Goal: Transaction & Acquisition: Obtain resource

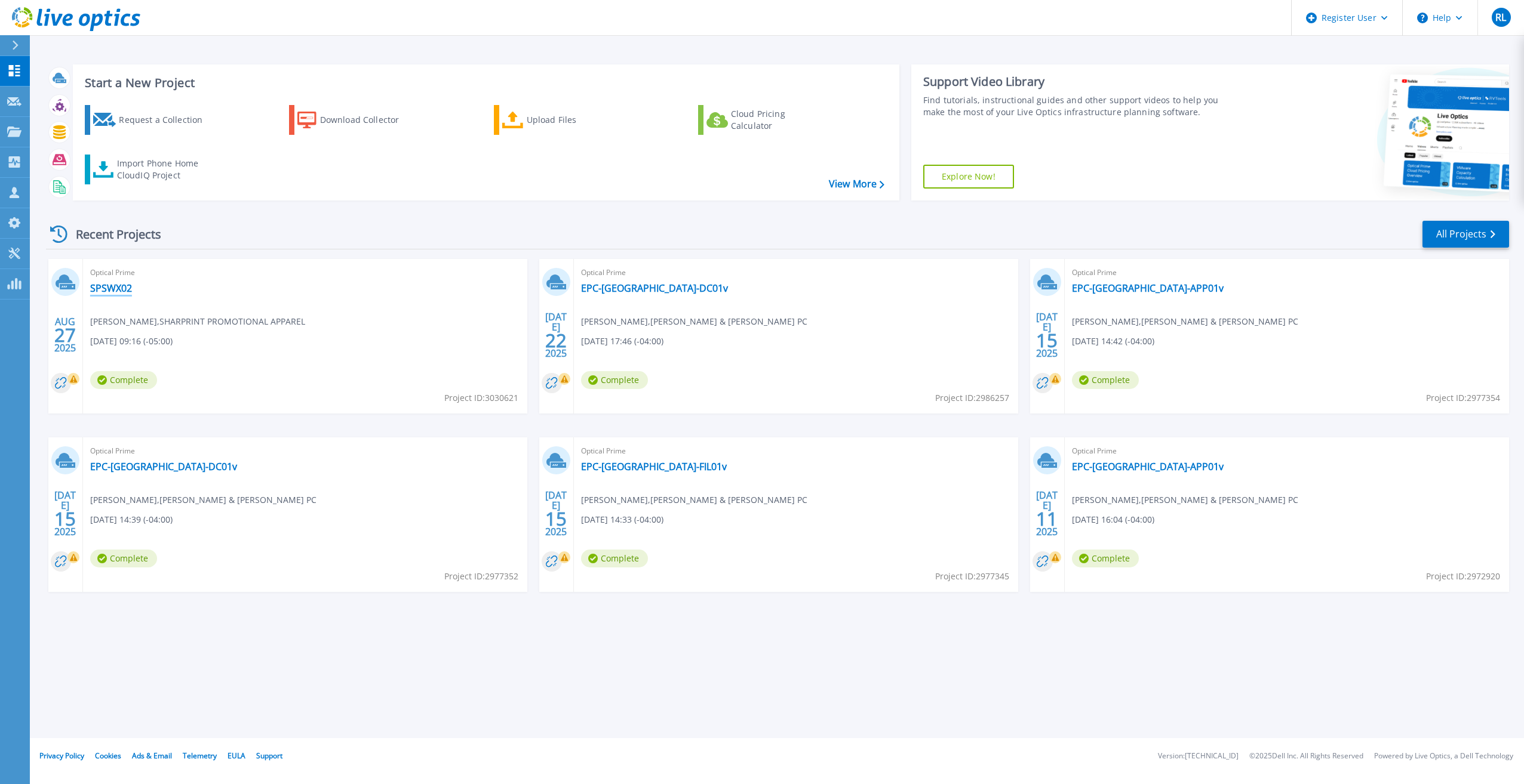
click at [102, 293] on link "SPSWX02" at bounding box center [111, 288] width 42 height 12
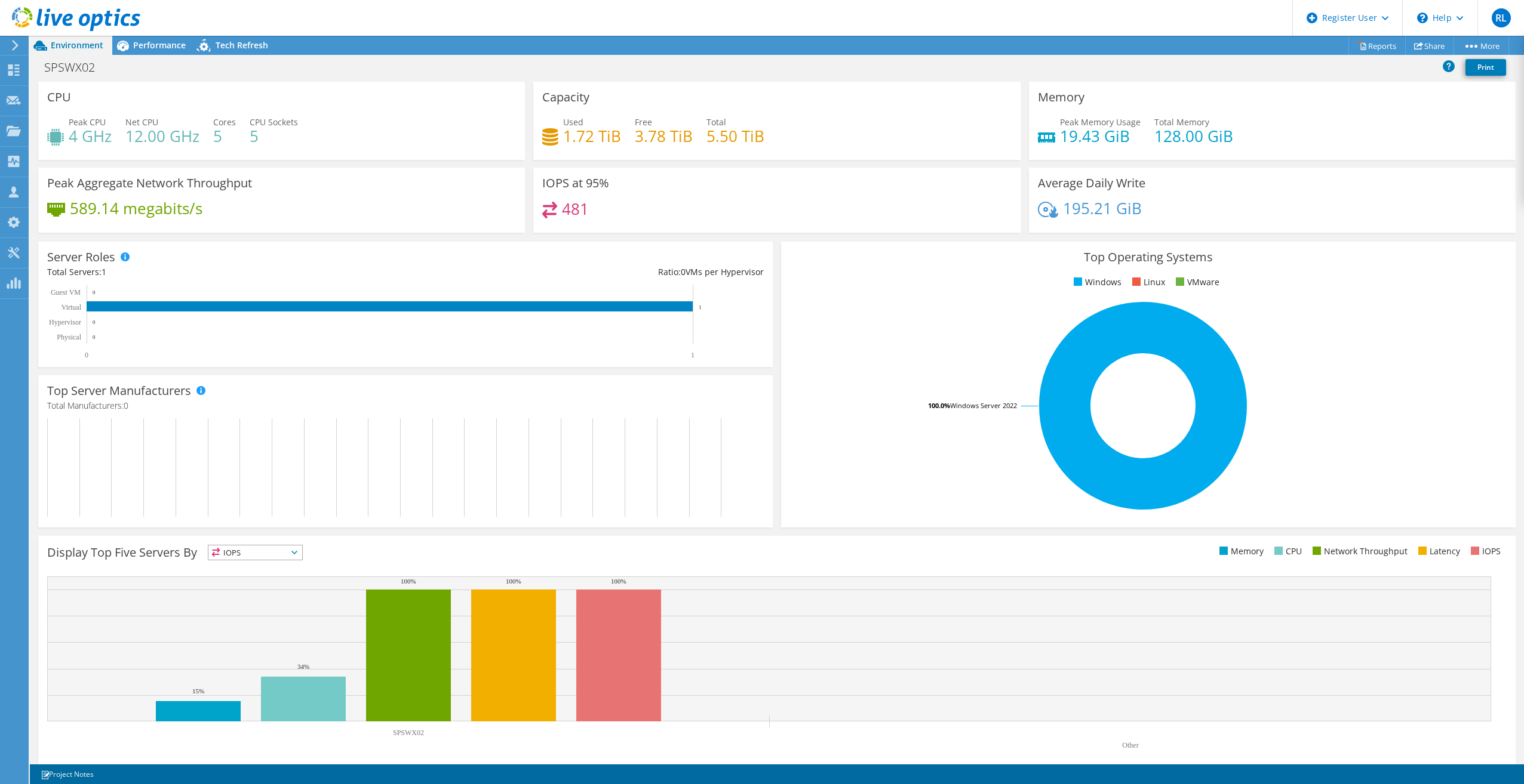
click at [74, 23] on icon at bounding box center [76, 19] width 128 height 24
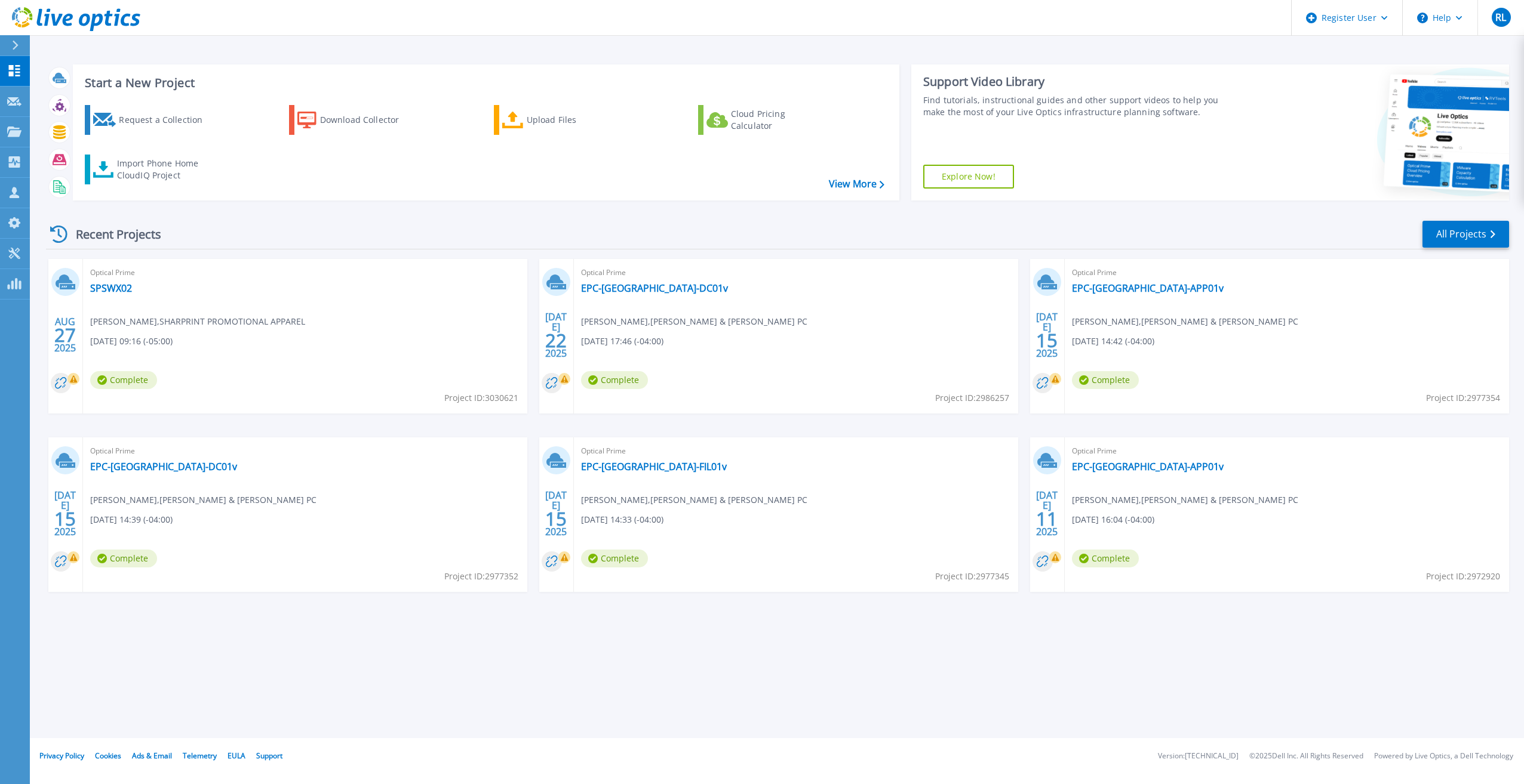
drag, startPoint x: 1411, startPoint y: 246, endPoint x: 1416, endPoint y: 241, distance: 7.1
drag, startPoint x: 1416, startPoint y: 241, endPoint x: 1447, endPoint y: 223, distance: 35.8
click at [1447, 223] on link "All Projects" at bounding box center [1466, 234] width 87 height 27
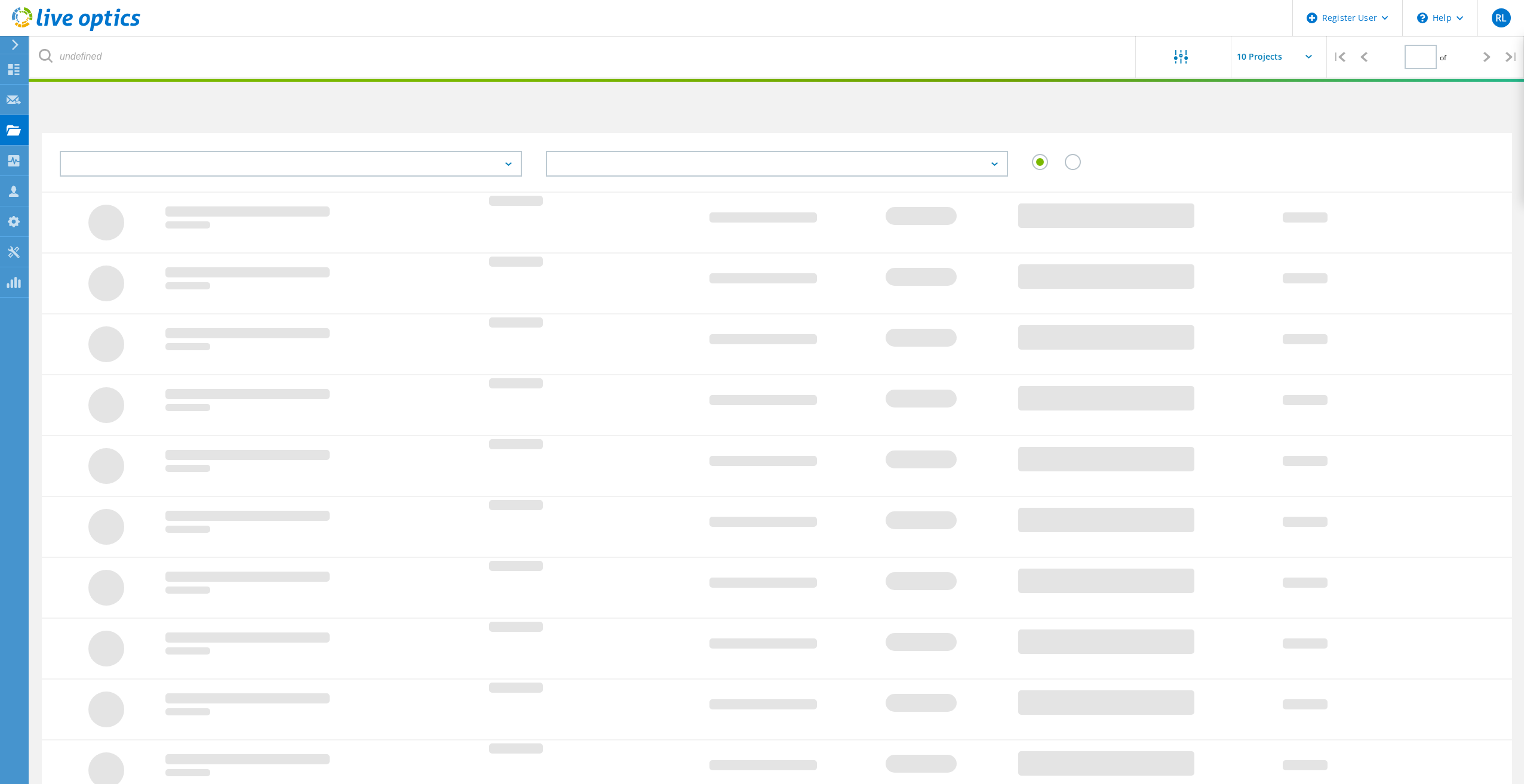
type input "1"
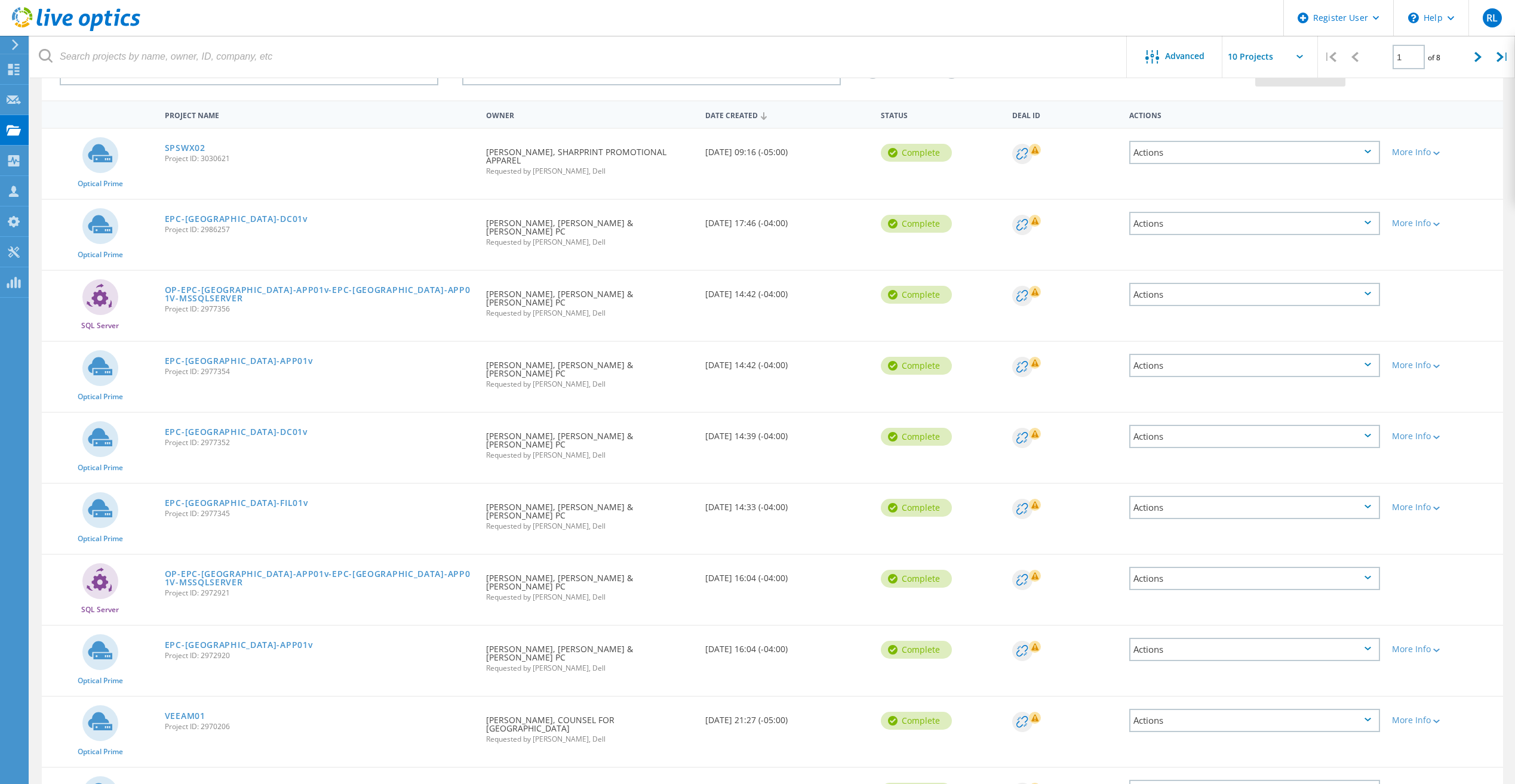
scroll to position [110, 0]
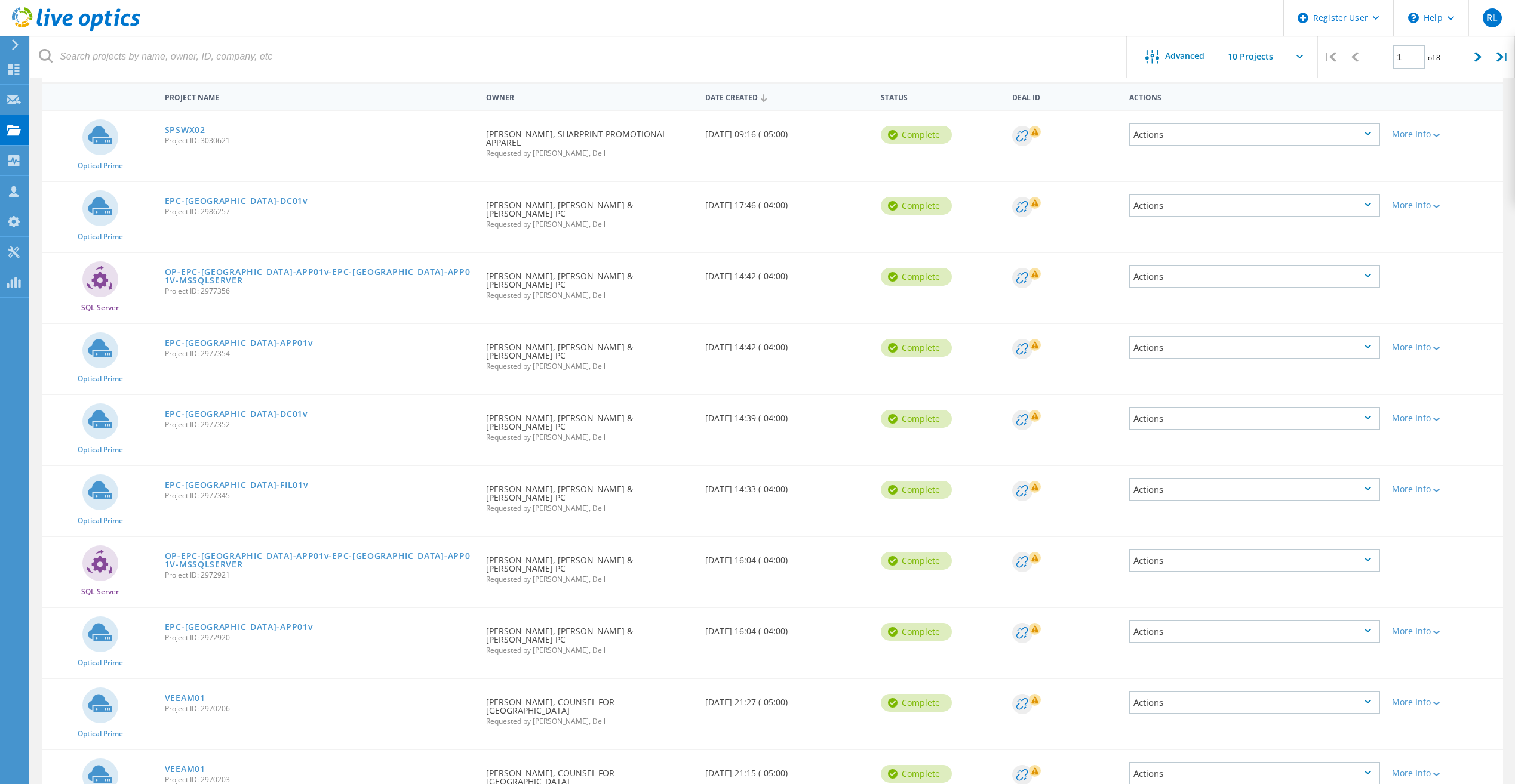
click at [182, 694] on link "VEEAM01" at bounding box center [185, 698] width 40 height 8
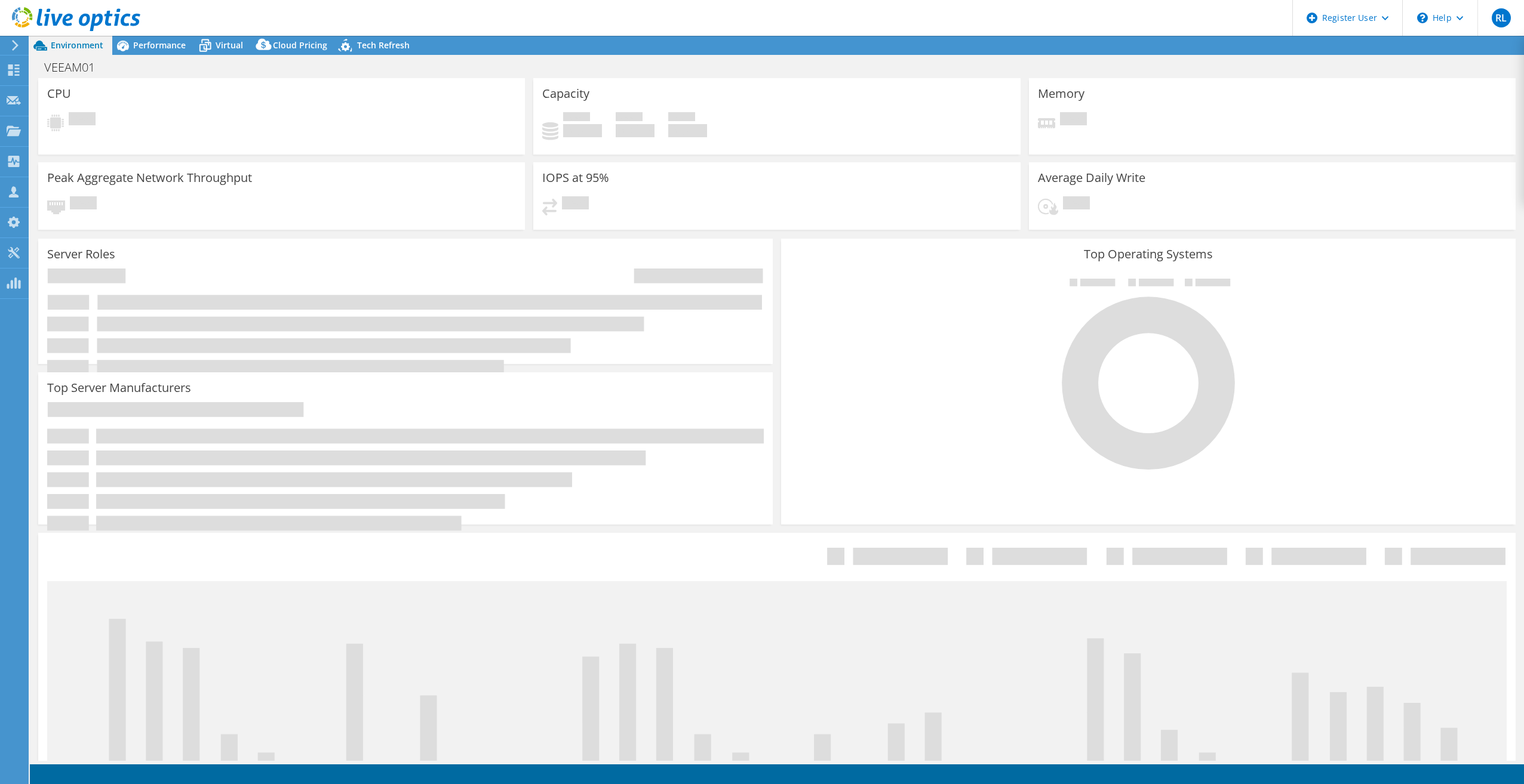
select select "USD"
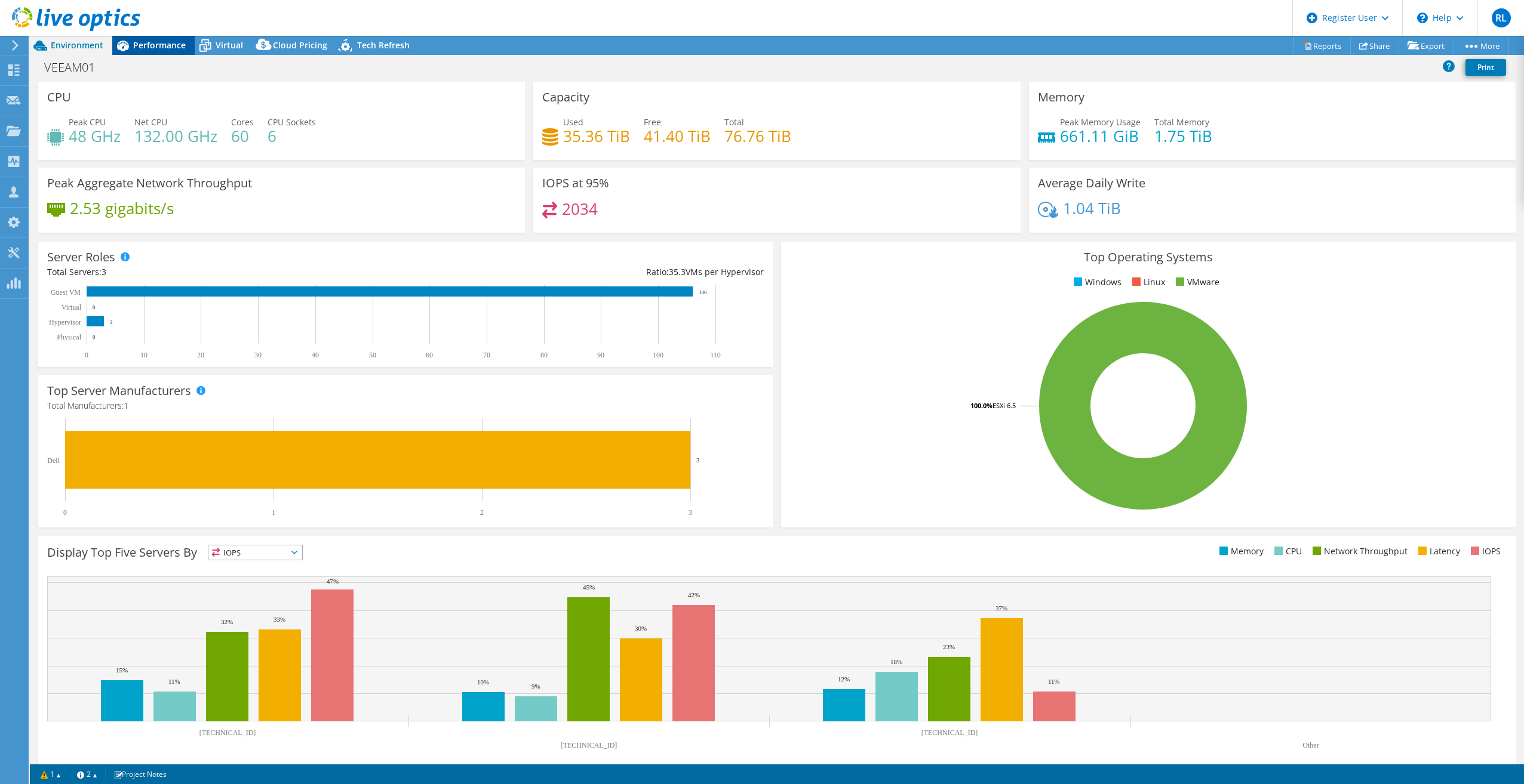
click at [163, 49] on span "Performance" at bounding box center [159, 45] width 52 height 11
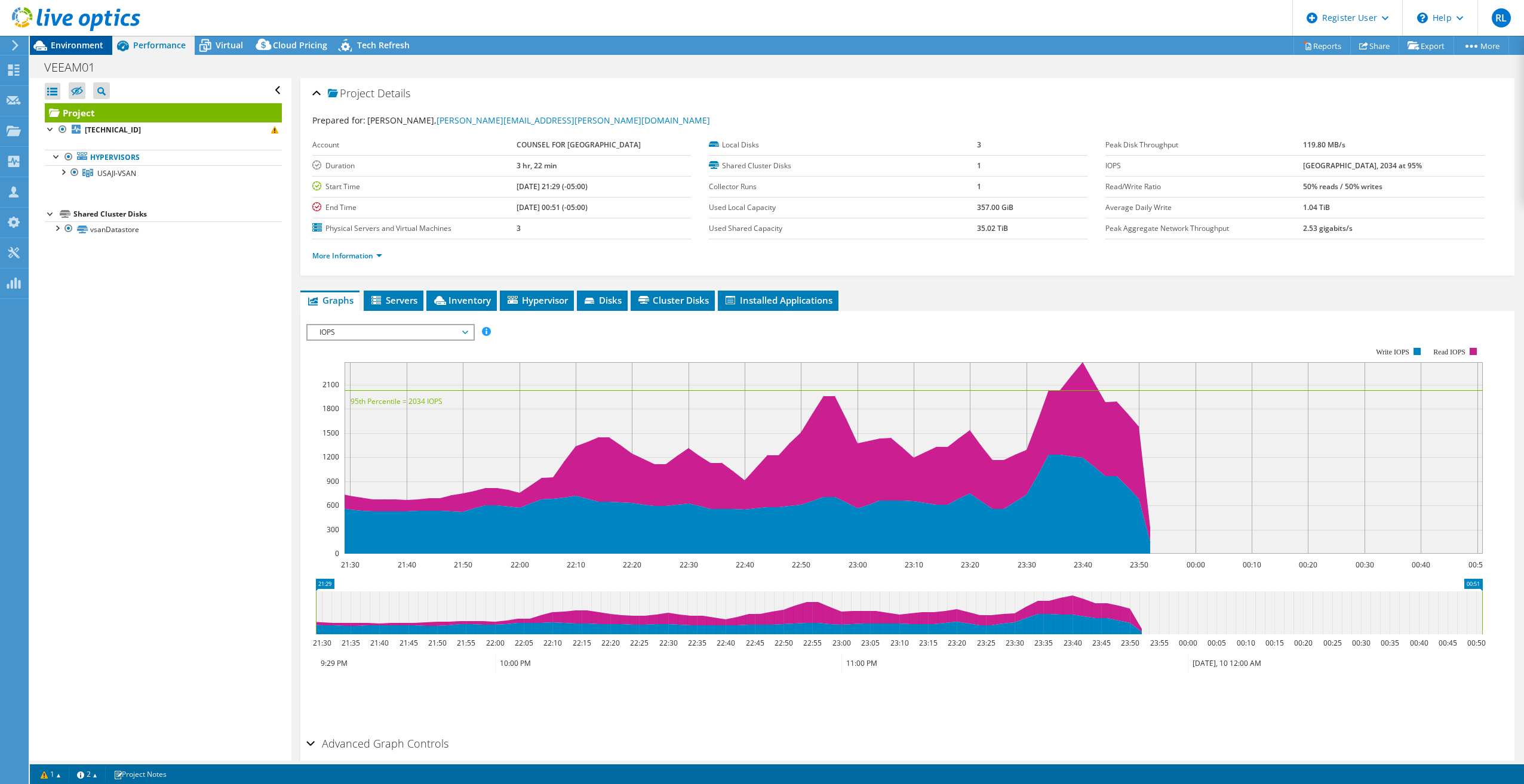
click at [74, 52] on div "Environment" at bounding box center [71, 46] width 82 height 19
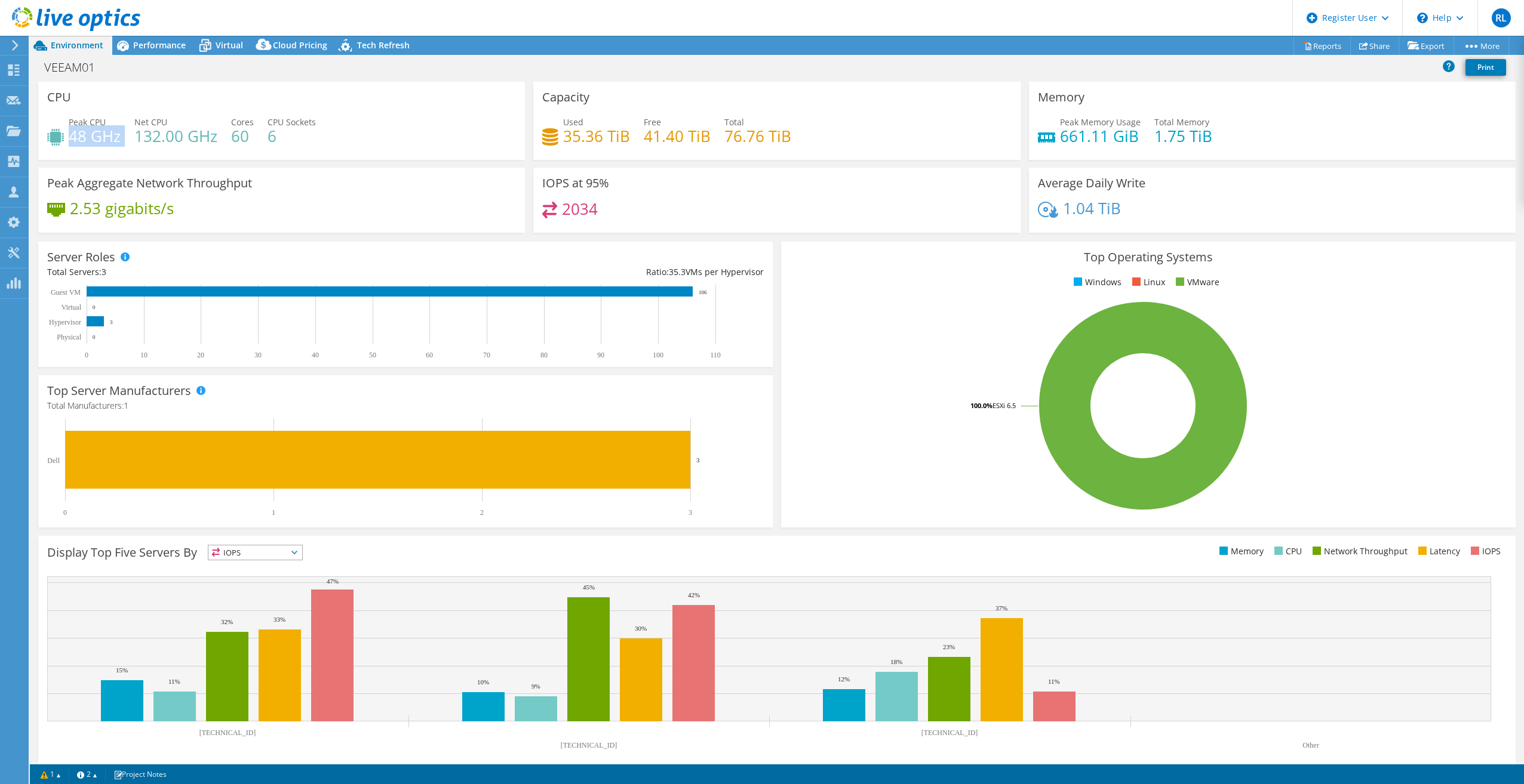
drag, startPoint x: 68, startPoint y: 140, endPoint x: 123, endPoint y: 140, distance: 55.0
click at [123, 140] on div "Peak CPU 48 GHz Net CPU 132.00 GHz Cores 60 CPU Sockets 6" at bounding box center [281, 135] width 469 height 39
drag, startPoint x: 123, startPoint y: 140, endPoint x: 223, endPoint y: 141, distance: 100.0
click at [223, 141] on div "Peak CPU 48 GHz Net CPU 132.00 GHz Cores 60 CPU Sockets 6" at bounding box center [281, 135] width 469 height 39
drag, startPoint x: 223, startPoint y: 141, endPoint x: 312, endPoint y: 168, distance: 93.0
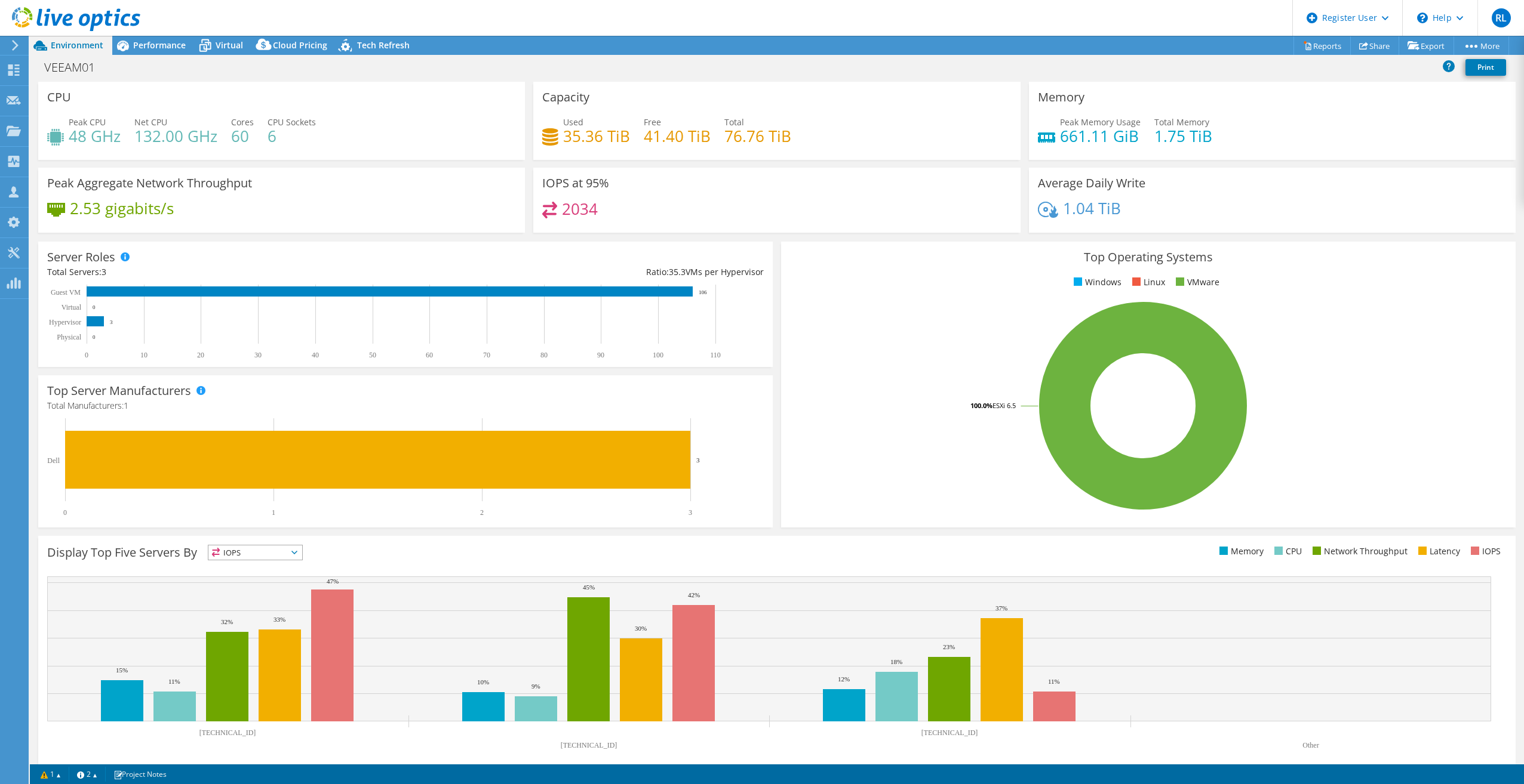
click at [312, 168] on div "Peak Aggregate Network Throughput 2.53 gigabits/s" at bounding box center [281, 200] width 486 height 65
drag, startPoint x: 127, startPoint y: 144, endPoint x: 169, endPoint y: 137, distance: 42.6
click at [169, 137] on div "Peak CPU 48 GHz Net CPU 132.00 GHz Cores 60 CPU Sockets 6" at bounding box center [281, 135] width 469 height 39
drag, startPoint x: 169, startPoint y: 137, endPoint x: 202, endPoint y: 154, distance: 37.1
click at [202, 154] on div "Peak CPU 48 GHz Net CPU 132.00 GHz Cores 60 CPU Sockets 6" at bounding box center [281, 135] width 469 height 39
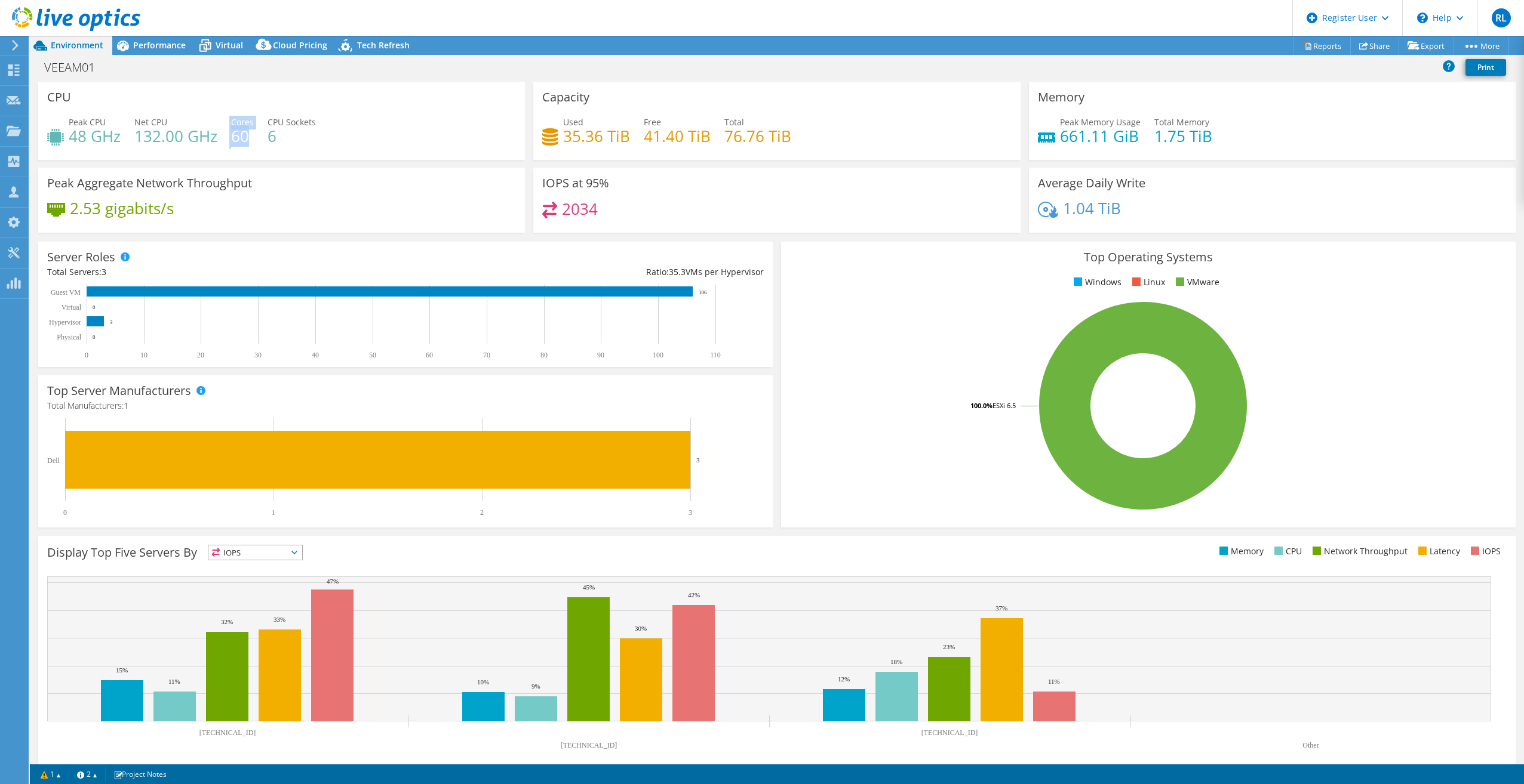
drag, startPoint x: 230, startPoint y: 135, endPoint x: 249, endPoint y: 135, distance: 19.0
click at [249, 135] on div "Peak CPU 48 GHz Net CPU 132.00 GHz Cores 60 CPU Sockets 6" at bounding box center [281, 135] width 469 height 39
drag, startPoint x: 249, startPoint y: 135, endPoint x: 261, endPoint y: 148, distance: 17.7
click at [261, 148] on div "Peak CPU 48 GHz Net CPU 132.00 GHz Cores 60 CPU Sockets 6" at bounding box center [281, 135] width 469 height 39
drag, startPoint x: 246, startPoint y: 137, endPoint x: 191, endPoint y: 137, distance: 55.0
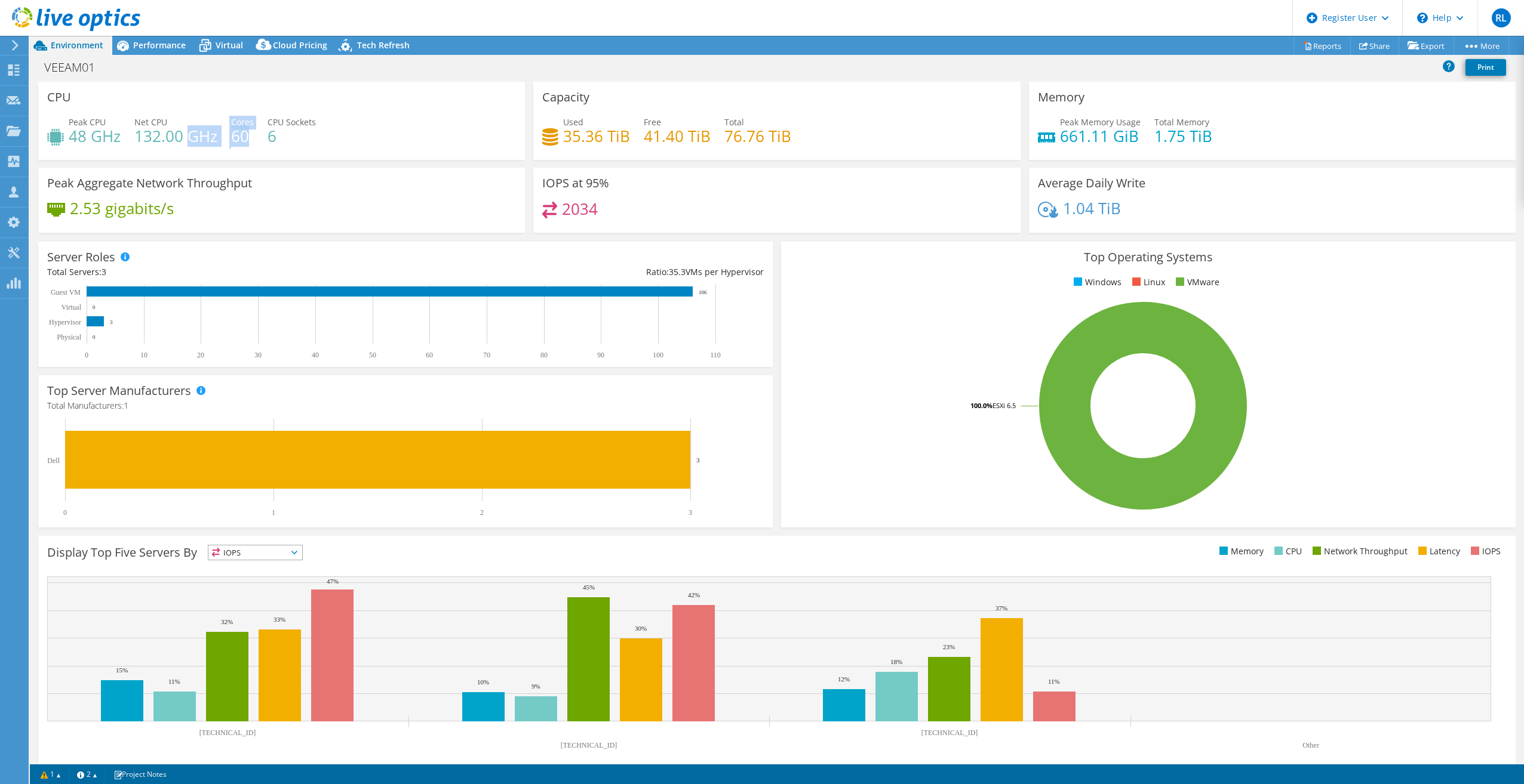
click at [191, 137] on div "Peak CPU 48 GHz Net CPU 132.00 GHz Cores 60 CPU Sockets 6" at bounding box center [281, 135] width 469 height 39
drag, startPoint x: 191, startPoint y: 137, endPoint x: 185, endPoint y: 149, distance: 13.4
click at [205, 148] on div "Peak CPU 48 GHz Net CPU 132.00 GHz Cores 60 CPU Sockets 6" at bounding box center [281, 135] width 469 height 39
drag, startPoint x: 135, startPoint y: 134, endPoint x: 195, endPoint y: 140, distance: 60.3
click at [195, 140] on h4 "132.00 GHz" at bounding box center [176, 136] width 83 height 13
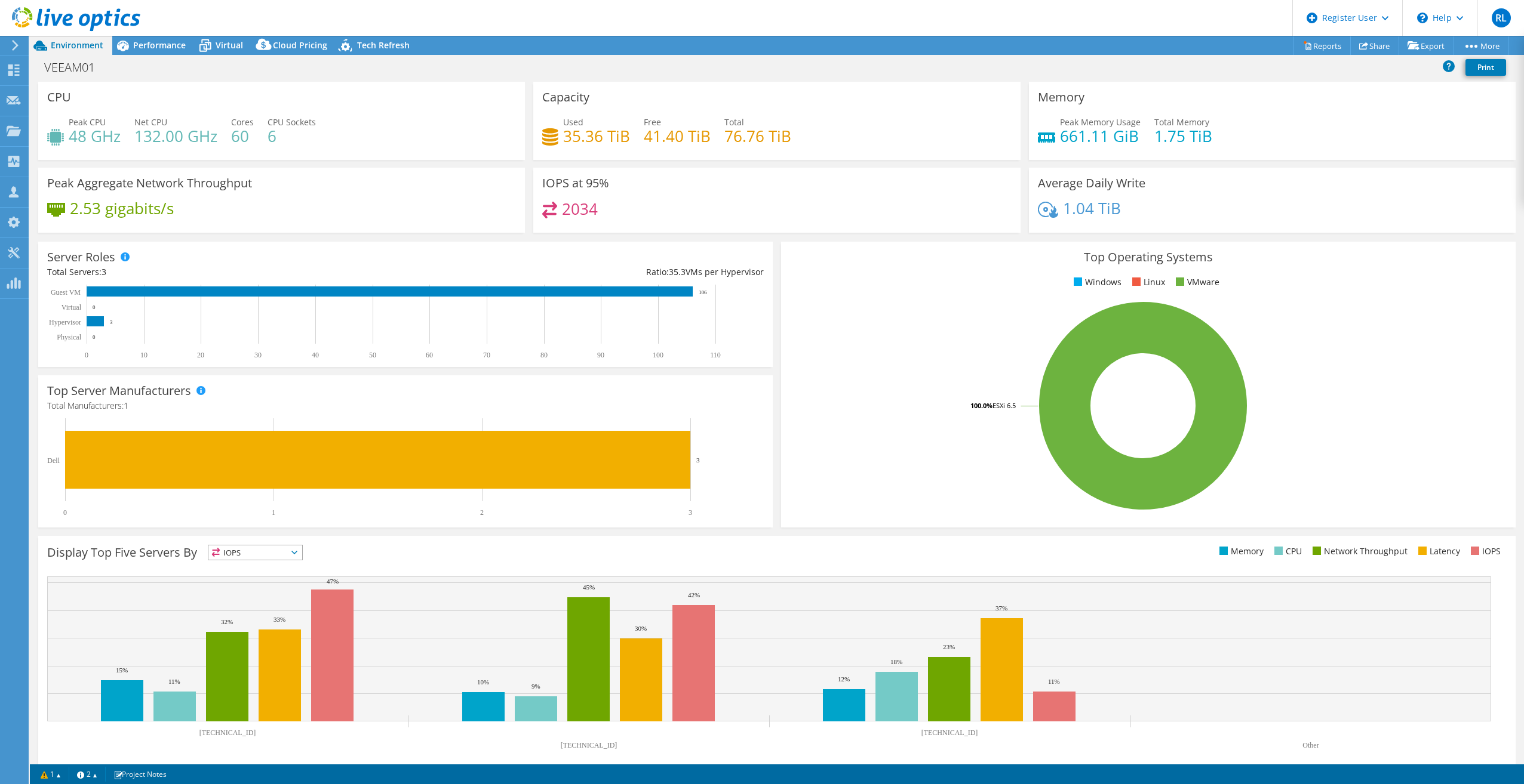
click at [483, 174] on div "Peak Aggregate Network Throughput 2.53 gigabits/s" at bounding box center [281, 200] width 486 height 65
click at [143, 40] on span "Performance" at bounding box center [159, 45] width 52 height 11
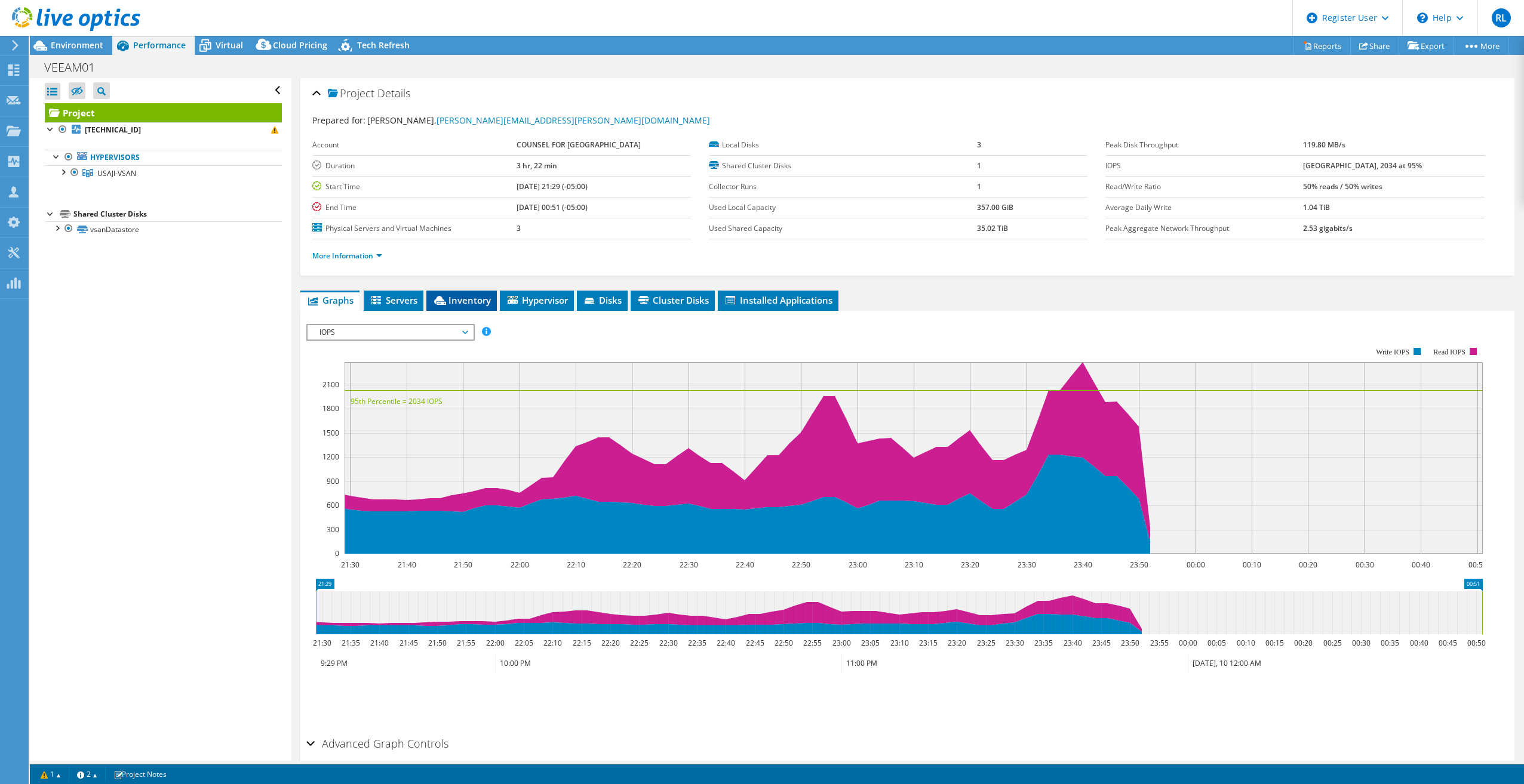
click at [477, 301] on span "Inventory" at bounding box center [462, 300] width 59 height 12
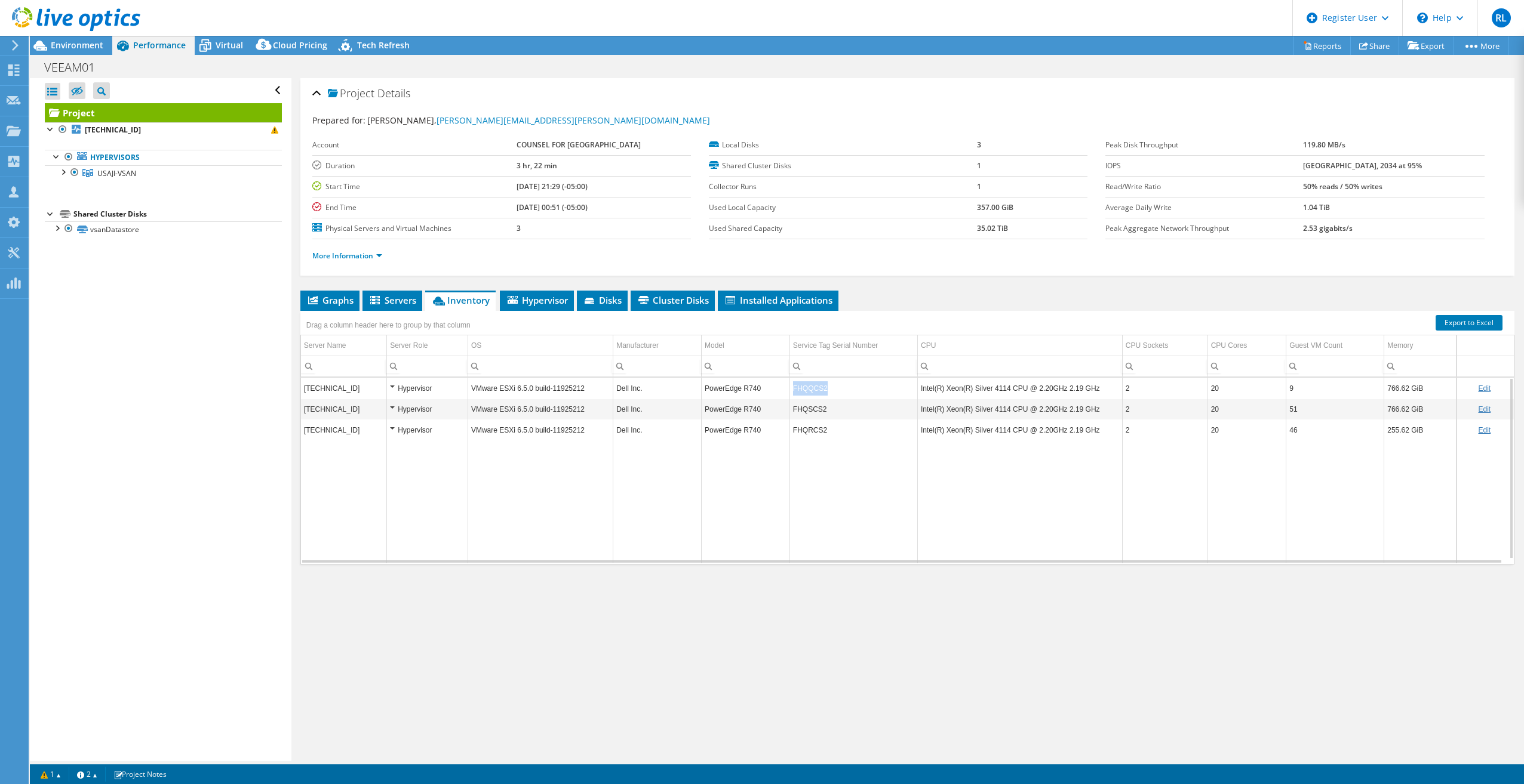
drag, startPoint x: 823, startPoint y: 386, endPoint x: 790, endPoint y: 388, distance: 33.1
click at [790, 388] on td "FHQQCS2" at bounding box center [854, 388] width 128 height 21
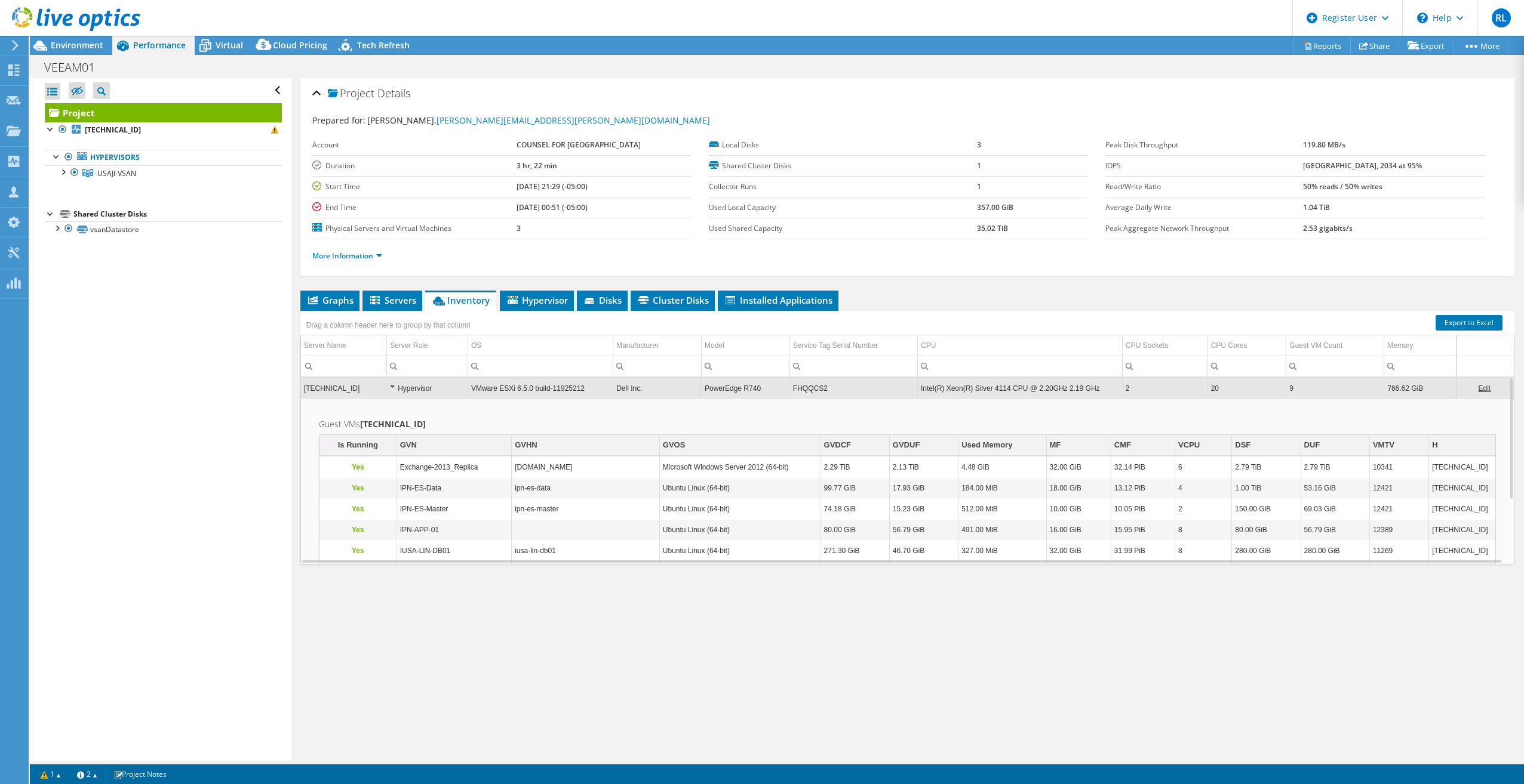
click at [991, 388] on td "Intel(R) Xeon(R) Silver 4114 CPU @ 2.20GHz 2.19 GHz" at bounding box center [1019, 388] width 205 height 21
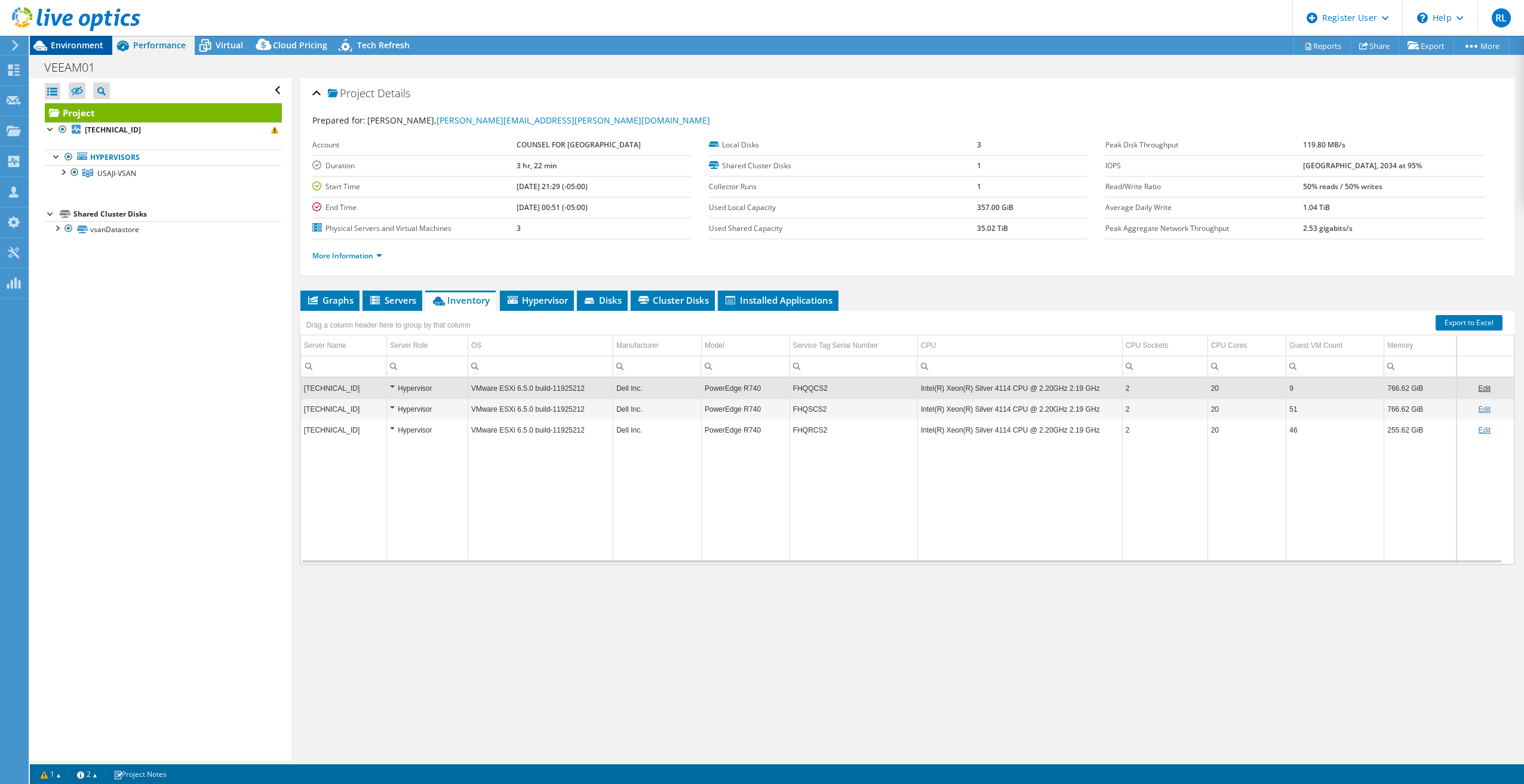
click at [71, 45] on span "Environment" at bounding box center [77, 45] width 52 height 11
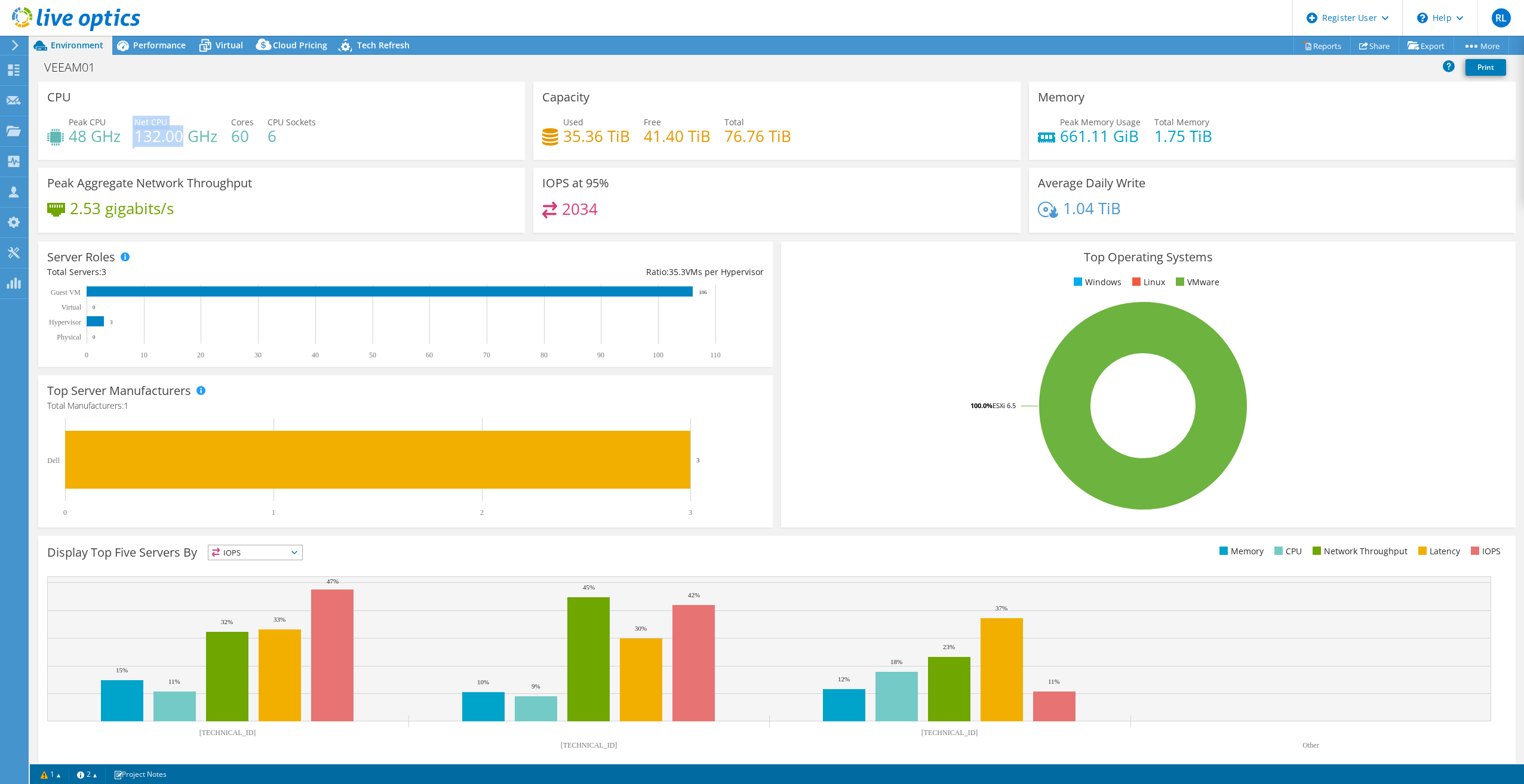
drag, startPoint x: 132, startPoint y: 138, endPoint x: 185, endPoint y: 139, distance: 53.0
click at [185, 139] on div "Peak CPU 48 GHz Net CPU 132.00 GHz Cores 60 CPU Sockets 6" at bounding box center [281, 135] width 469 height 39
drag, startPoint x: 185, startPoint y: 139, endPoint x: 196, endPoint y: 147, distance: 13.6
click at [196, 147] on div "Peak CPU 48 GHz Net CPU 132.00 GHz Cores 60 CPU Sockets 6" at bounding box center [281, 135] width 469 height 39
drag, startPoint x: 70, startPoint y: 135, endPoint x: 104, endPoint y: 137, distance: 34.1
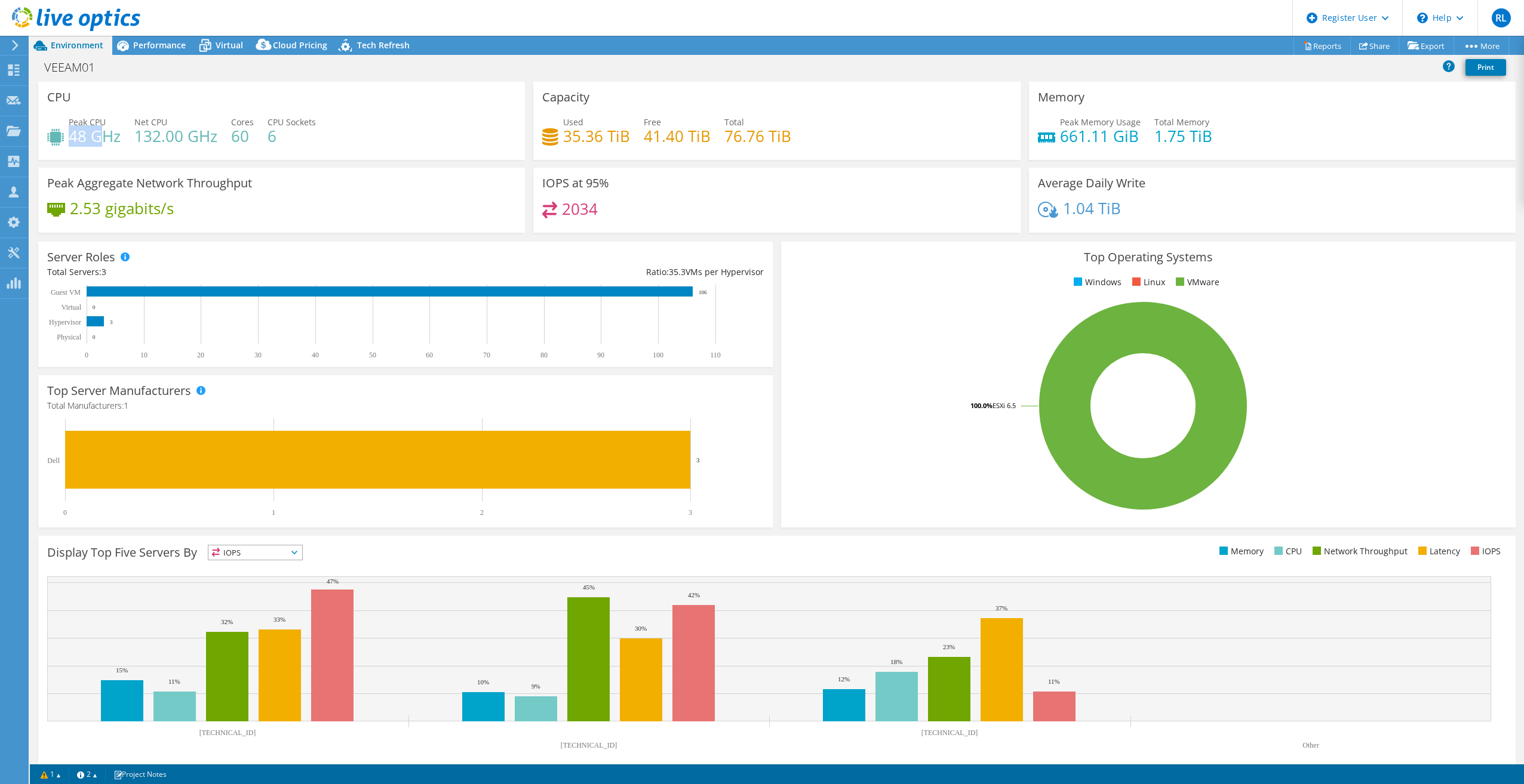
click at [104, 137] on h4 "48 GHz" at bounding box center [94, 136] width 52 height 13
drag, startPoint x: 104, startPoint y: 137, endPoint x: 127, endPoint y: 154, distance: 28.6
click at [127, 154] on div "Peak CPU 48 GHz Net CPU 132.00 GHz Cores 60 CPU Sockets 6" at bounding box center [281, 135] width 469 height 39
drag, startPoint x: 71, startPoint y: 133, endPoint x: 199, endPoint y: 132, distance: 128.0
click at [199, 132] on div "Peak CPU 48 GHz Net CPU 132.00 GHz Cores 60 CPU Sockets 6" at bounding box center [281, 135] width 469 height 39
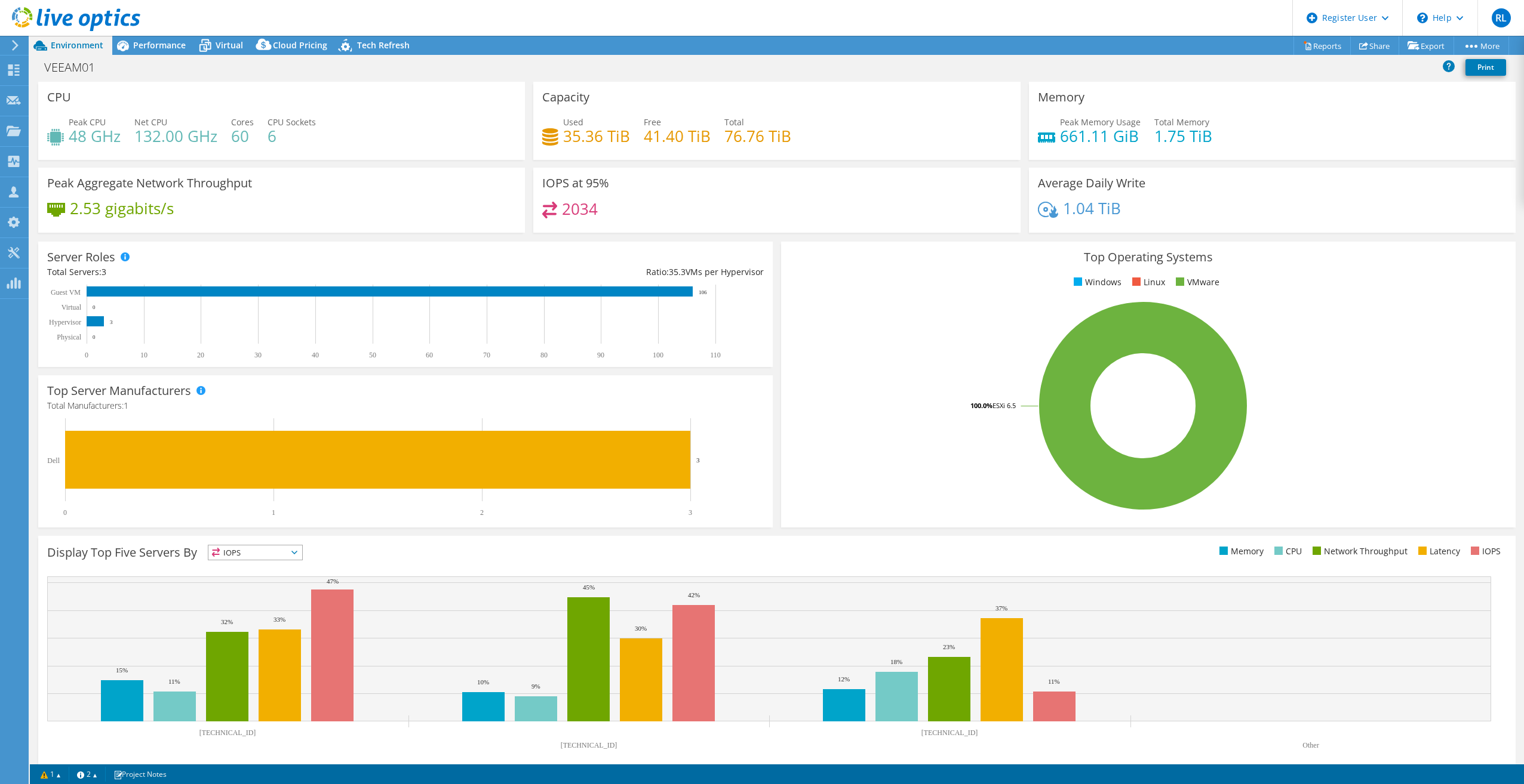
drag, startPoint x: 199, startPoint y: 132, endPoint x: 363, endPoint y: 157, distance: 165.9
click at [363, 157] on div "CPU Peak CPU 48 GHz Net CPU 132.00 GHz Cores 60 CPU Sockets 6" at bounding box center [281, 121] width 486 height 78
drag, startPoint x: 72, startPoint y: 138, endPoint x: 116, endPoint y: 136, distance: 44.0
click at [116, 136] on h4 "48 GHz" at bounding box center [94, 136] width 52 height 13
drag, startPoint x: 116, startPoint y: 136, endPoint x: 141, endPoint y: 146, distance: 26.9
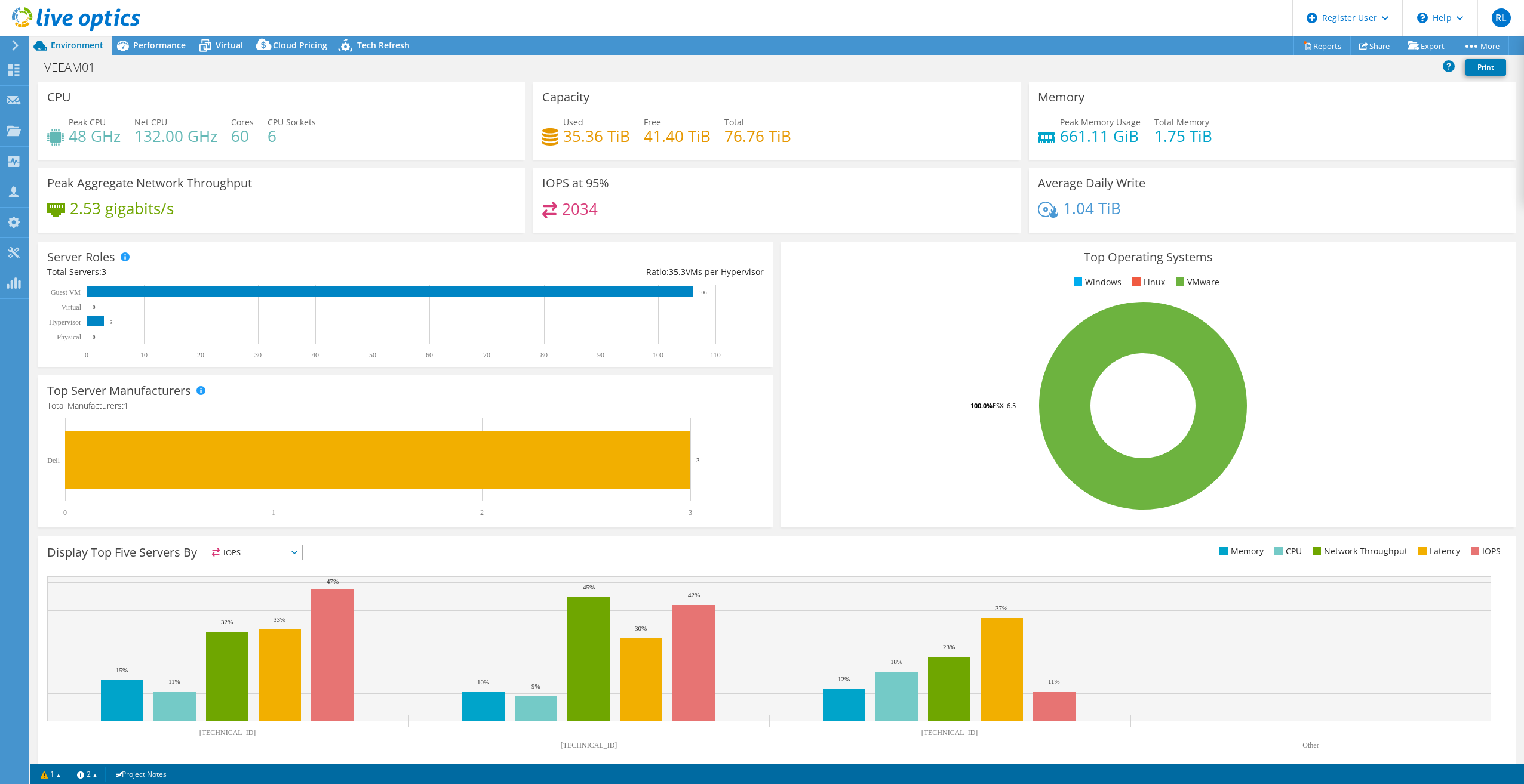
click at [141, 143] on h4 "132.00 GHz" at bounding box center [176, 136] width 83 height 13
drag, startPoint x: 113, startPoint y: 145, endPoint x: 62, endPoint y: 138, distance: 51.5
click at [62, 138] on div "Peak CPU 48 GHz" at bounding box center [84, 129] width 74 height 27
drag, startPoint x: 62, startPoint y: 138, endPoint x: 127, endPoint y: 173, distance: 73.8
click at [127, 173] on div "Peak Aggregate Network Throughput 2.53 gigabits/s" at bounding box center [281, 200] width 486 height 65
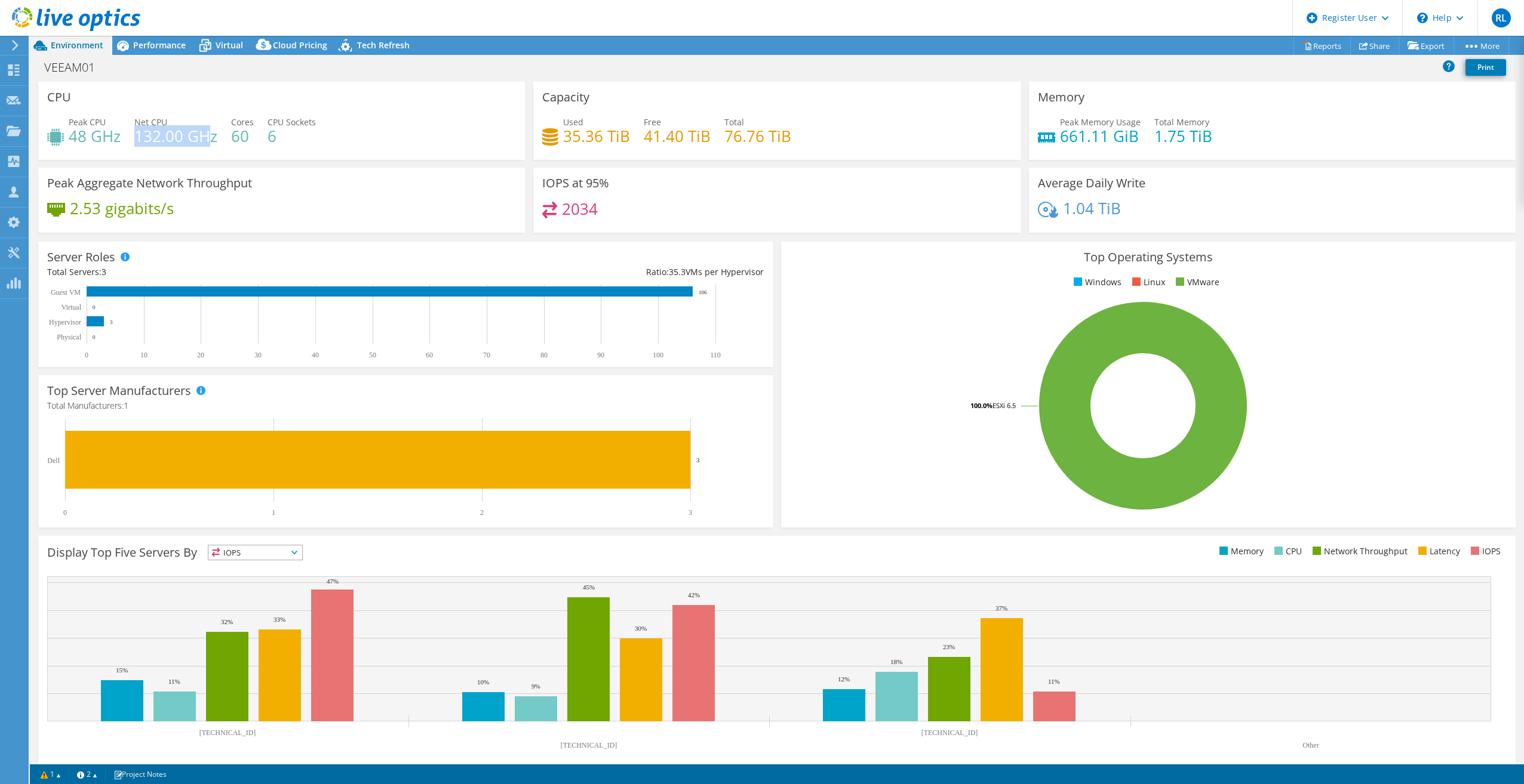
drag, startPoint x: 136, startPoint y: 141, endPoint x: 207, endPoint y: 140, distance: 71.0
click at [207, 140] on h4 "132.00 GHz" at bounding box center [176, 136] width 83 height 13
drag, startPoint x: 207, startPoint y: 140, endPoint x: 218, endPoint y: 152, distance: 16.3
click at [218, 152] on div "Peak CPU 48 GHz Net CPU 132.00 GHz Cores 60 CPU Sockets 6" at bounding box center [281, 135] width 469 height 39
drag, startPoint x: 216, startPoint y: 143, endPoint x: 136, endPoint y: 141, distance: 80.0
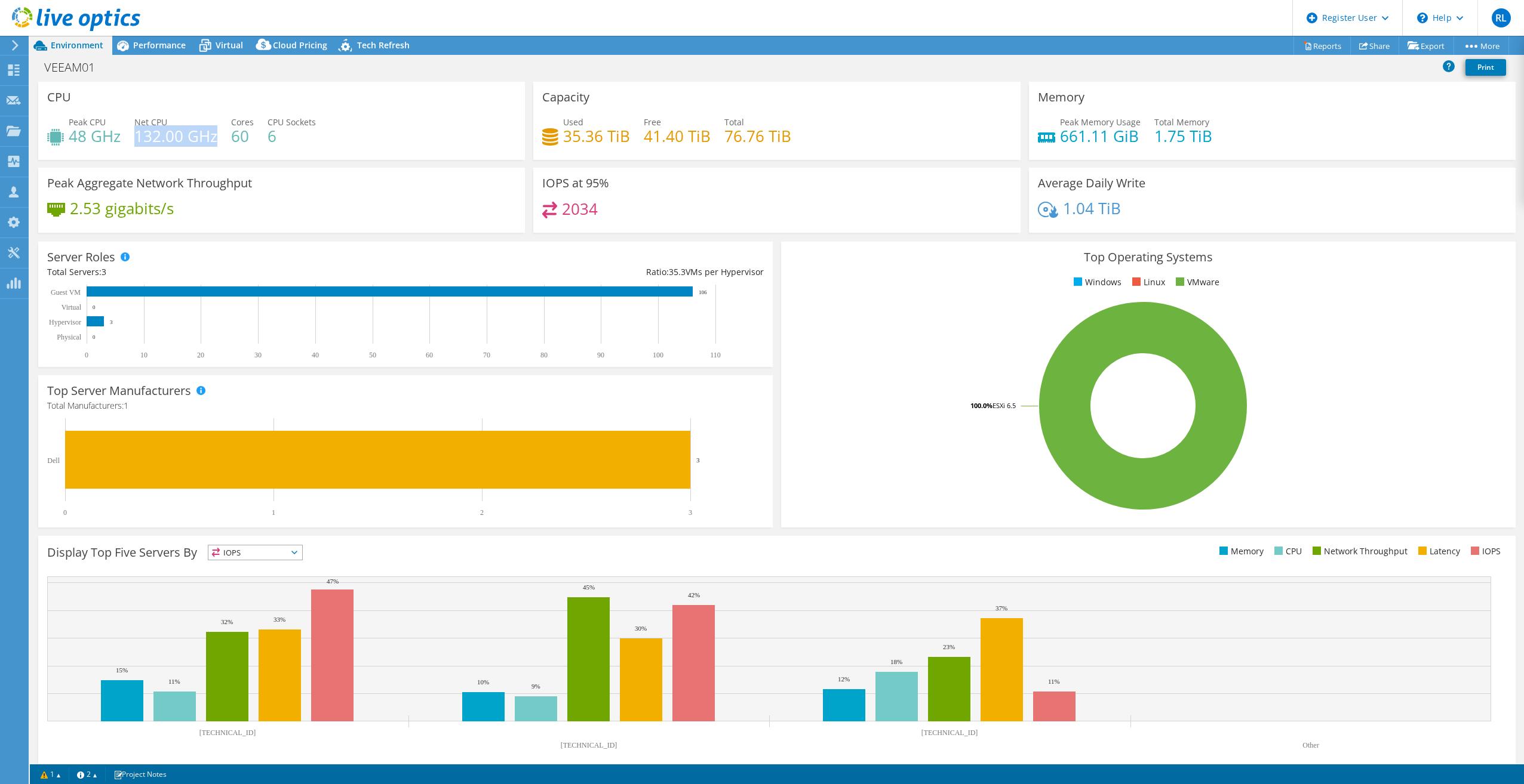
click at [136, 141] on h4 "132.00 GHz" at bounding box center [176, 136] width 83 height 13
click at [524, 149] on div "CPU Peak CPU 48 GHz Net CPU 132.00 GHz Cores 60 CPU Sockets 6" at bounding box center [281, 121] width 495 height 78
drag, startPoint x: 560, startPoint y: 140, endPoint x: 790, endPoint y: 147, distance: 230.1
click at [790, 147] on div "Used 35.36 TiB Free 41.40 TiB Total 76.76 TiB" at bounding box center [776, 135] width 469 height 39
drag, startPoint x: 790, startPoint y: 147, endPoint x: 811, endPoint y: 163, distance: 26.4
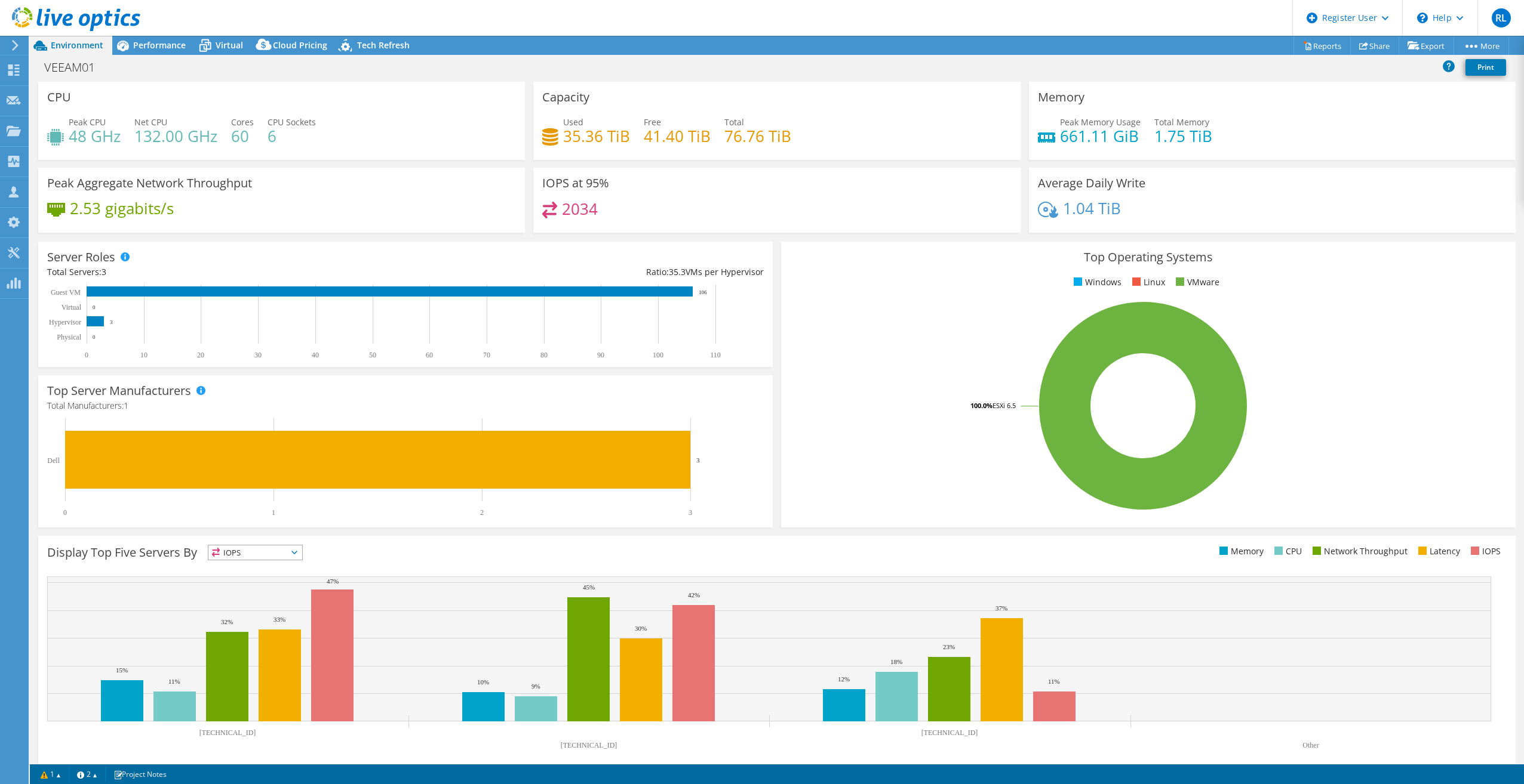
click at [811, 163] on div "Capacity Used 35.36 TiB Free 41.40 TiB Total 76.76 TiB" at bounding box center [776, 124] width 495 height 86
drag, startPoint x: 792, startPoint y: 140, endPoint x: 557, endPoint y: 140, distance: 235.0
click at [557, 140] on div "Used 35.36 TiB Free 41.40 TiB Total 76.76 TiB" at bounding box center [776, 135] width 469 height 39
click at [633, 169] on div "IOPS at 95% 2034" at bounding box center [776, 200] width 486 height 65
drag, startPoint x: 562, startPoint y: 138, endPoint x: 799, endPoint y: 158, distance: 237.8
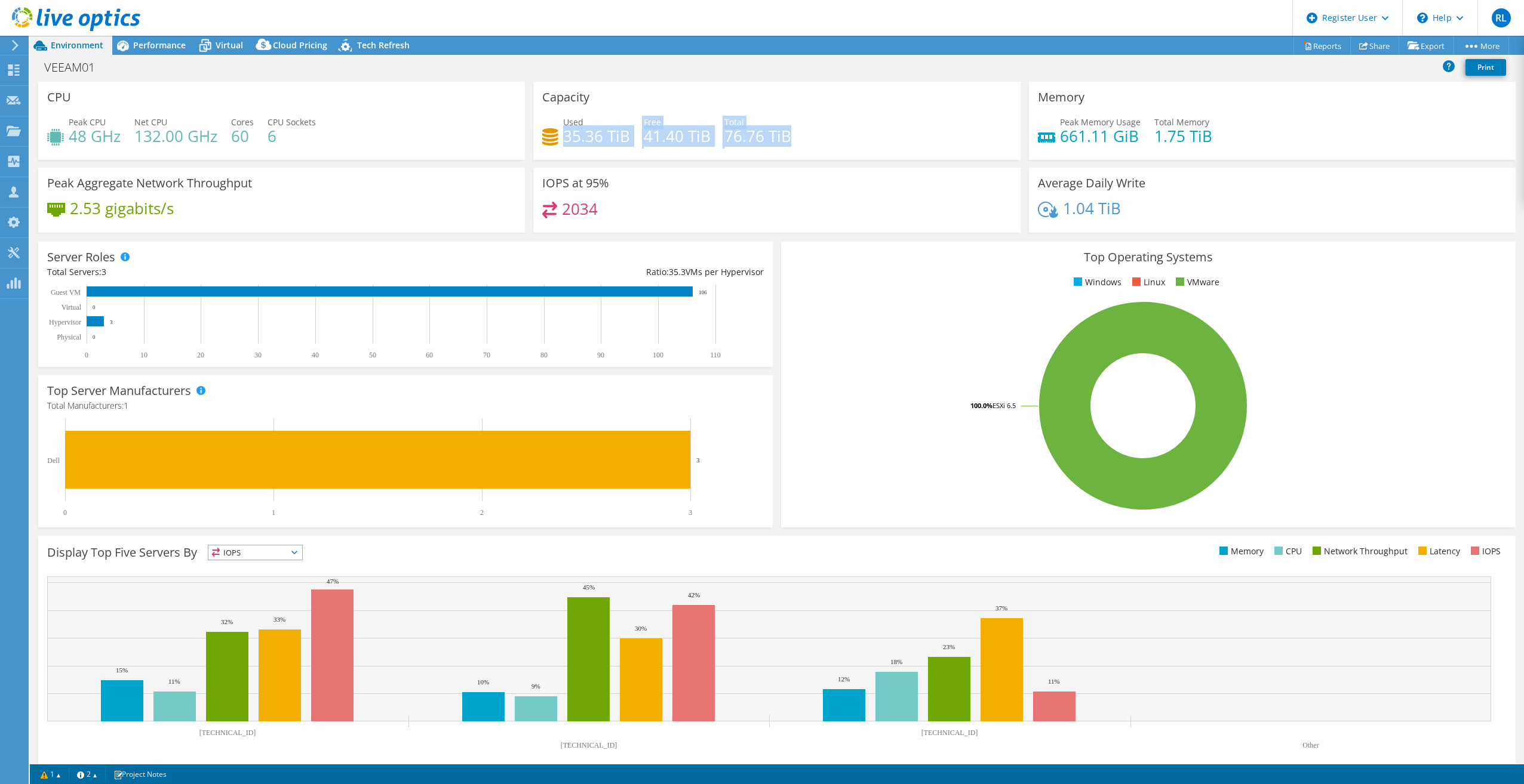
click at [799, 158] on div "Capacity Used 35.36 TiB Free 41.40 TiB Total 76.76 TiB" at bounding box center [776, 121] width 486 height 78
drag, startPoint x: 799, startPoint y: 158, endPoint x: 826, endPoint y: 158, distance: 27.0
click at [826, 158] on div "Capacity Used 35.36 TiB Free 41.40 TiB Total 76.76 TiB" at bounding box center [776, 121] width 486 height 78
drag, startPoint x: 1053, startPoint y: 133, endPoint x: 1164, endPoint y: 134, distance: 111.0
click at [1164, 134] on div "Peak Memory Usage 661.11 GiB Total Memory 1.75 TiB" at bounding box center [1272, 135] width 469 height 39
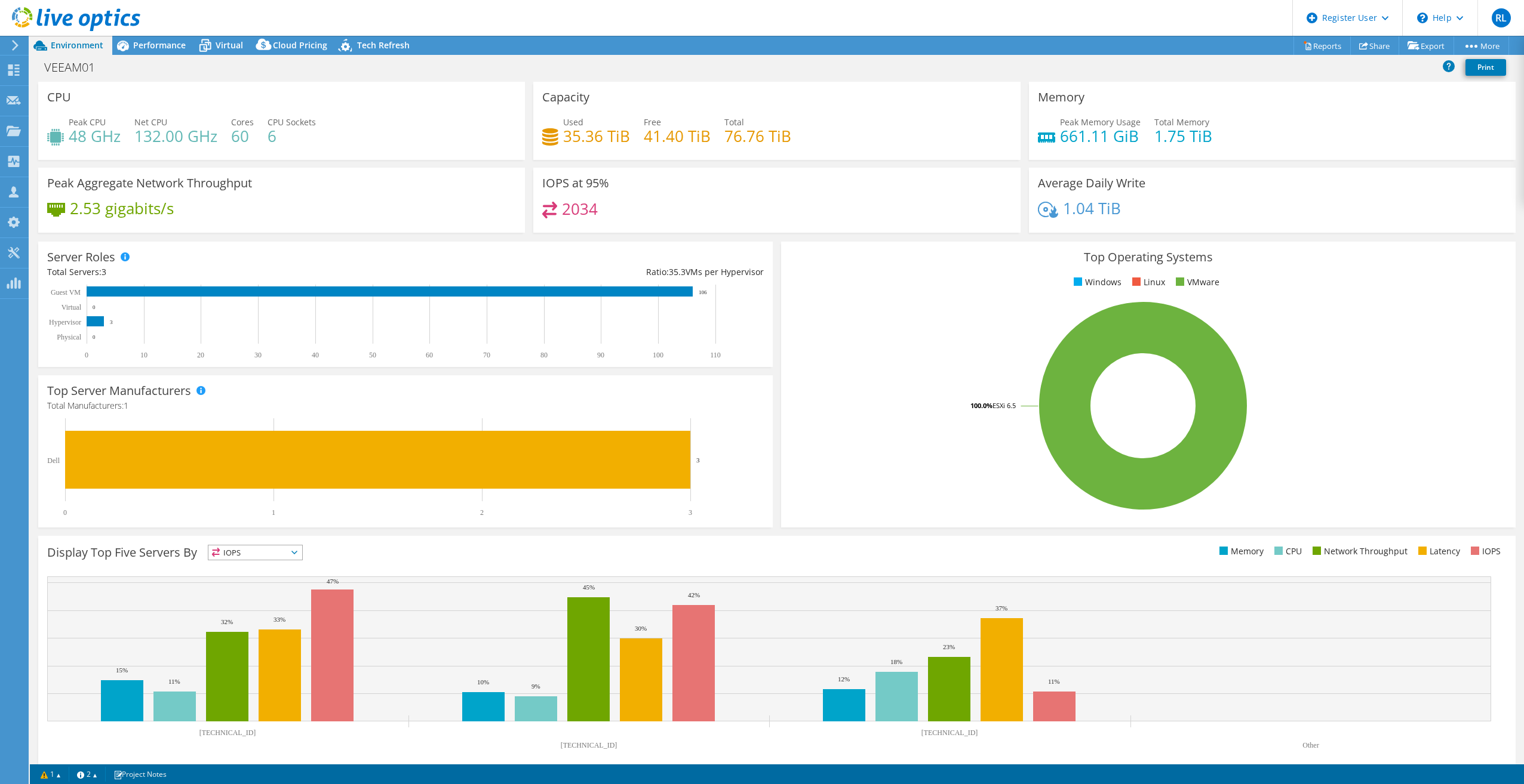
drag, startPoint x: 1164, startPoint y: 134, endPoint x: 1178, endPoint y: 147, distance: 19.1
click at [1178, 147] on div "Peak Memory Usage 661.11 GiB Total Memory 1.75 TiB" at bounding box center [1272, 135] width 469 height 39
click at [133, 52] on div "Performance" at bounding box center [154, 46] width 82 height 19
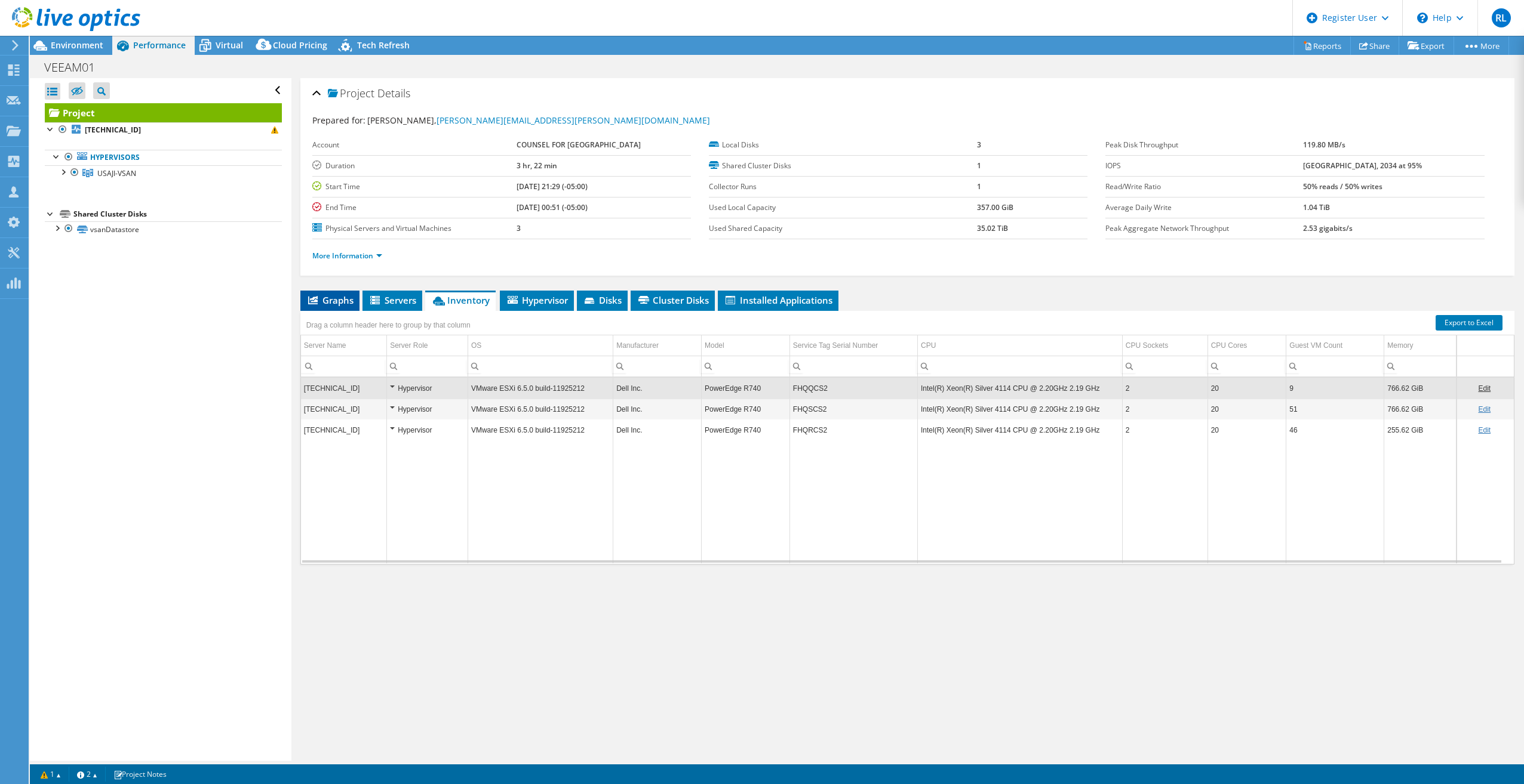
click at [339, 294] on span "Graphs" at bounding box center [330, 300] width 47 height 12
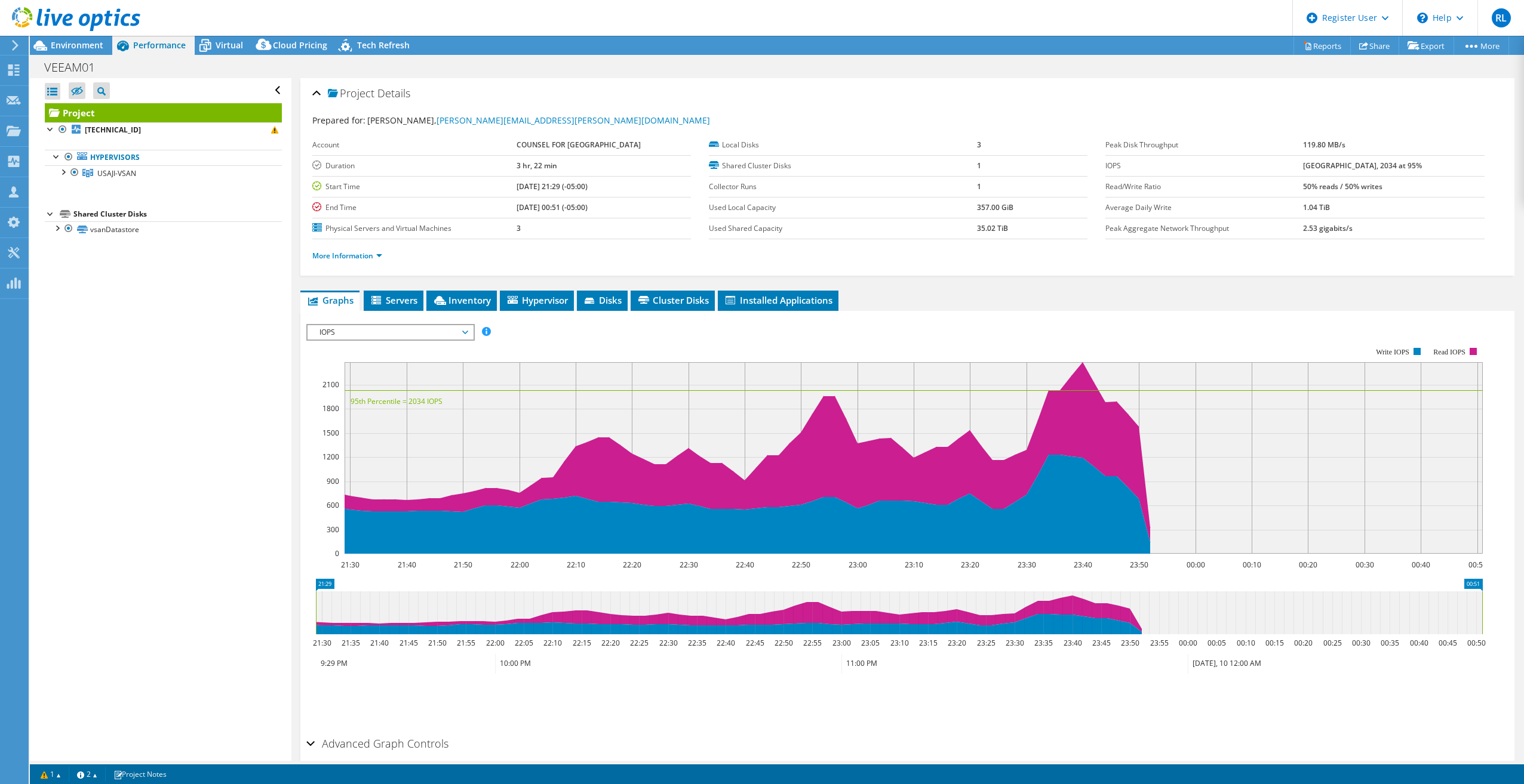
click at [346, 337] on span "IOPS" at bounding box center [390, 332] width 154 height 14
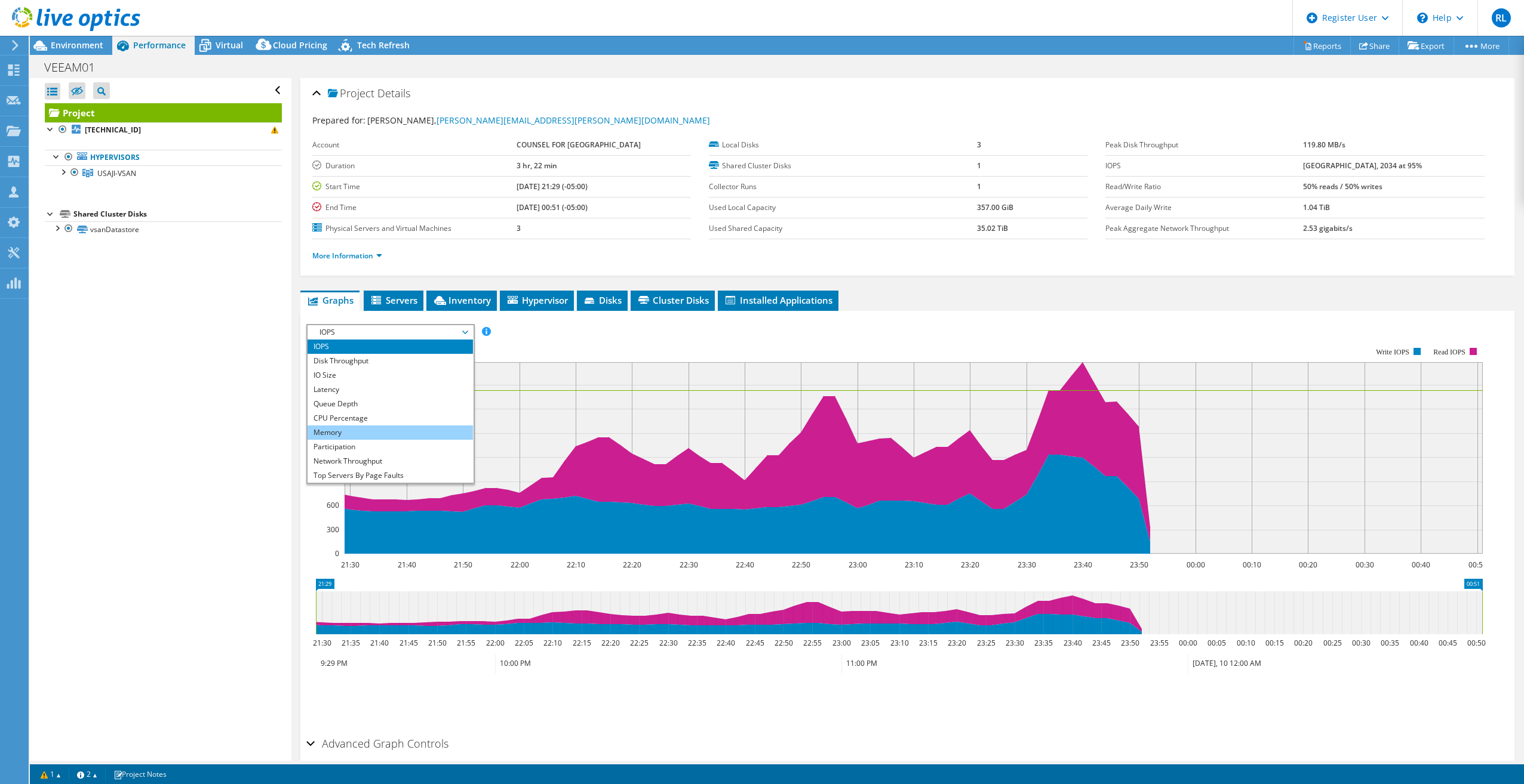
click at [358, 432] on li "Memory" at bounding box center [390, 432] width 166 height 14
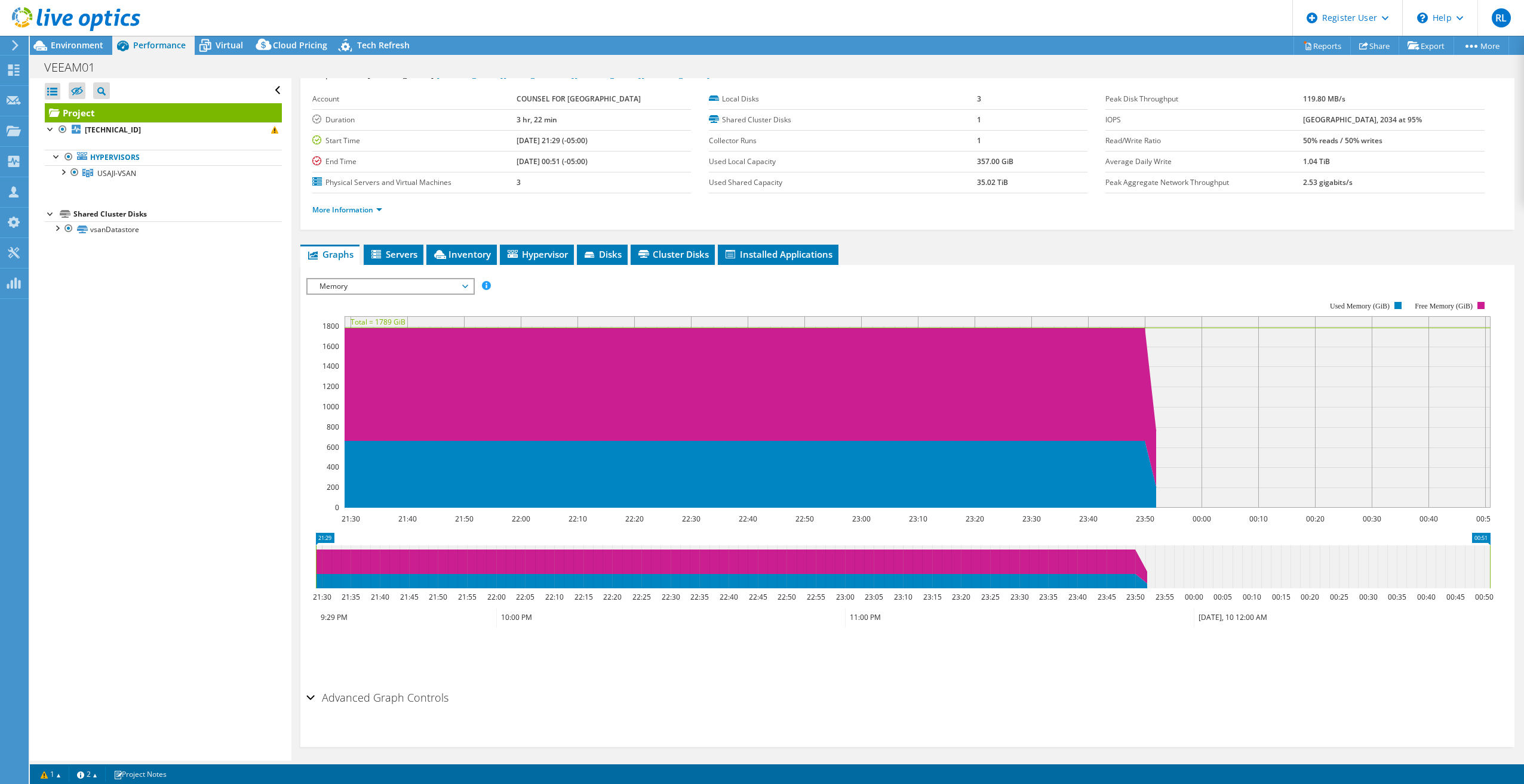
scroll to position [53, 0]
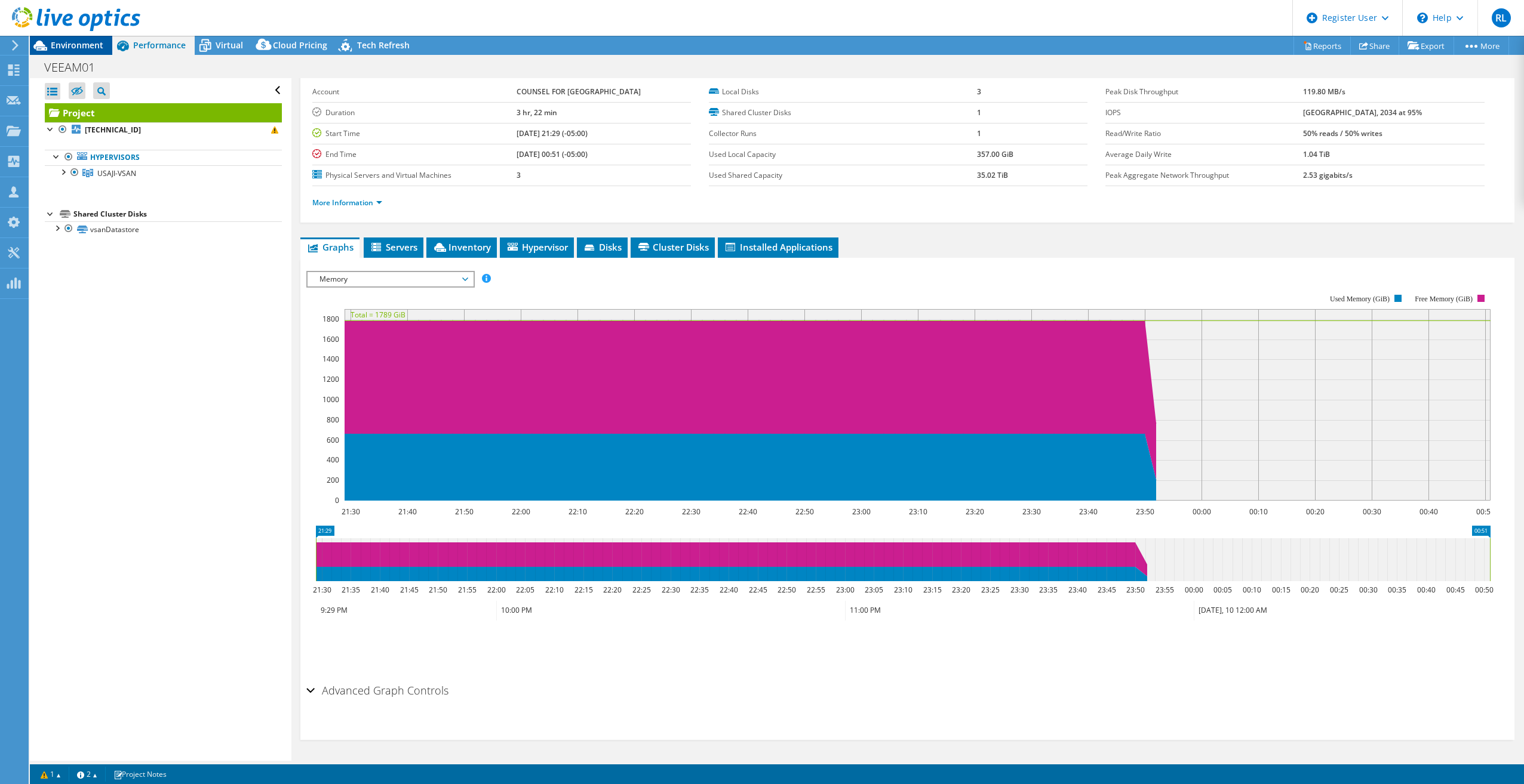
click at [52, 54] on div "Environment" at bounding box center [71, 46] width 82 height 19
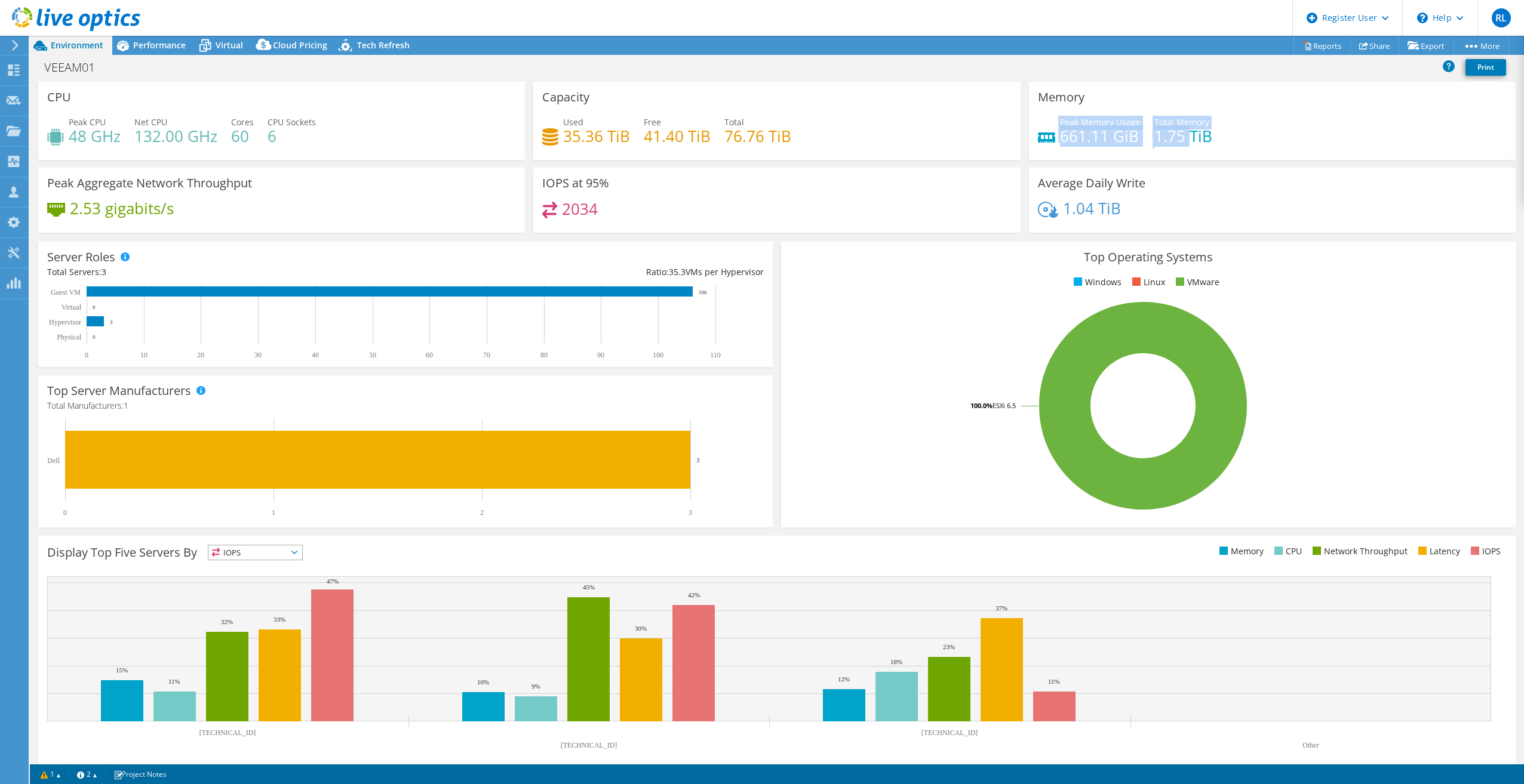
drag, startPoint x: 1053, startPoint y: 135, endPoint x: 1185, endPoint y: 135, distance: 132.0
click at [1185, 135] on div "Peak Memory Usage 661.11 GiB Total Memory 1.75 TiB" at bounding box center [1272, 135] width 469 height 39
drag, startPoint x: 1185, startPoint y: 135, endPoint x: 1227, endPoint y: 166, distance: 52.2
click at [1227, 166] on div "Memory Peak Memory Usage 661.11 GiB Total Memory 1.75 TiB" at bounding box center [1272, 124] width 495 height 86
drag, startPoint x: 1055, startPoint y: 126, endPoint x: 1133, endPoint y: 125, distance: 78.0
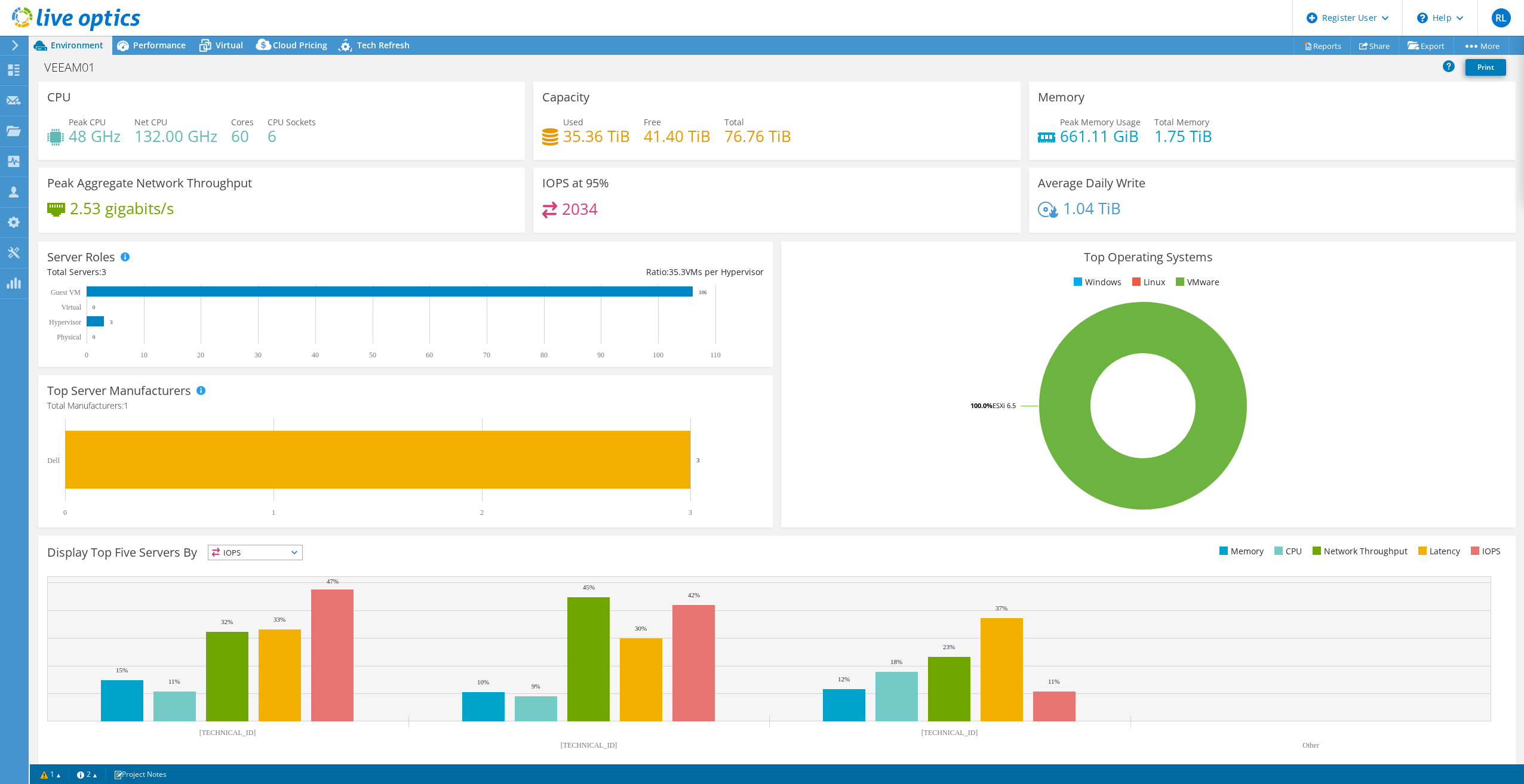
click at [1133, 125] on div "Peak Memory Usage 661.11 GiB" at bounding box center [1100, 129] width 81 height 27
click at [86, 21] on icon at bounding box center [76, 19] width 128 height 24
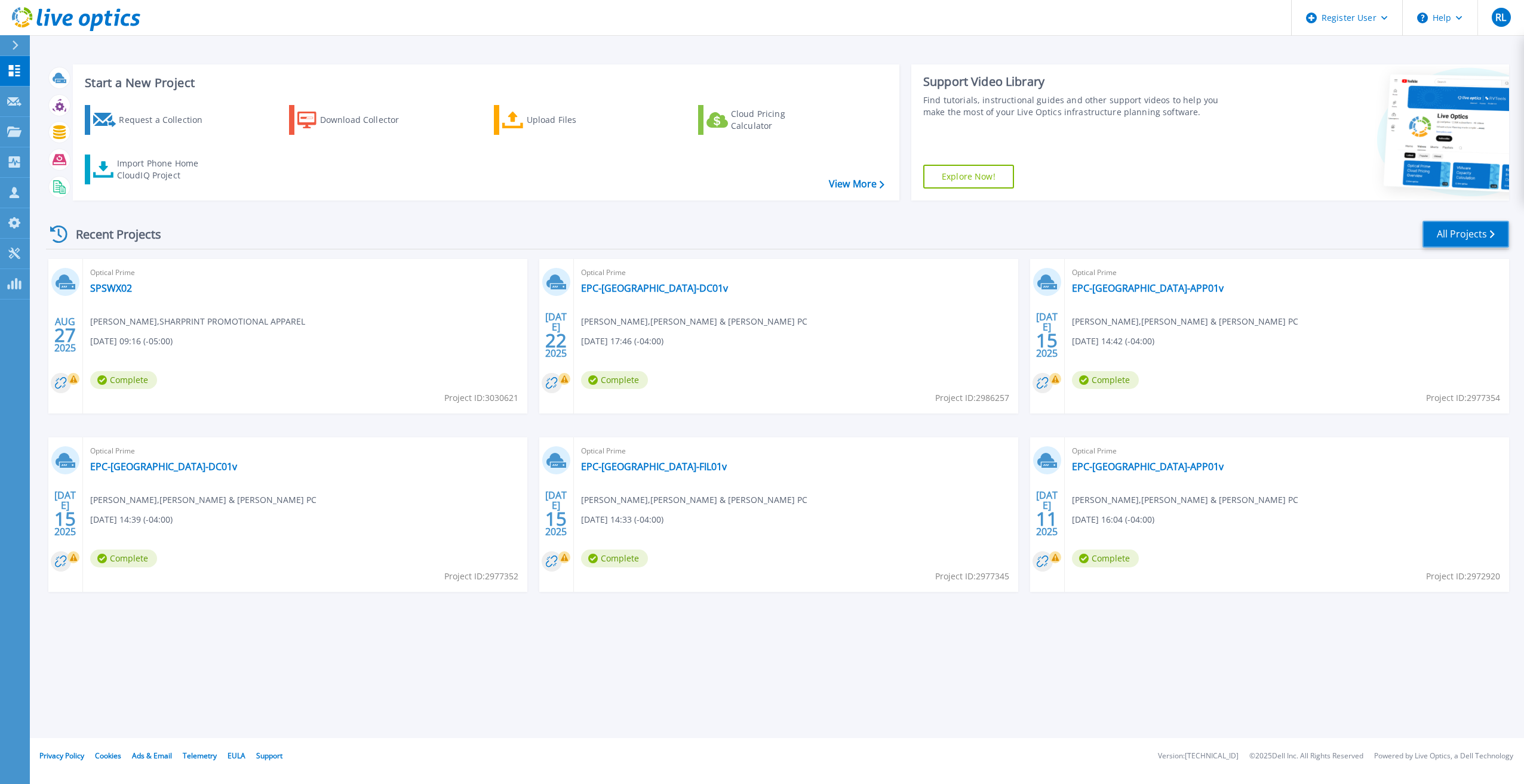
click at [1462, 244] on link "All Projects" at bounding box center [1466, 234] width 87 height 27
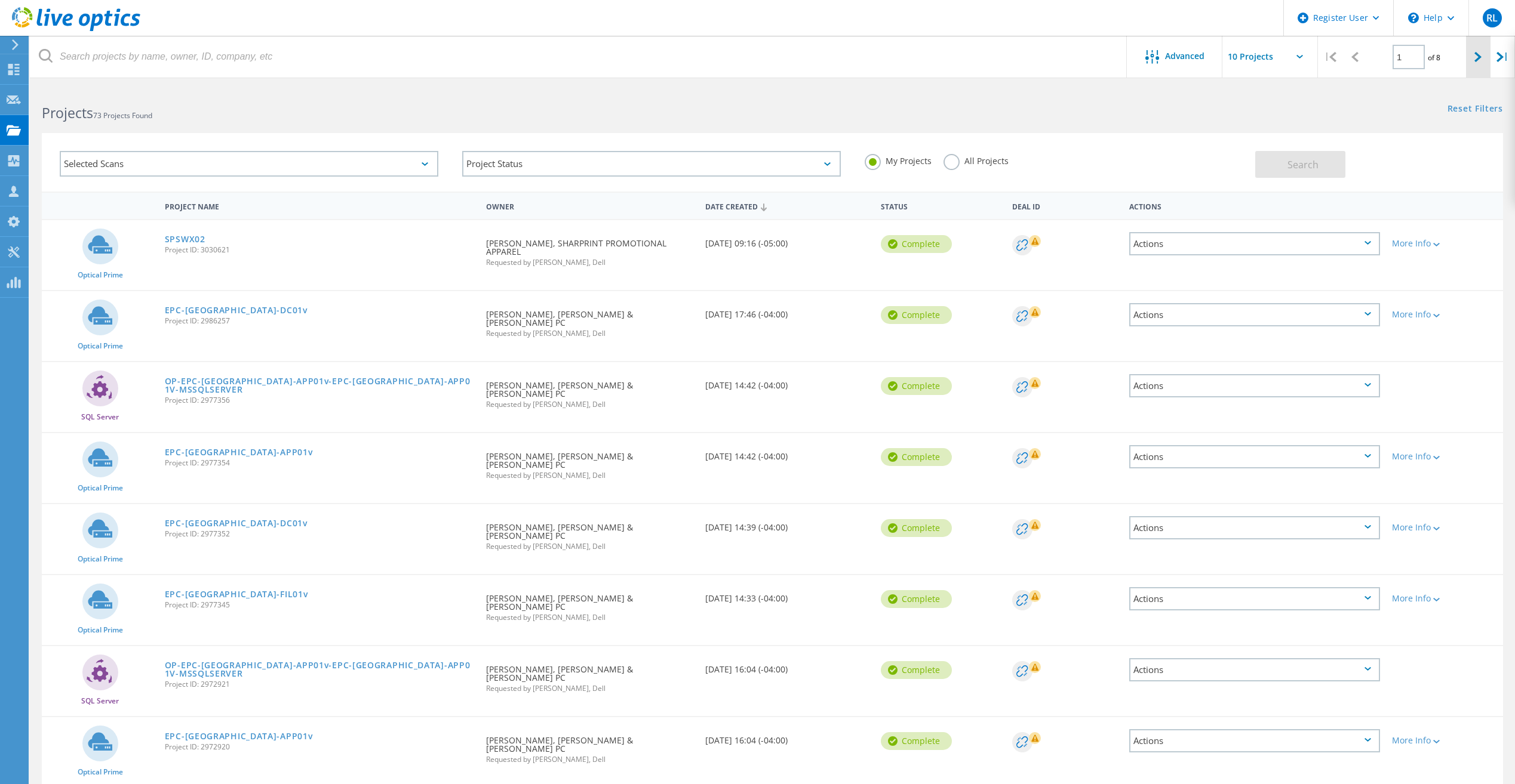
click at [1477, 63] on div at bounding box center [1477, 57] width 24 height 43
type input "2"
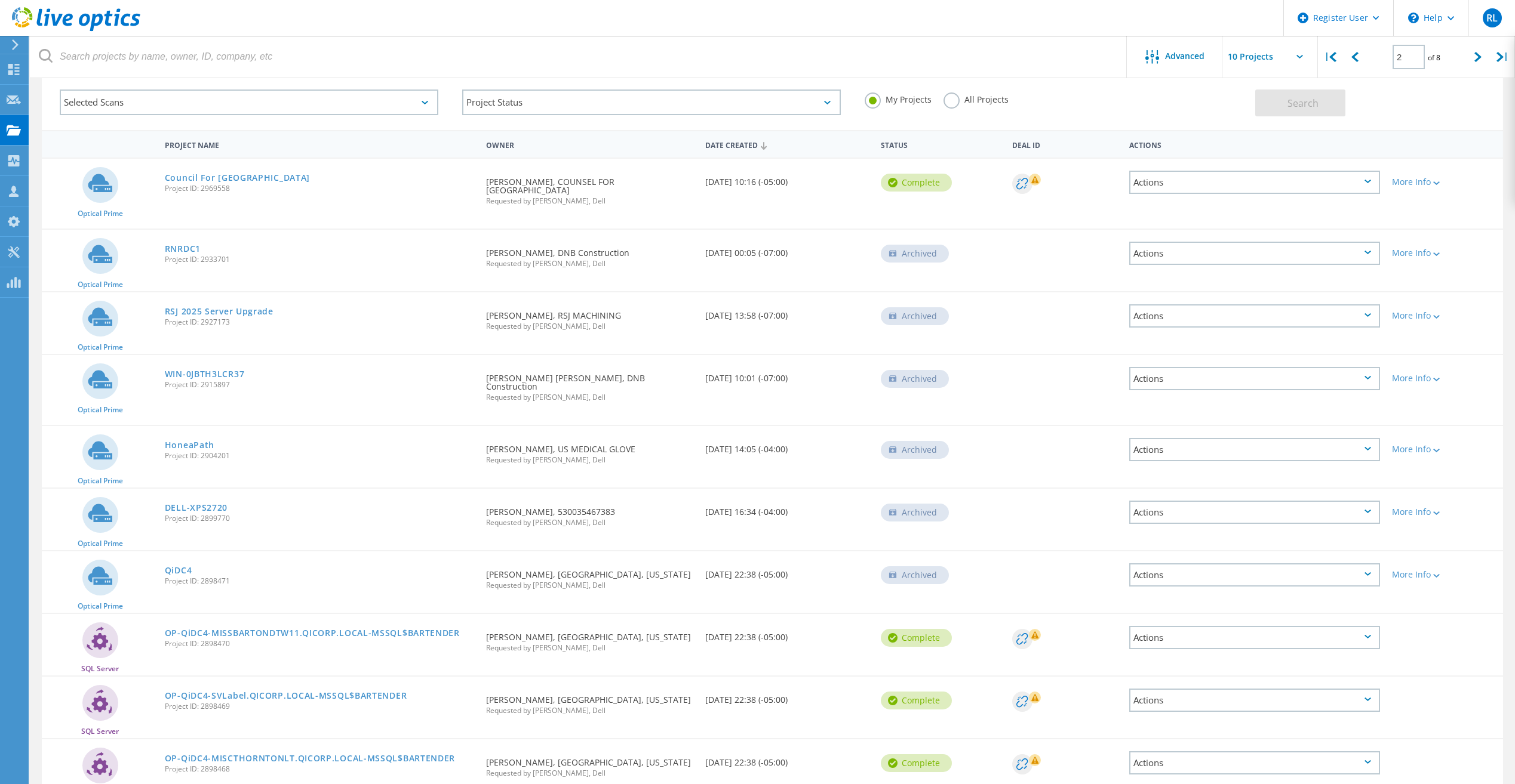
scroll to position [110, 0]
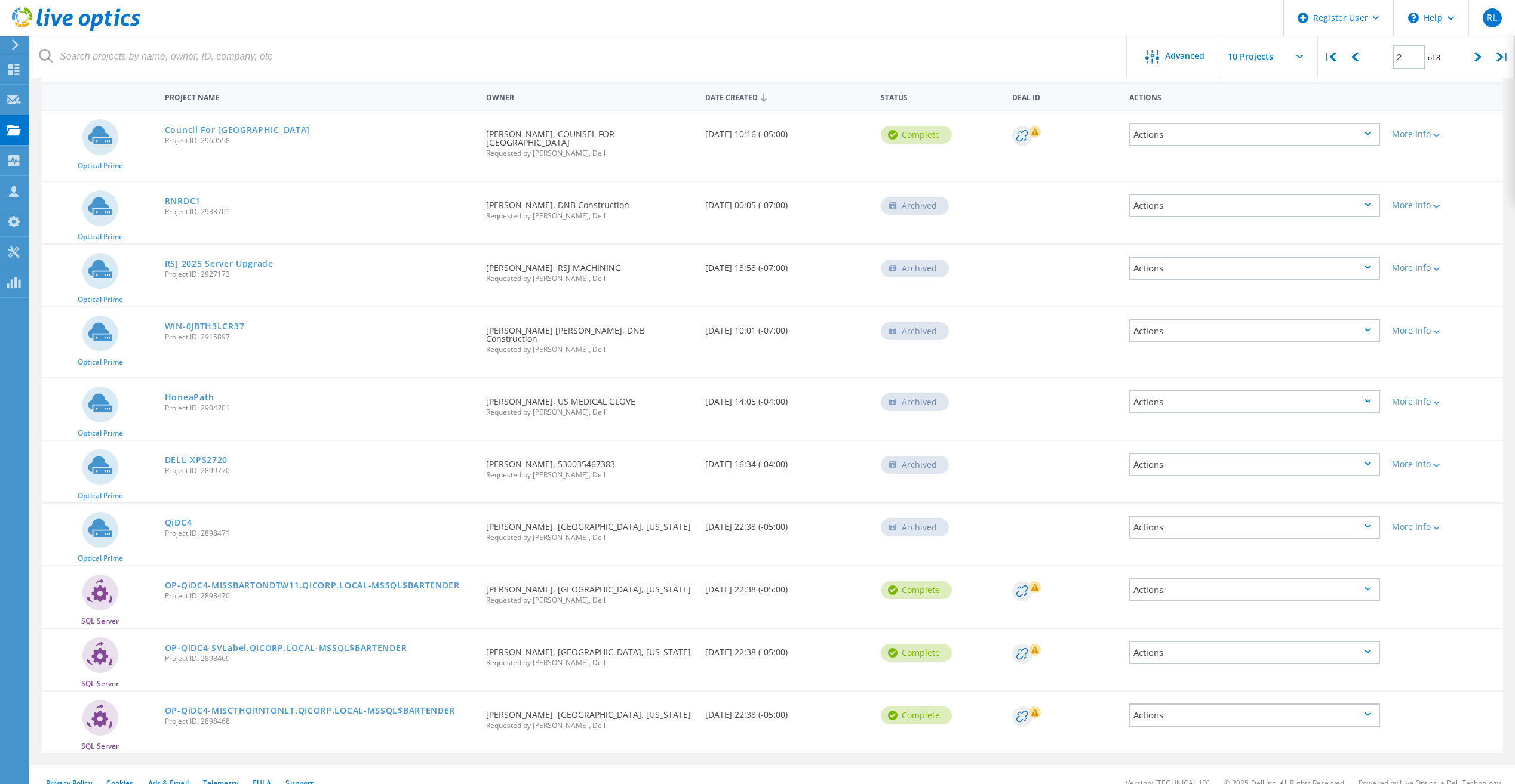
click at [180, 197] on link "RNRDC1" at bounding box center [182, 201] width 36 height 8
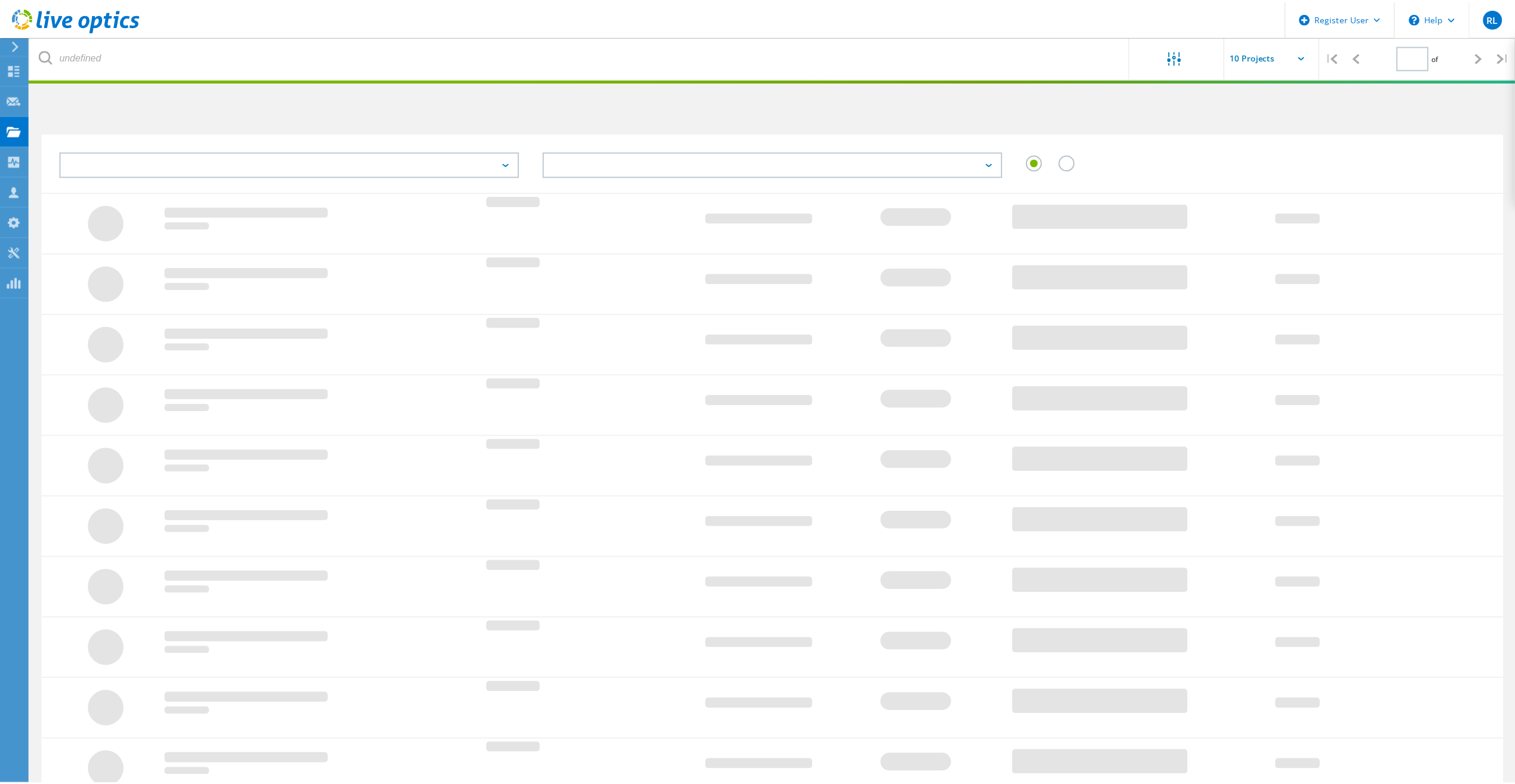
scroll to position [64, 0]
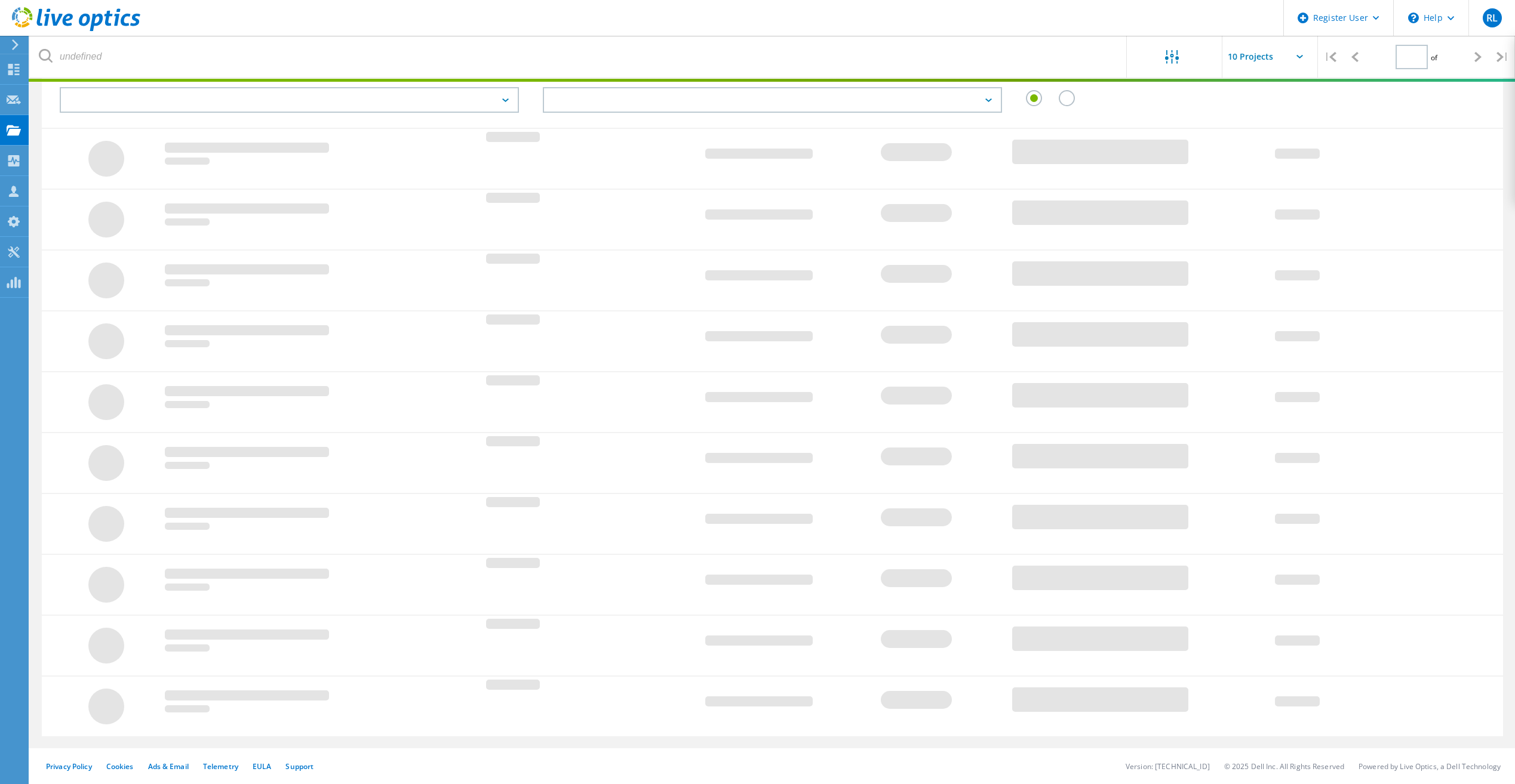
type input "2"
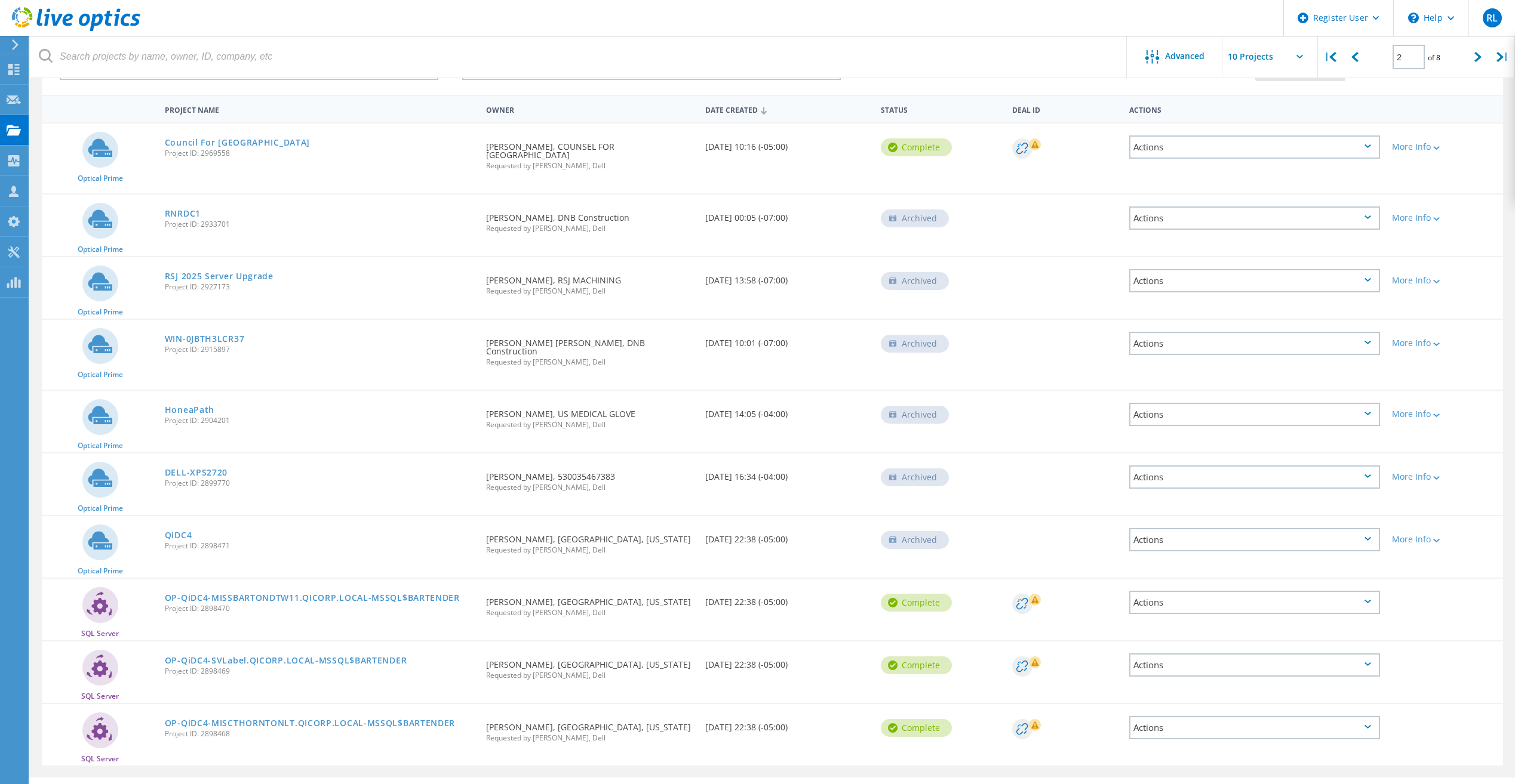
scroll to position [110, 0]
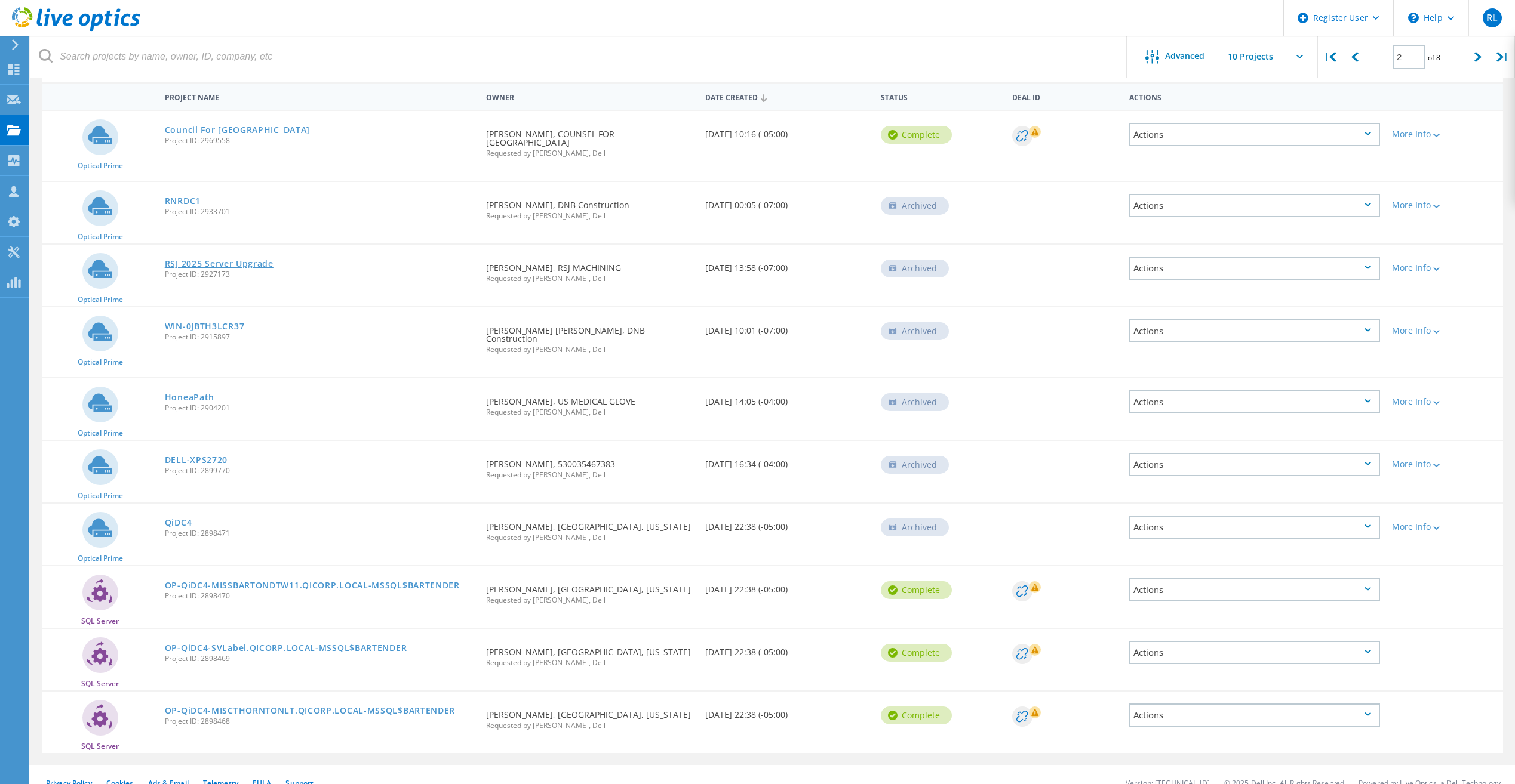
click at [263, 260] on link "RSJ 2025 Server Upgrade" at bounding box center [219, 263] width 109 height 8
click at [1477, 61] on icon at bounding box center [1478, 57] width 7 height 10
type input "3"
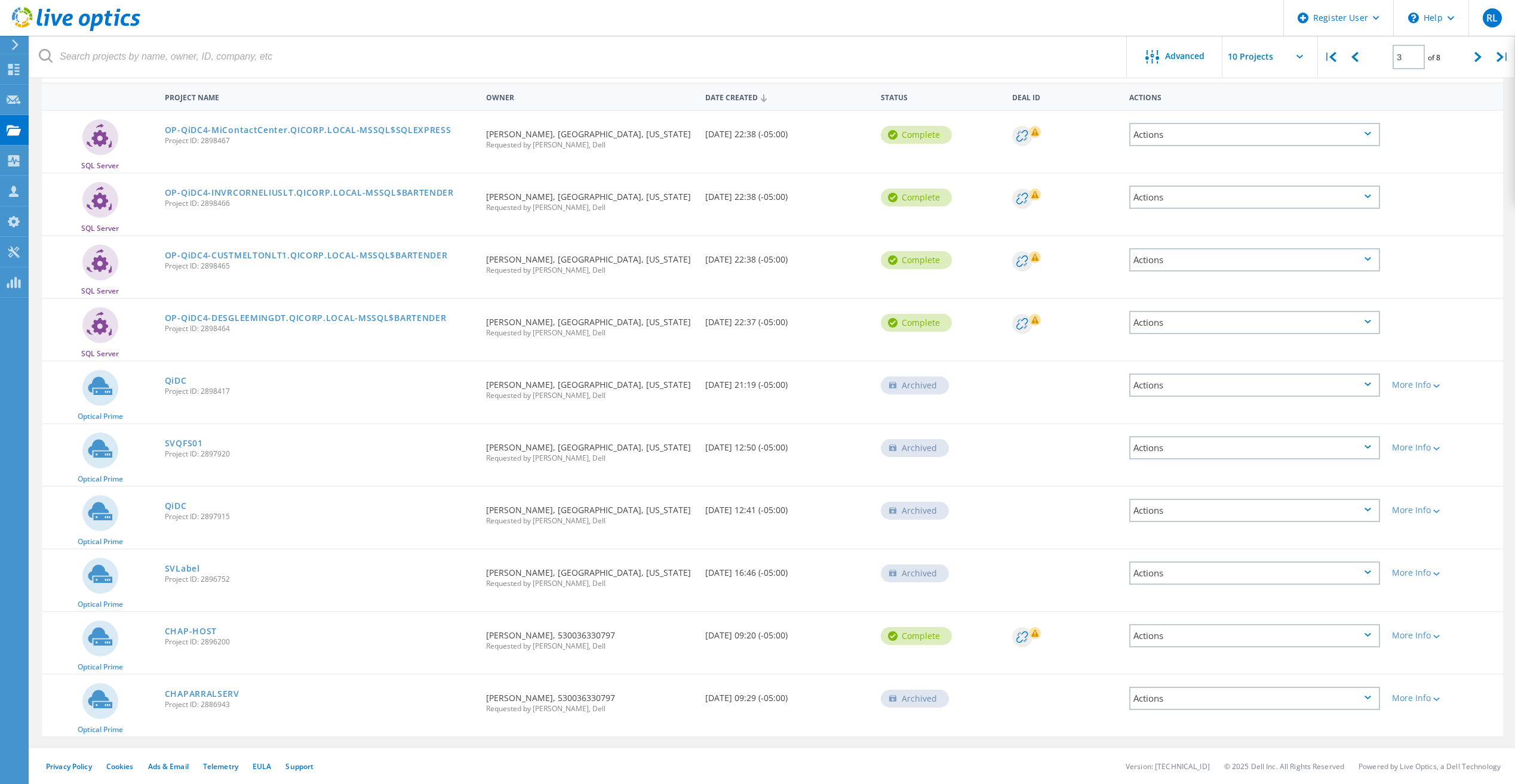
click at [168, 388] on span "Project ID: 2898417" at bounding box center [319, 391] width 309 height 7
click at [171, 385] on link "QiDC" at bounding box center [176, 380] width 22 height 8
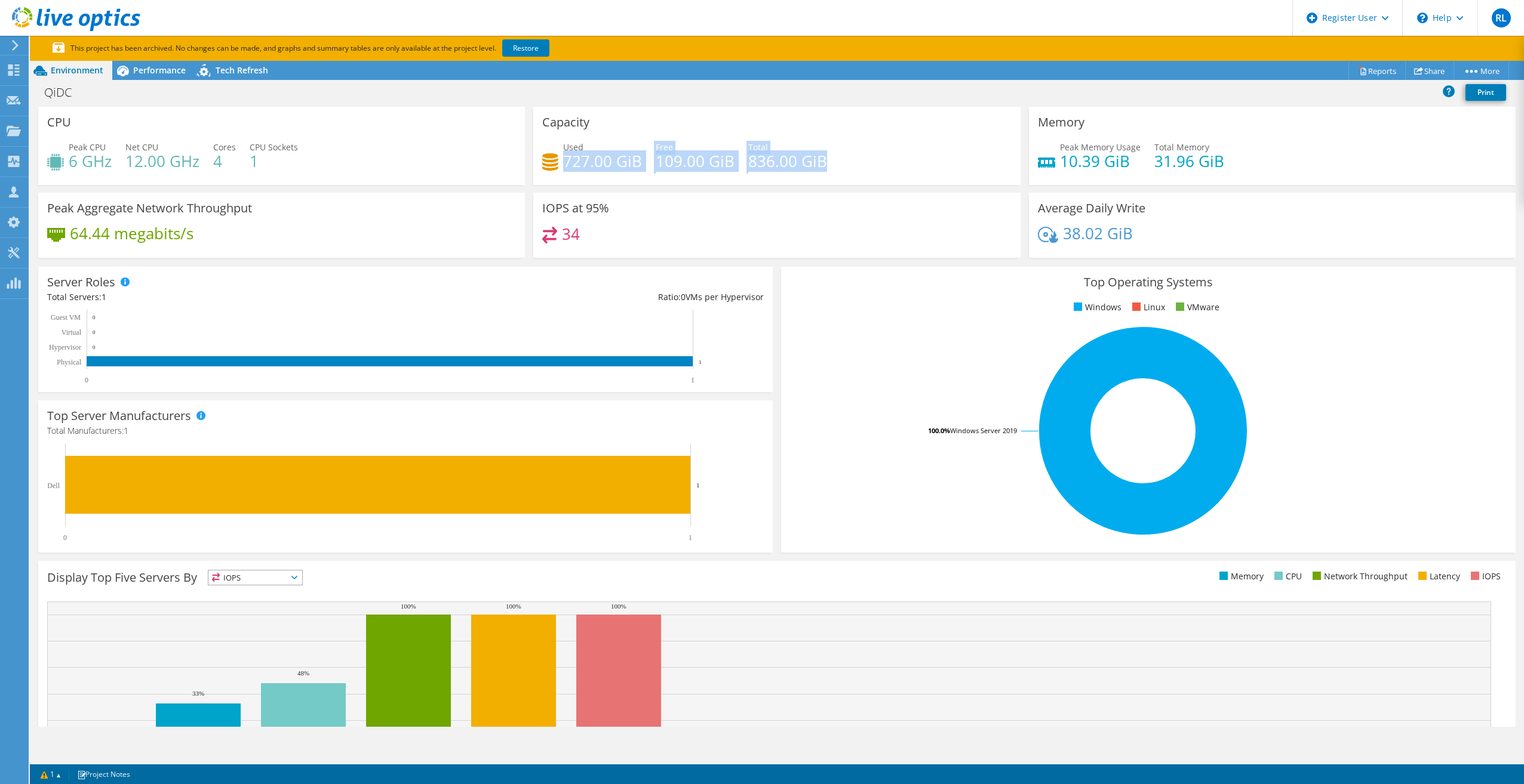
drag, startPoint x: 563, startPoint y: 168, endPoint x: 854, endPoint y: 157, distance: 291.2
click at [854, 157] on div "Used 727.00 GiB Free 109.00 GiB Total 836.00 GiB" at bounding box center [776, 160] width 469 height 39
drag, startPoint x: 854, startPoint y: 157, endPoint x: 854, endPoint y: 202, distance: 45.0
click at [854, 202] on div "IOPS at 95% 34" at bounding box center [776, 225] width 486 height 65
drag, startPoint x: 654, startPoint y: 169, endPoint x: 731, endPoint y: 169, distance: 77.0
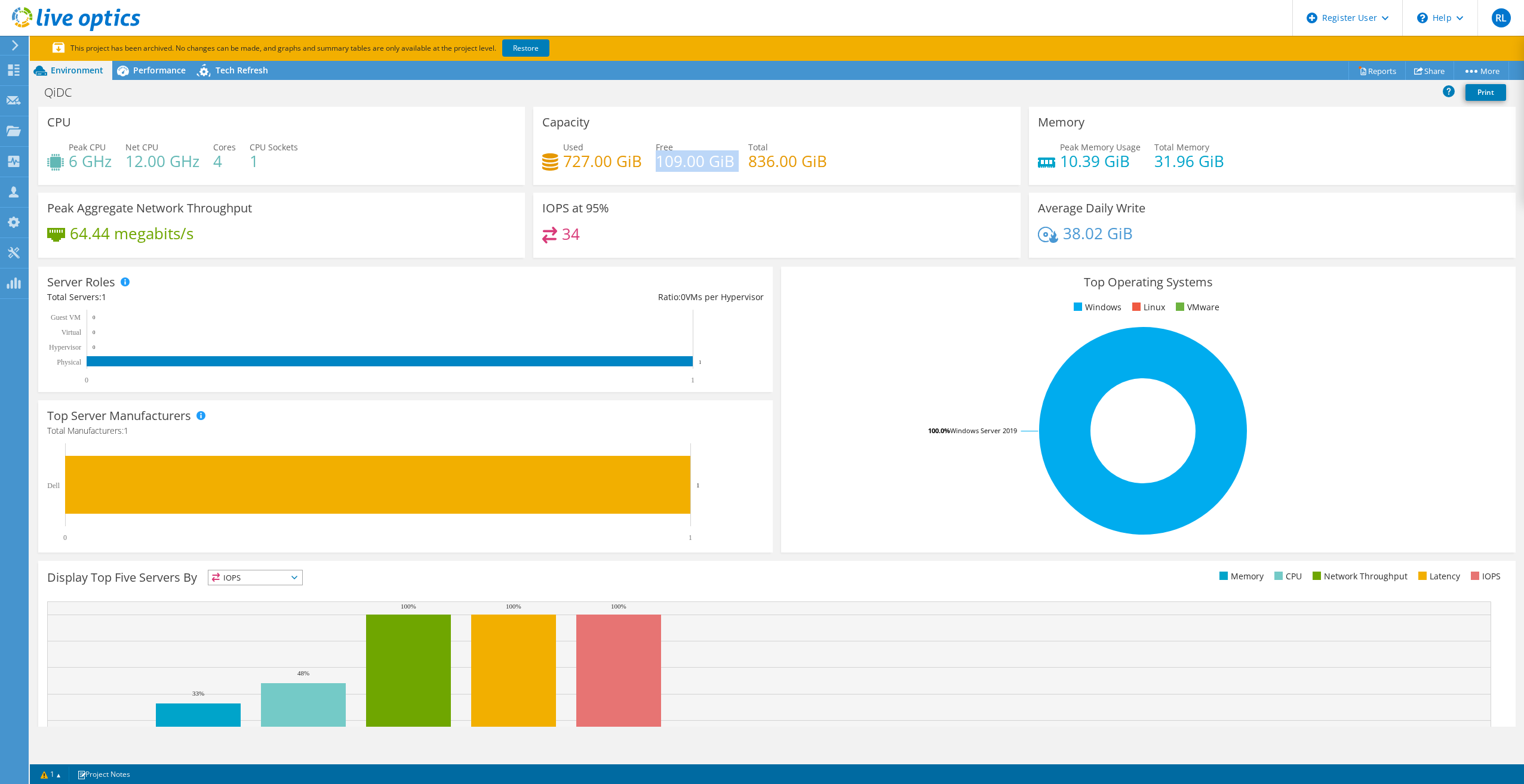
click at [731, 169] on div "Used 727.00 GiB Free 109.00 GiB Total 836.00 GiB" at bounding box center [776, 160] width 469 height 39
drag, startPoint x: 731, startPoint y: 169, endPoint x: 929, endPoint y: 163, distance: 198.1
click at [929, 163] on div "Used 727.00 GiB Free 109.00 GiB Total 836.00 GiB" at bounding box center [776, 160] width 469 height 39
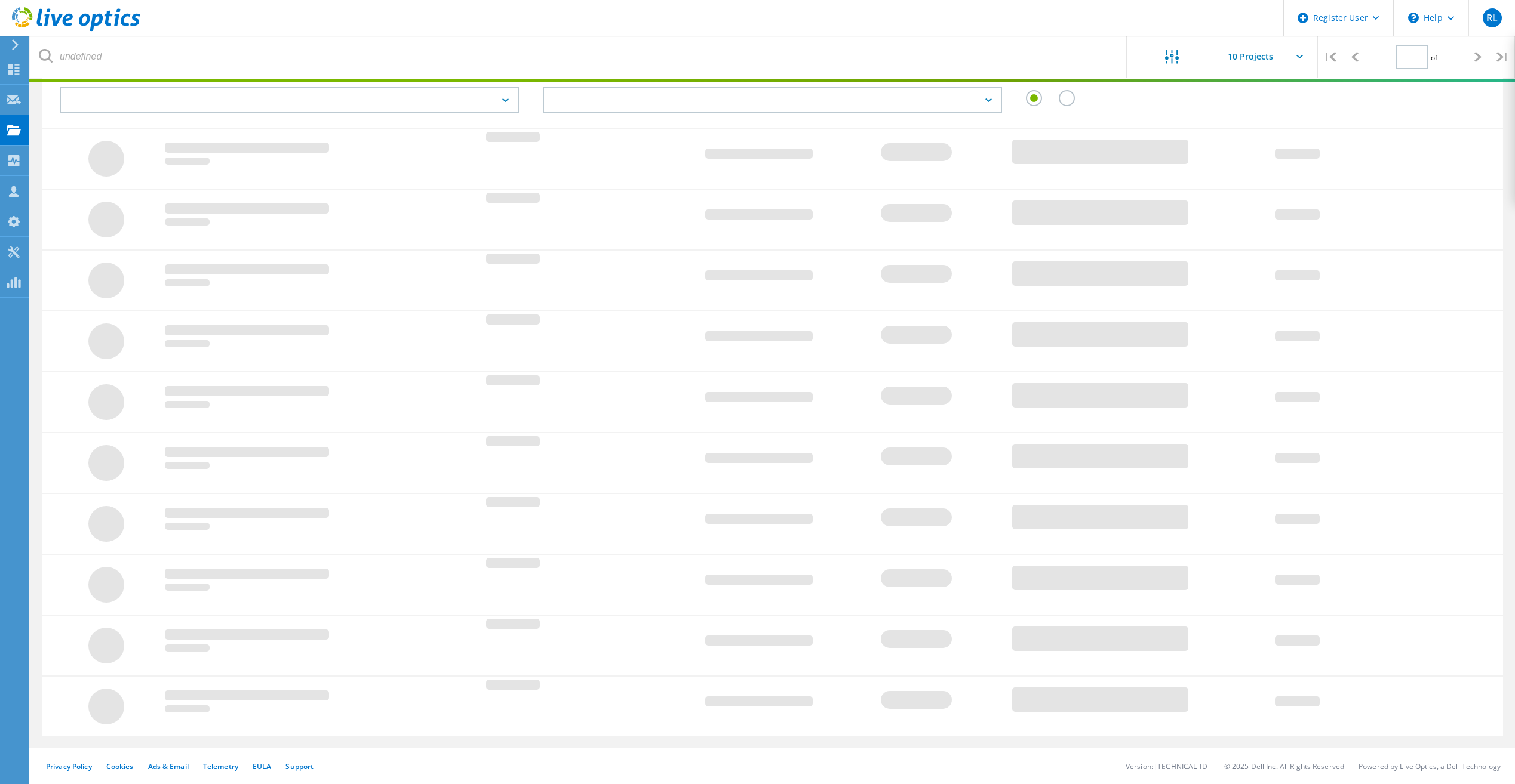
type input "3"
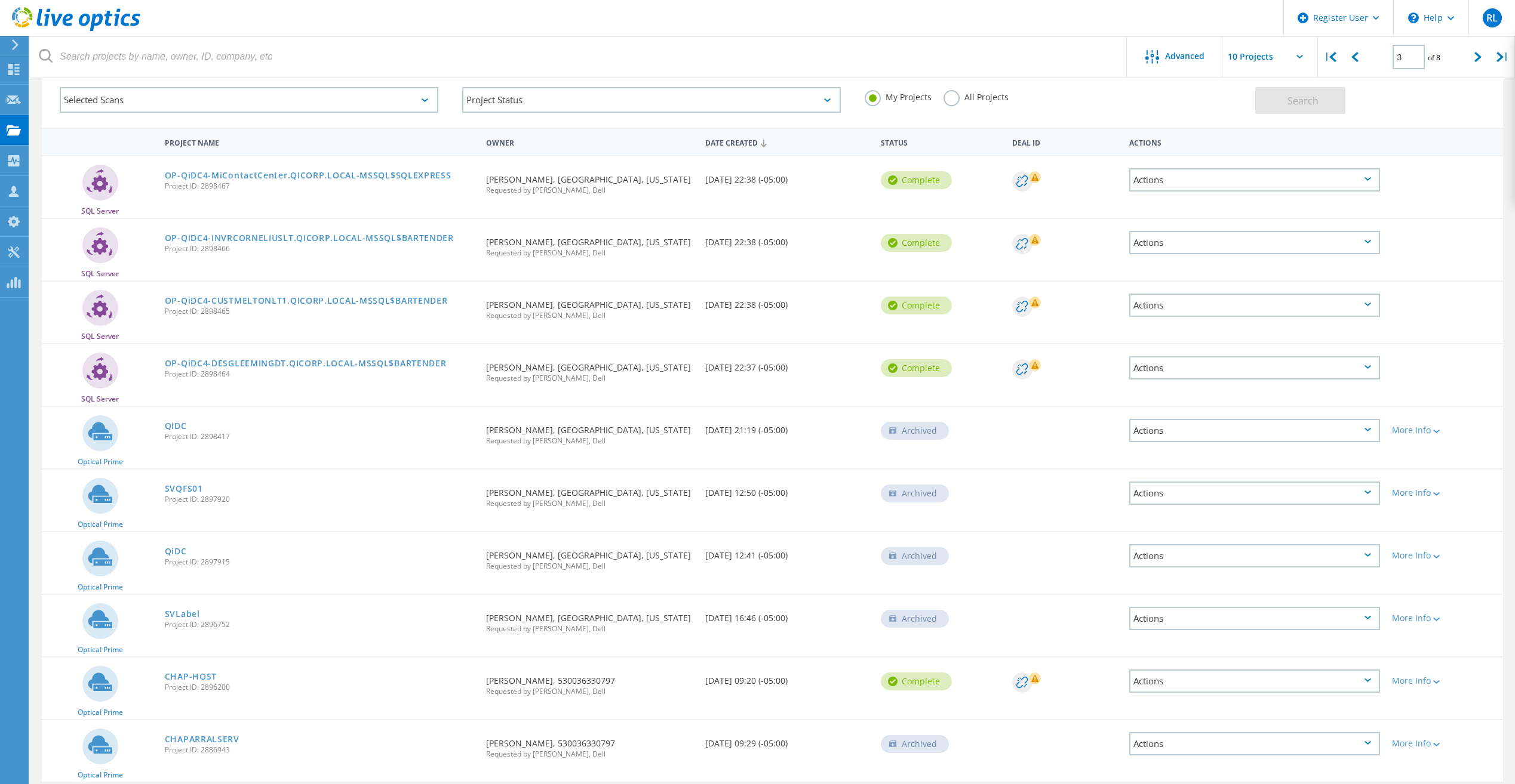
scroll to position [110, 0]
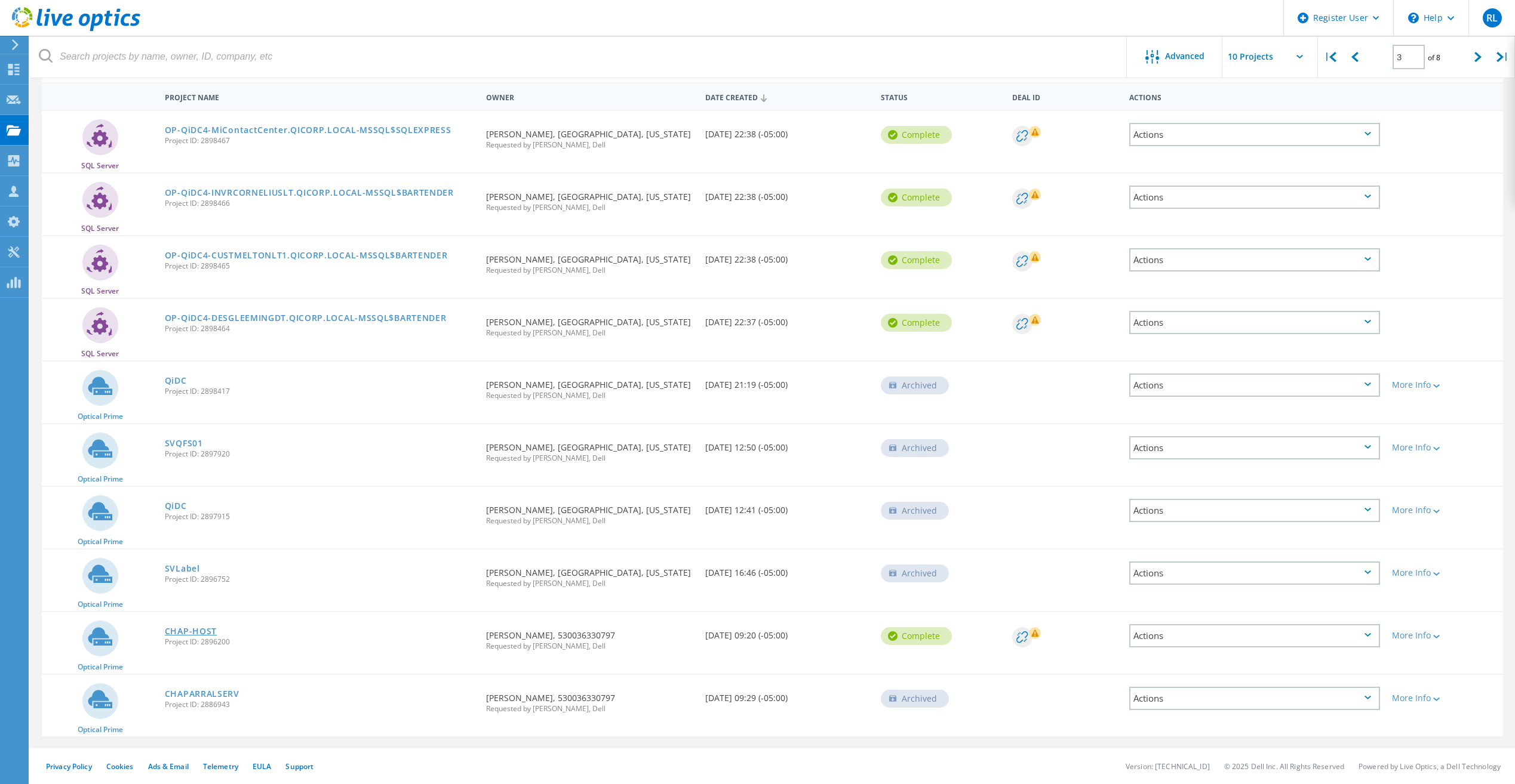
click at [191, 632] on link "CHAP-HOST" at bounding box center [191, 631] width 52 height 8
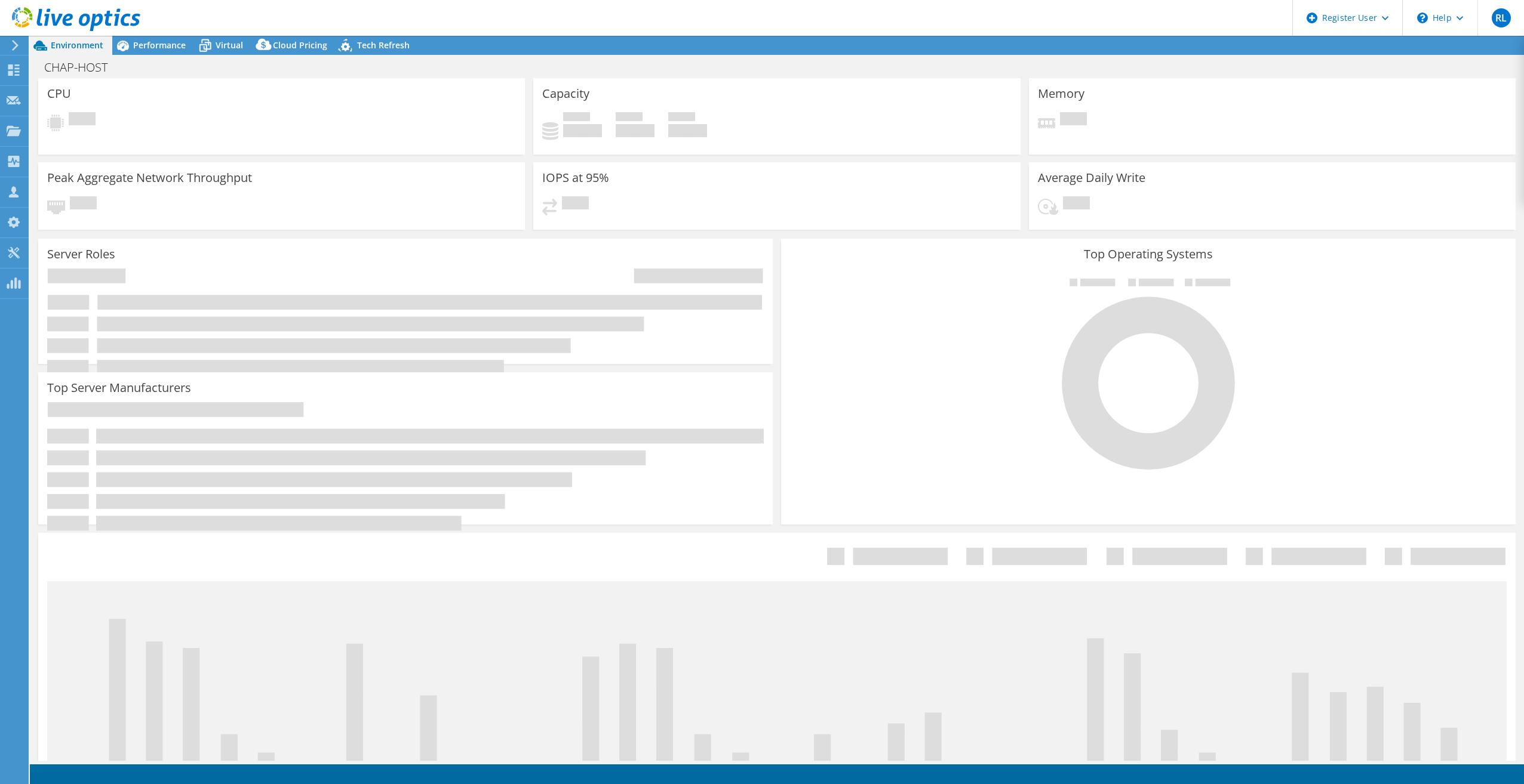
select select "USWest"
select select "USD"
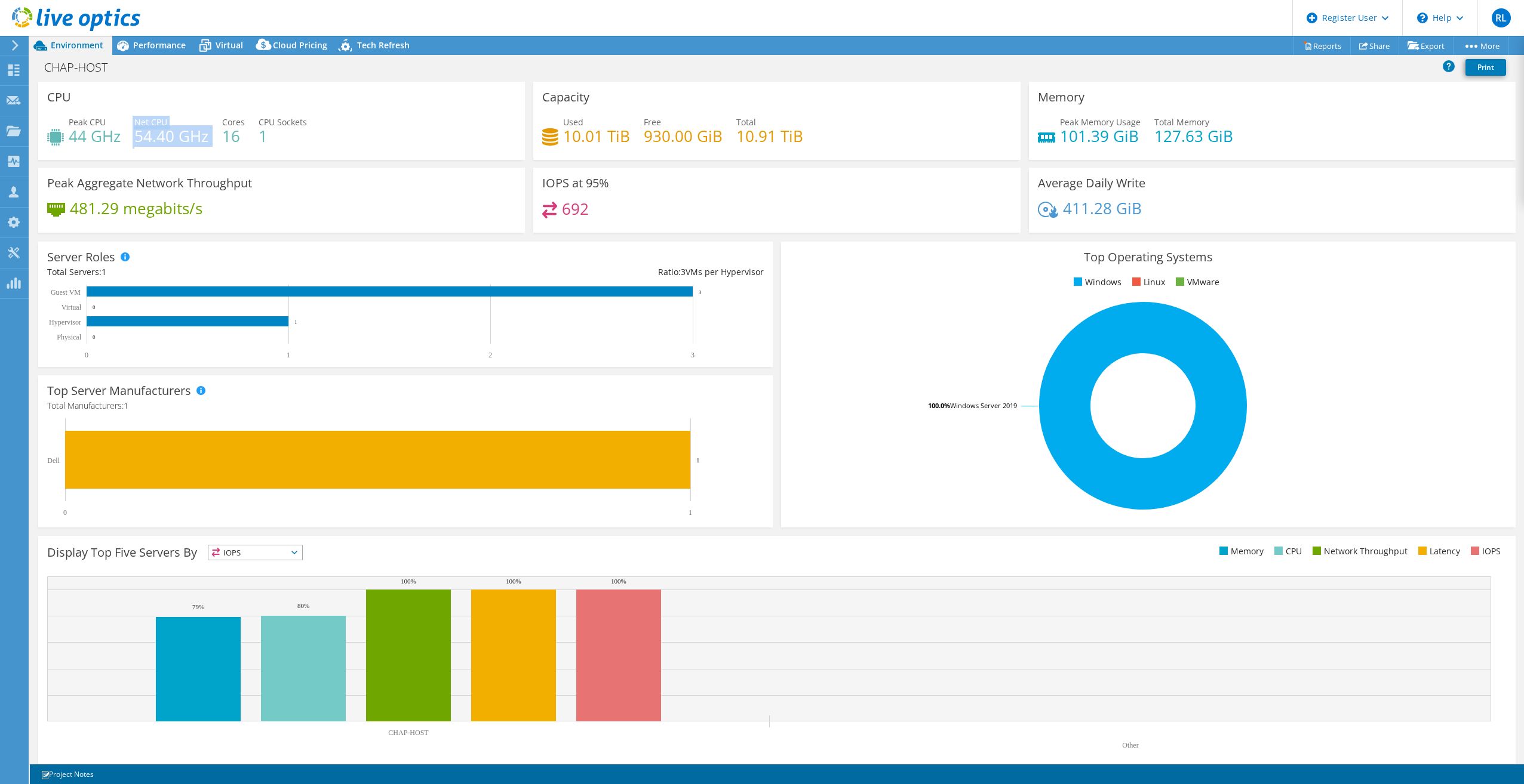
drag, startPoint x: 68, startPoint y: 144, endPoint x: 185, endPoint y: 148, distance: 117.1
click at [185, 148] on div "Peak CPU 44 GHz Net CPU 54.40 GHz Cores 16 CPU Sockets 1" at bounding box center [281, 135] width 469 height 39
click at [190, 149] on div "Peak CPU 44 GHz Net CPU 54.40 GHz Cores 16 CPU Sockets 1" at bounding box center [281, 135] width 469 height 39
click at [156, 54] on div "Performance" at bounding box center [154, 46] width 82 height 19
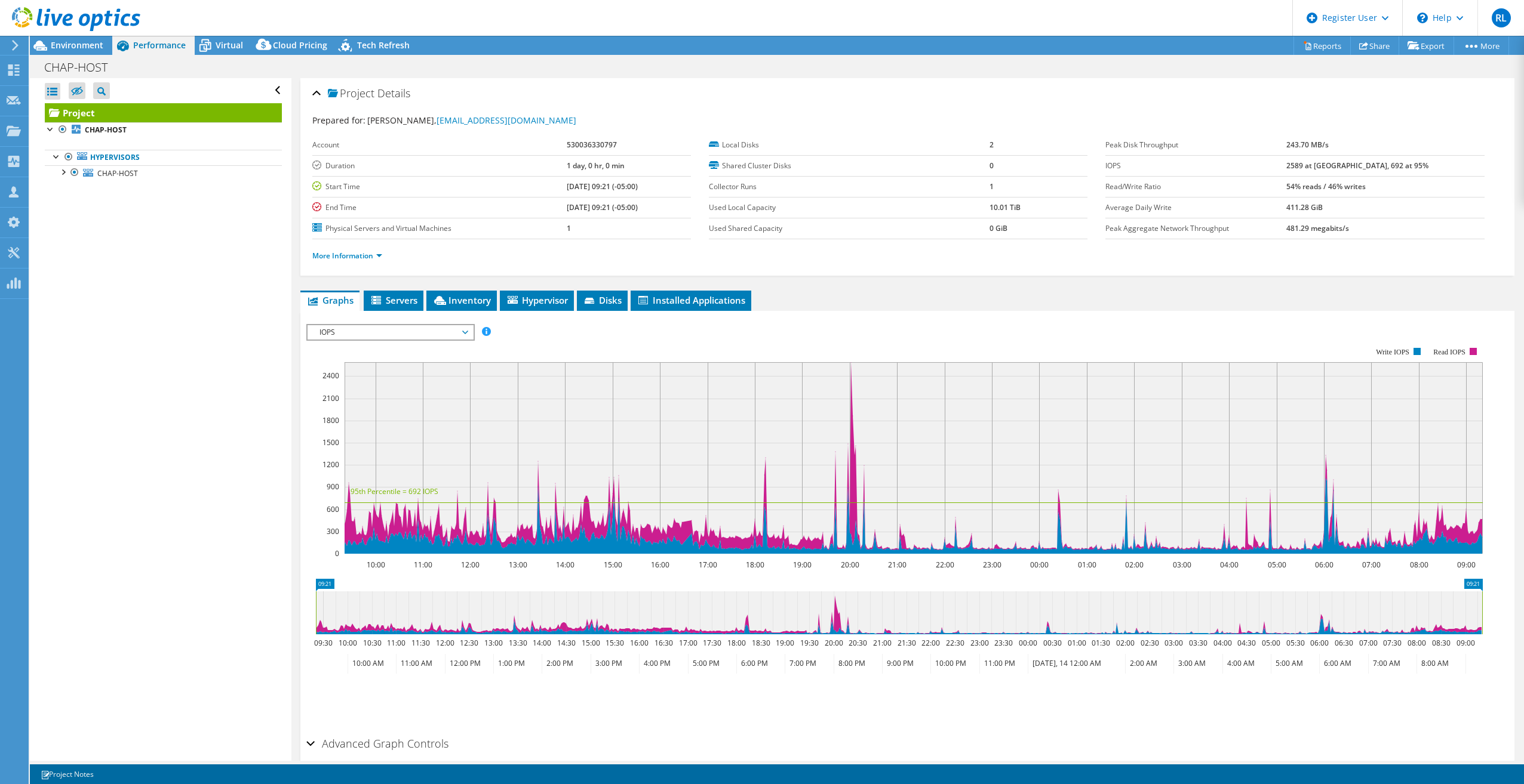
click at [383, 332] on span "IOPS" at bounding box center [390, 332] width 154 height 14
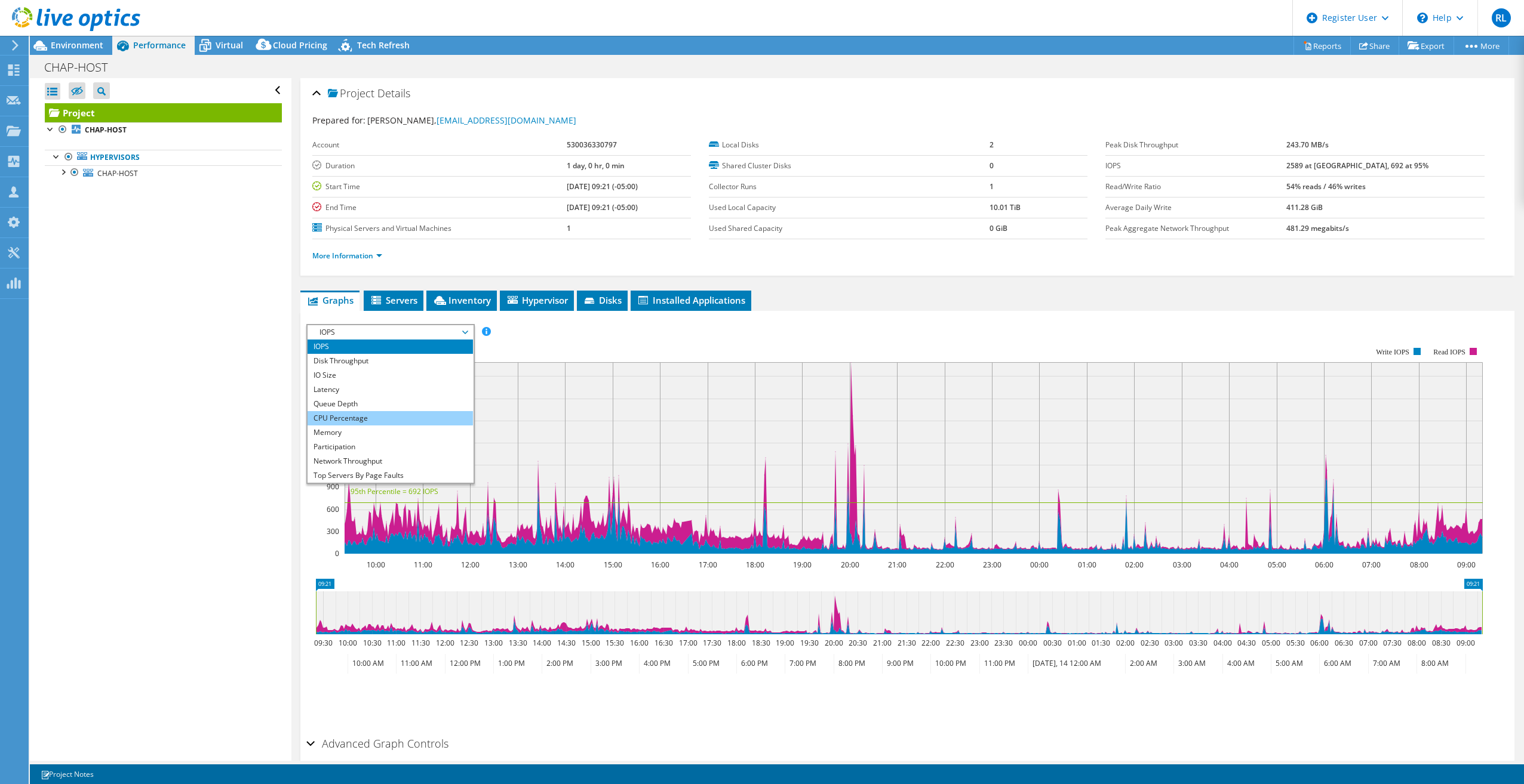
click at [365, 423] on li "CPU Percentage" at bounding box center [390, 418] width 166 height 14
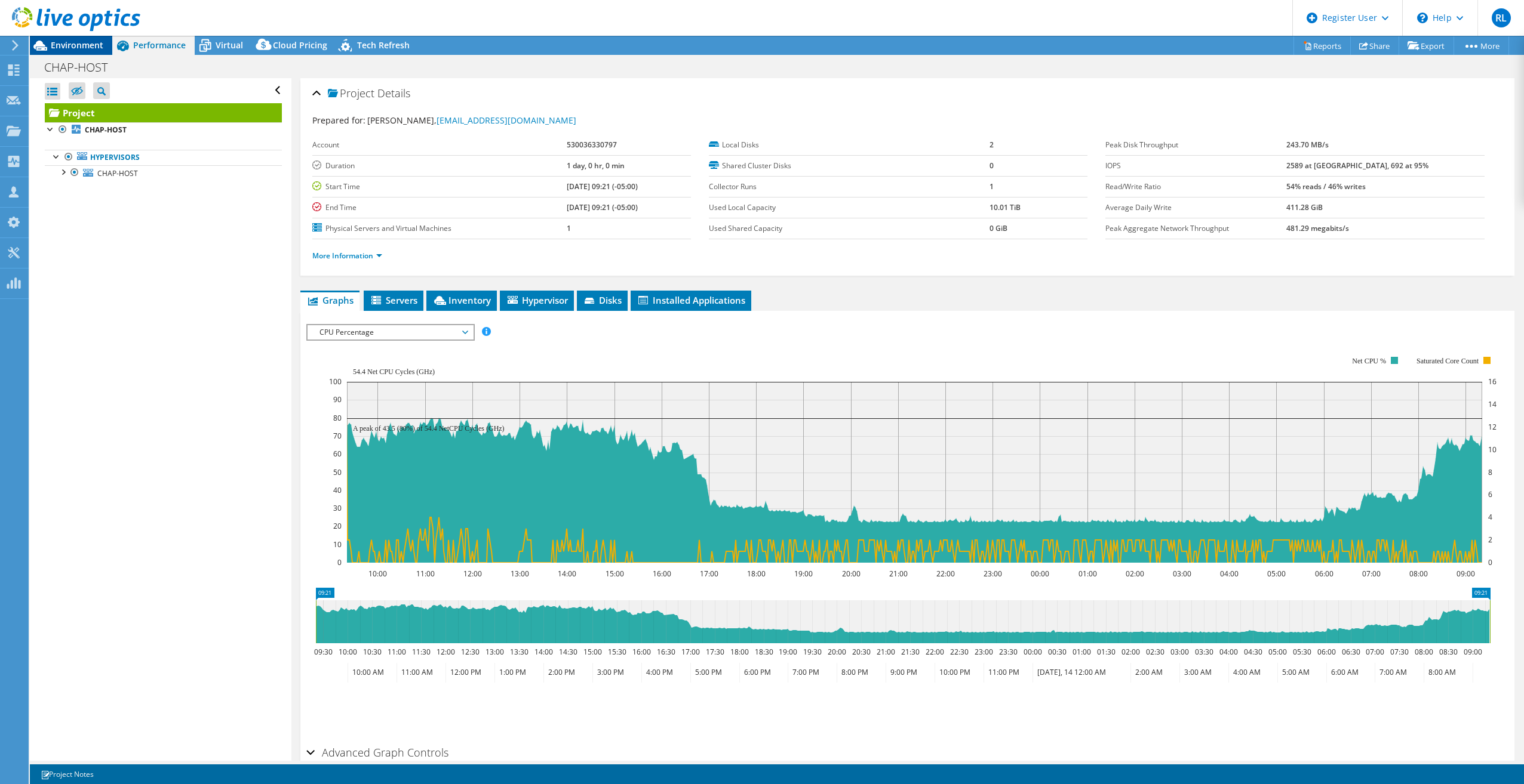
click at [71, 42] on span "Environment" at bounding box center [77, 45] width 52 height 11
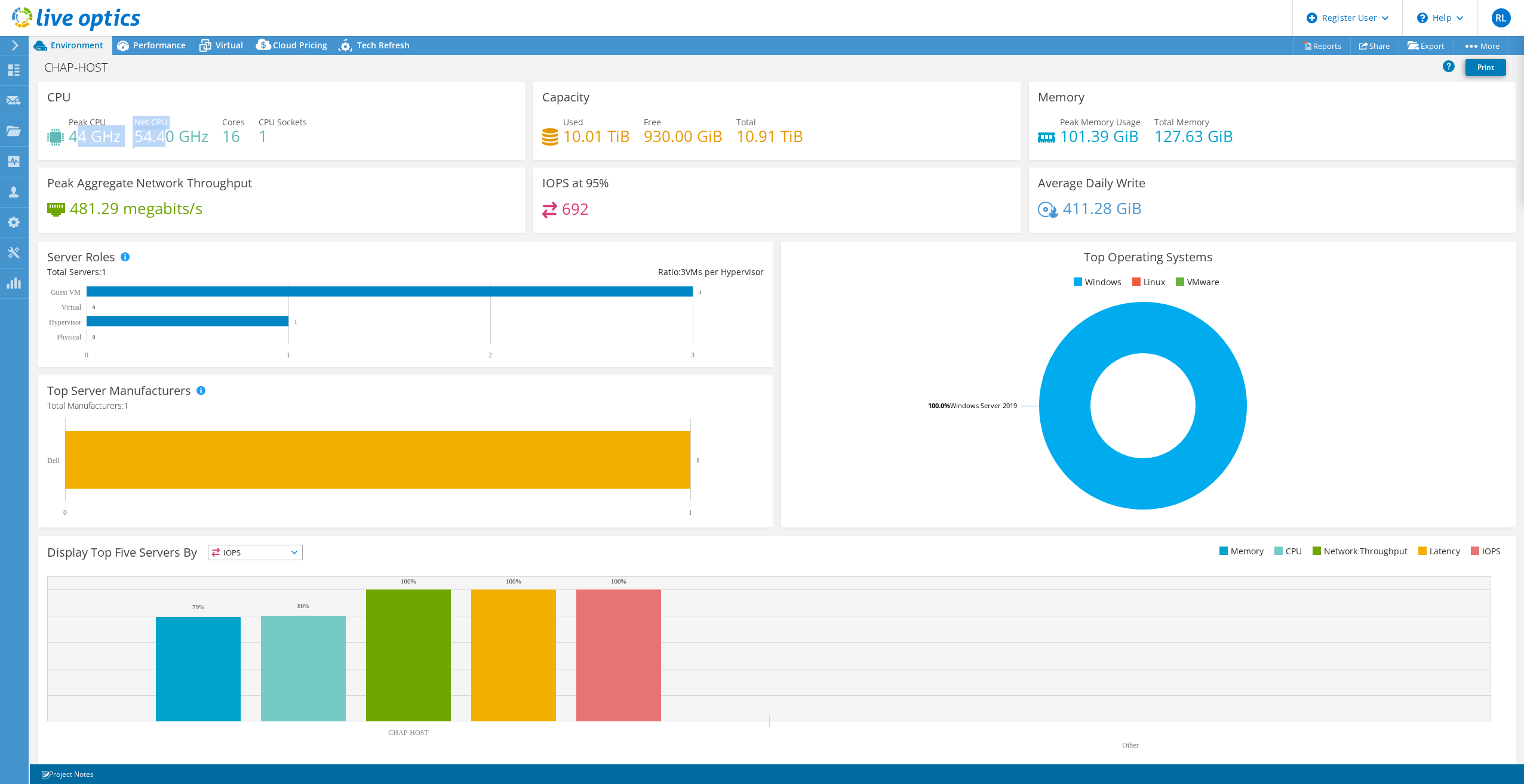
drag, startPoint x: 74, startPoint y: 138, endPoint x: 166, endPoint y: 136, distance: 92.0
click at [166, 136] on div "Peak CPU 44 GHz Net CPU 54.40 GHz Cores 16 CPU Sockets 1" at bounding box center [281, 135] width 469 height 39
click at [358, 132] on div "Peak CPU 44 GHz Net CPU 54.40 GHz Cores 16 CPU Sockets 1" at bounding box center [281, 135] width 469 height 39
click at [230, 142] on h4 "16" at bounding box center [233, 136] width 23 height 13
click at [506, 118] on div "Peak CPU 44 GHz Net CPU 54.40 GHz Cores 16 CPU Sockets 1" at bounding box center [281, 135] width 469 height 39
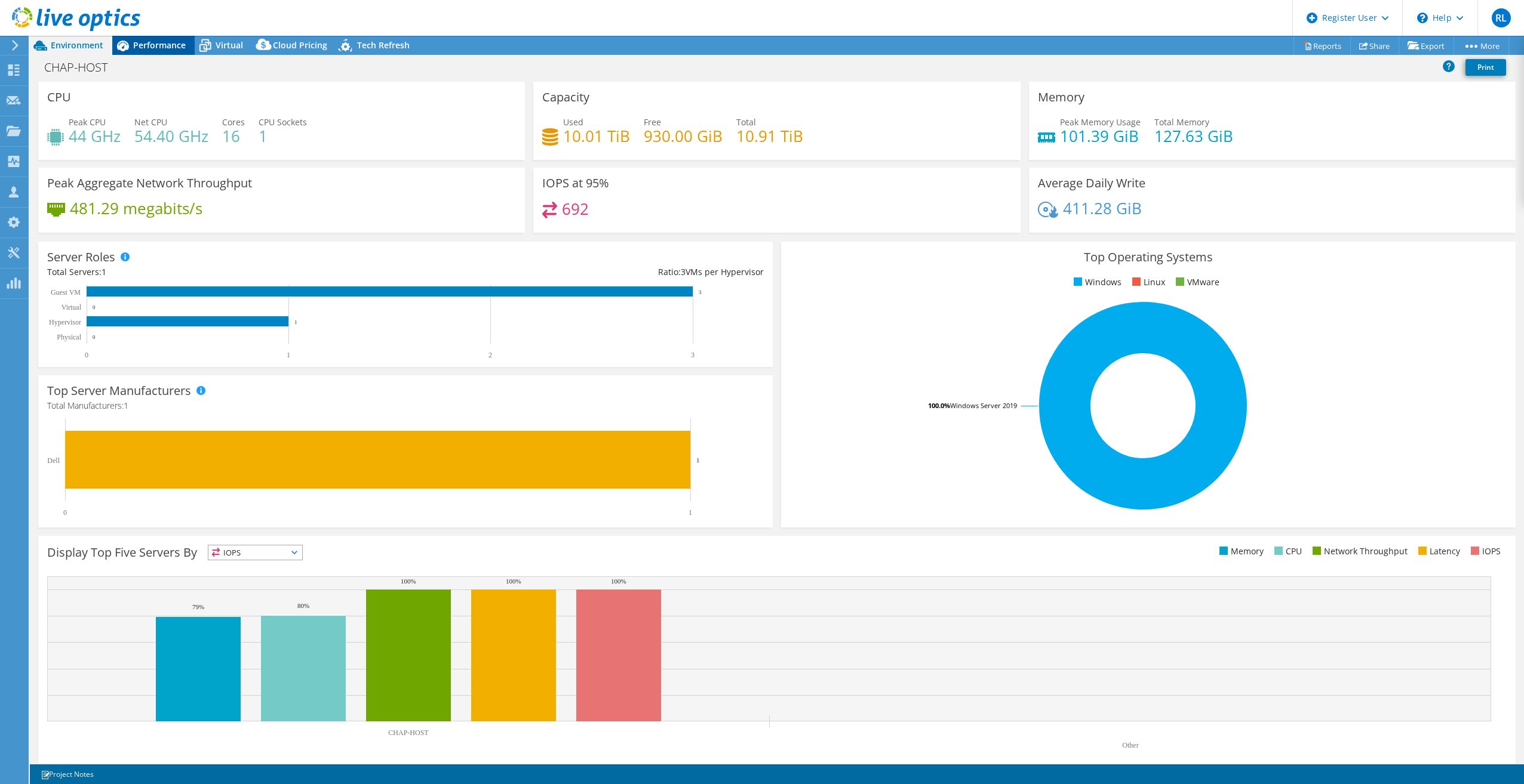
click at [169, 54] on div "Performance" at bounding box center [154, 46] width 82 height 19
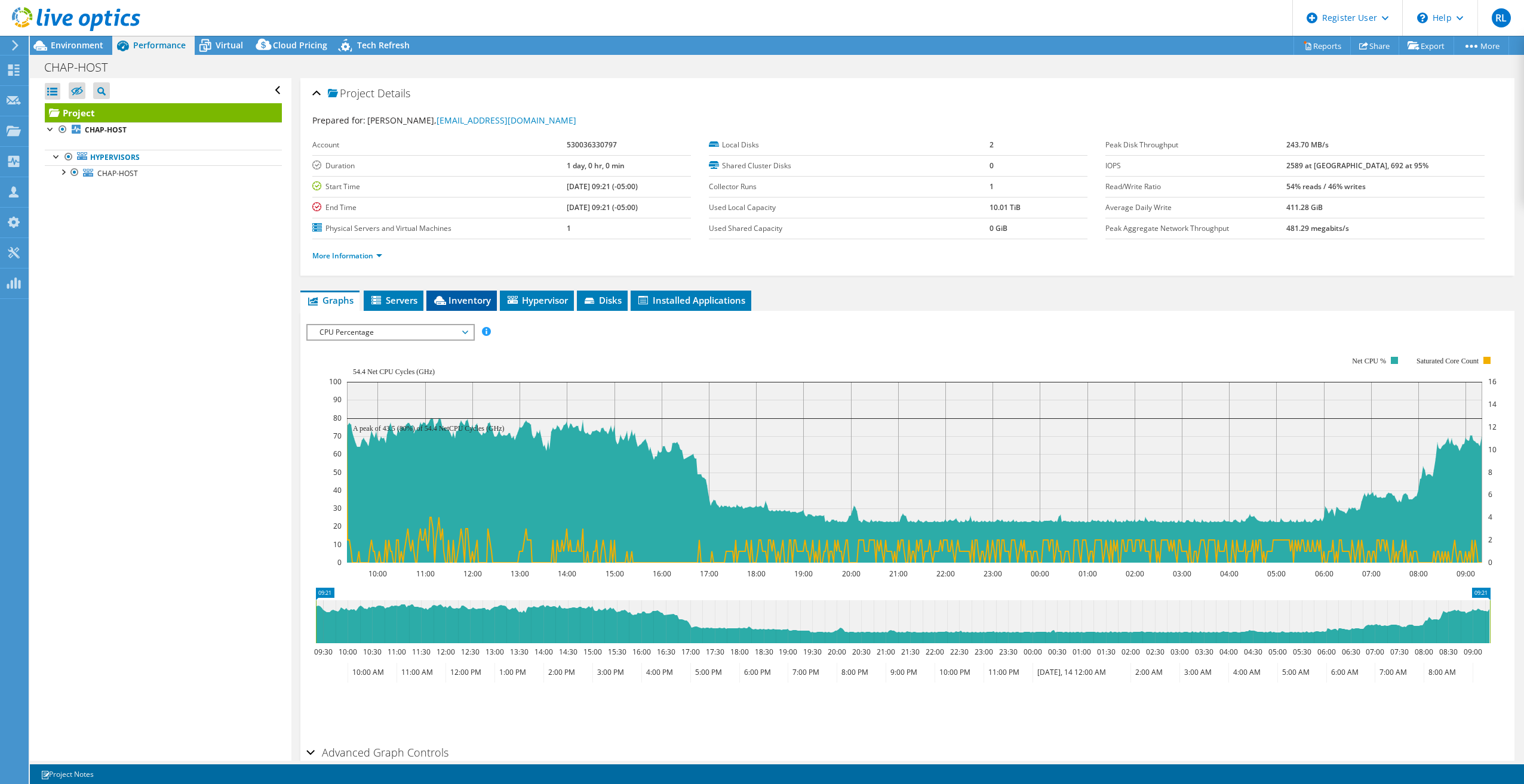
click at [474, 296] on span "Inventory" at bounding box center [462, 300] width 59 height 12
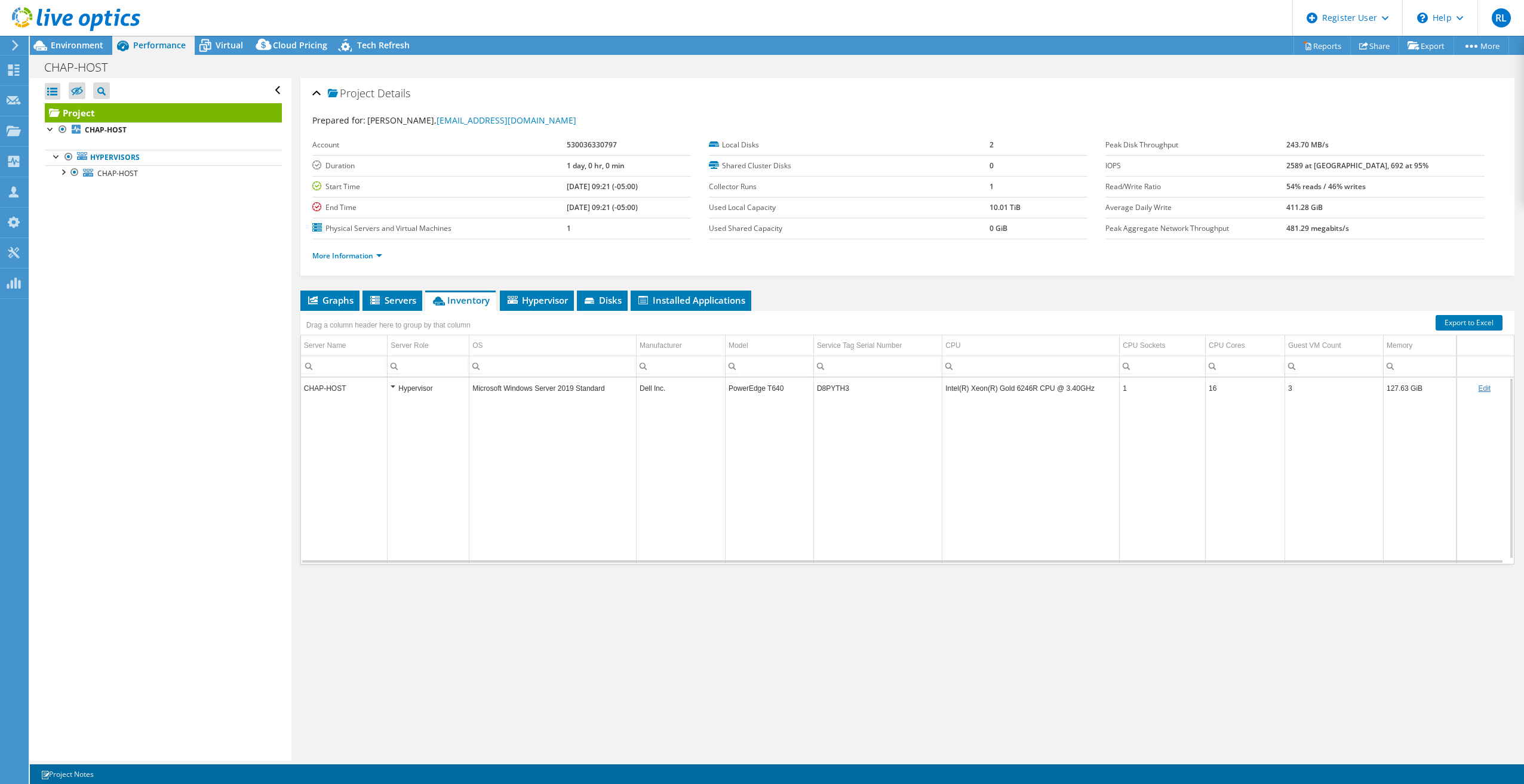
click at [1030, 385] on td "Intel(R) Xeon(R) Gold 6246R CPU @ 3.40GHz" at bounding box center [1031, 388] width 177 height 21
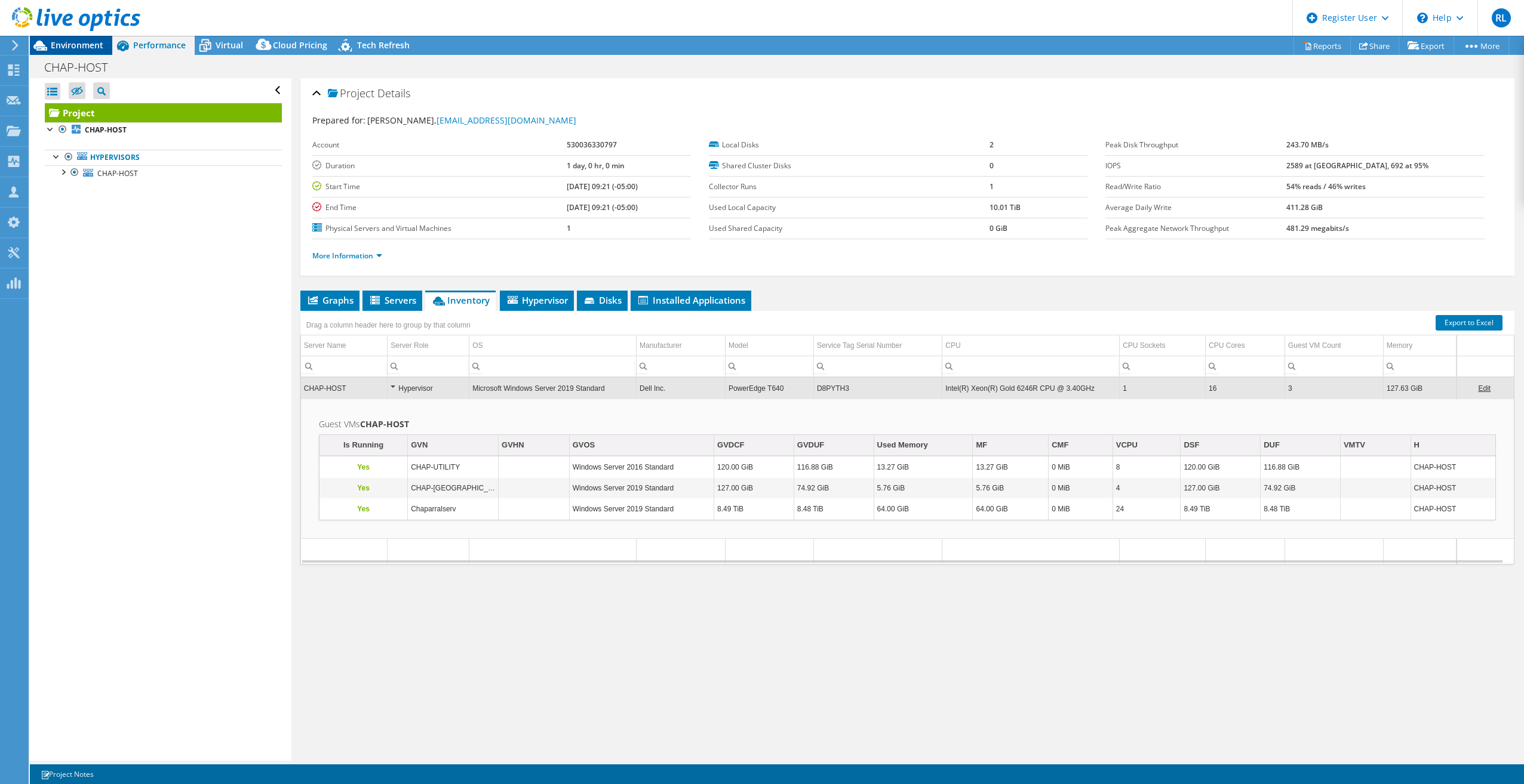
click at [76, 43] on span "Environment" at bounding box center [77, 45] width 52 height 11
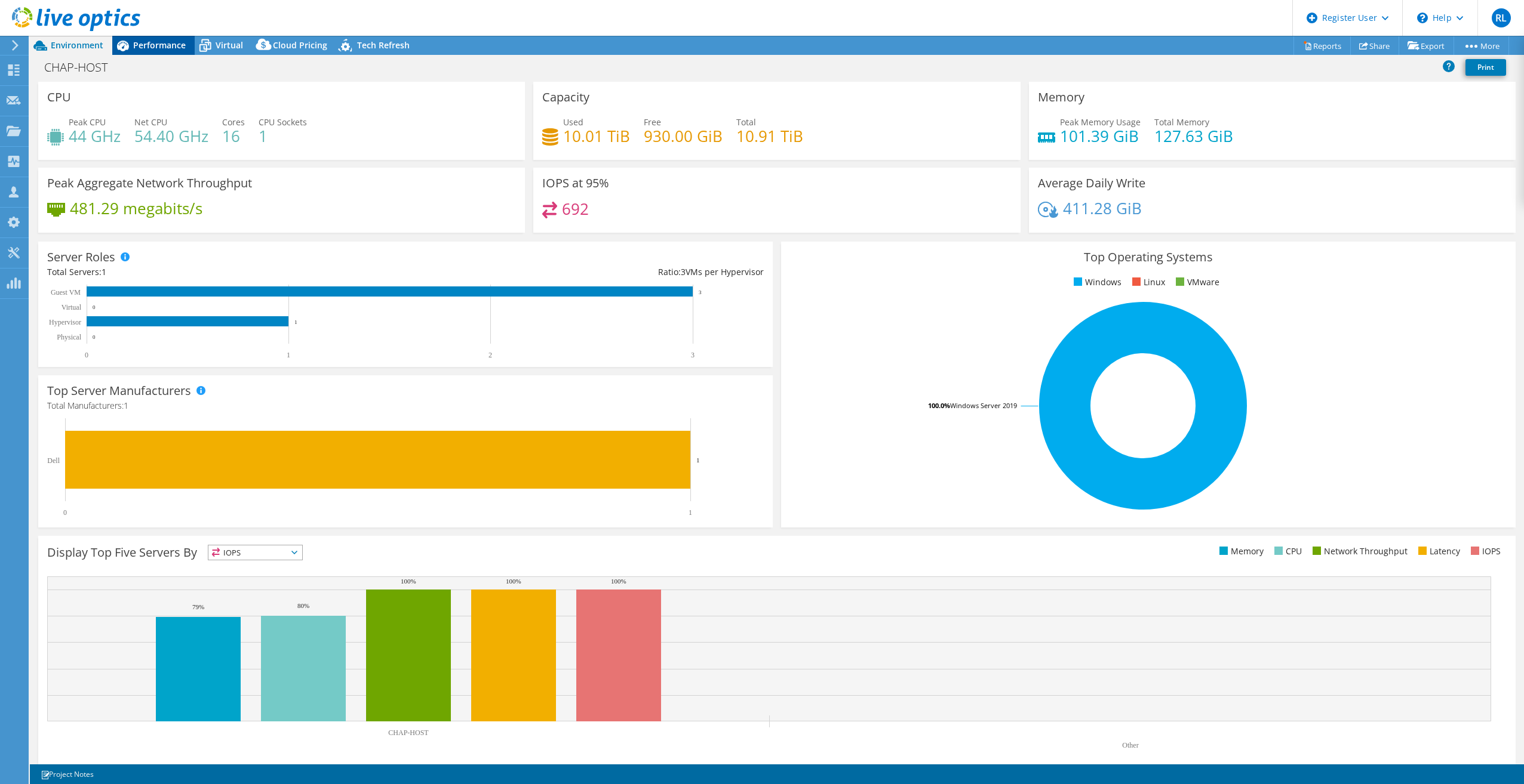
click at [151, 46] on span "Performance" at bounding box center [159, 45] width 52 height 11
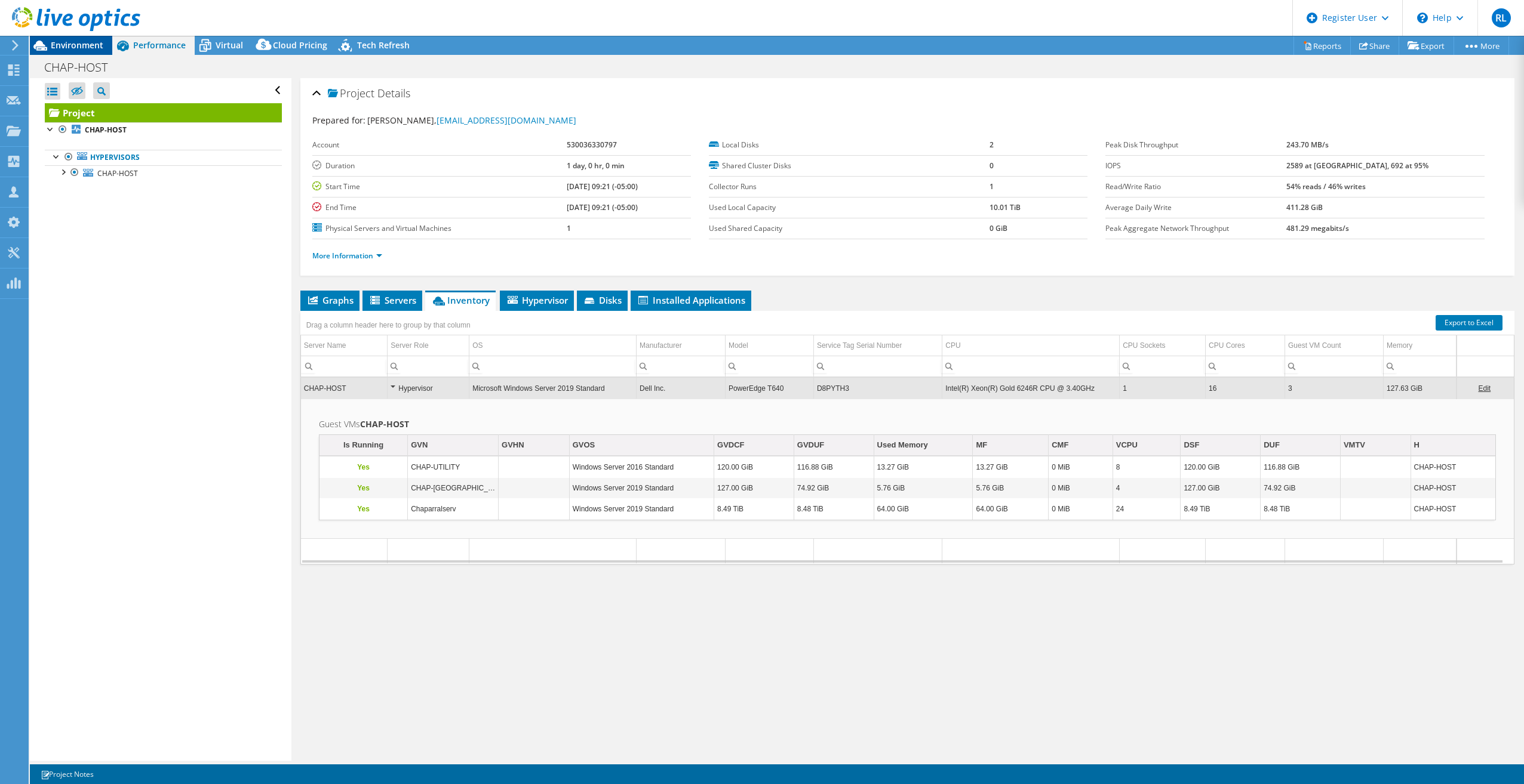
click at [99, 49] on span "Environment" at bounding box center [77, 45] width 52 height 11
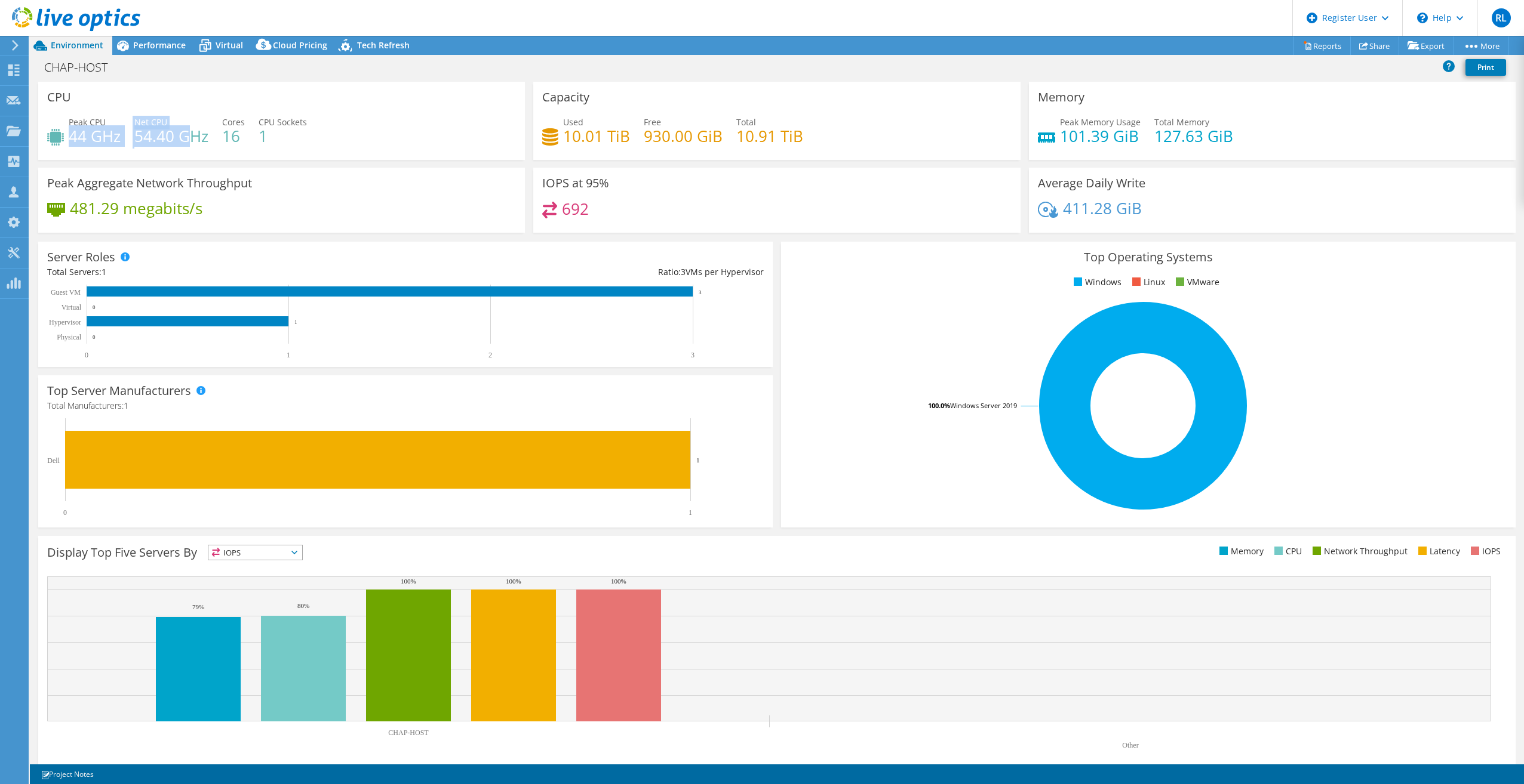
drag, startPoint x: 71, startPoint y: 143, endPoint x: 194, endPoint y: 144, distance: 123.0
click at [194, 144] on div "Peak CPU 44 GHz Net CPU 54.40 GHz Cores 16 CPU Sockets 1" at bounding box center [281, 135] width 469 height 39
drag, startPoint x: 194, startPoint y: 144, endPoint x: 271, endPoint y: 159, distance: 78.4
click at [271, 159] on div "CPU Peak CPU 44 GHz Net CPU 54.40 GHz Cores 16 CPU Sockets 1" at bounding box center [281, 121] width 486 height 78
drag, startPoint x: 1054, startPoint y: 140, endPoint x: 1222, endPoint y: 140, distance: 168.0
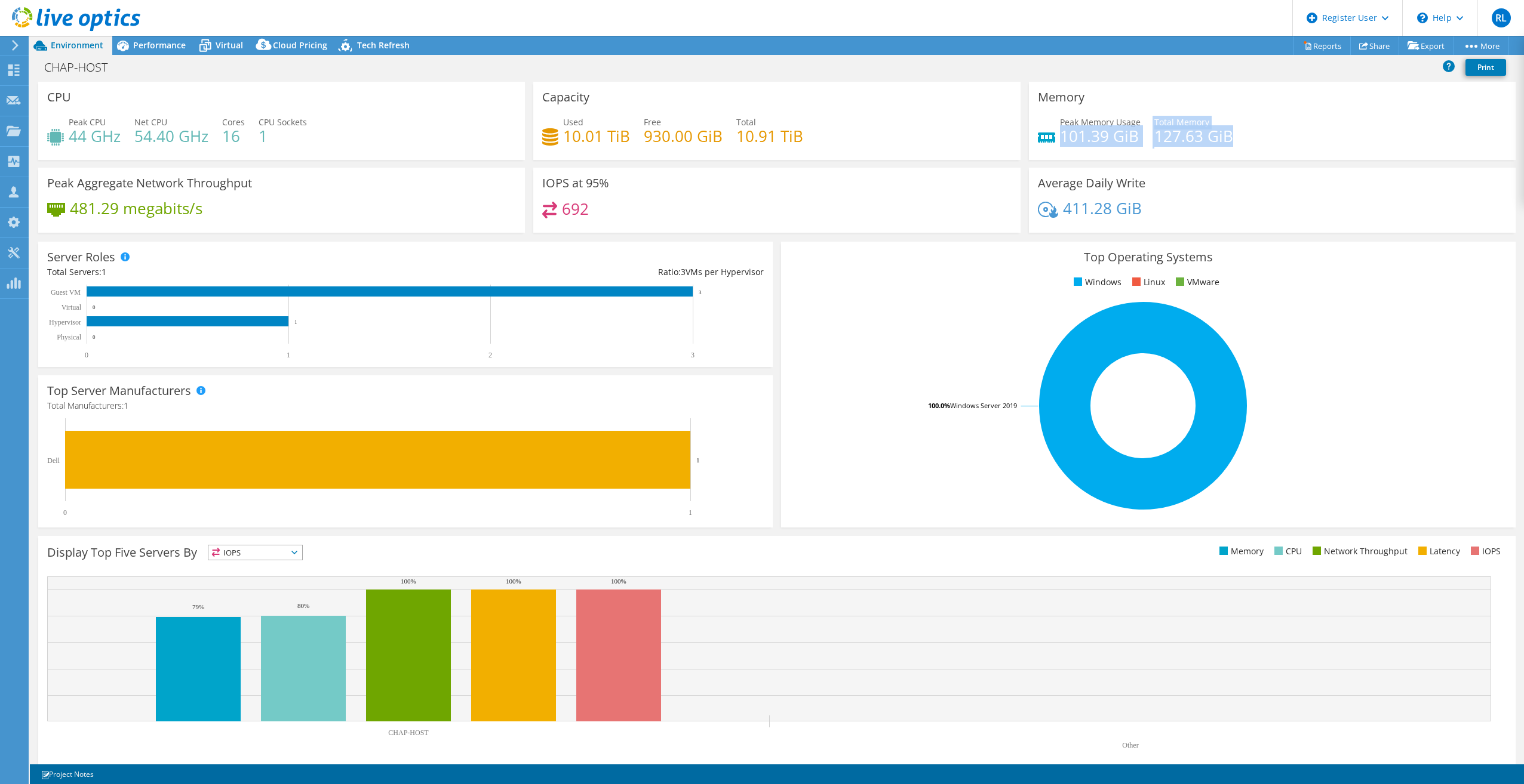
click at [1222, 140] on div "Peak Memory Usage 101.39 GiB Total Memory 127.63 GiB" at bounding box center [1272, 135] width 469 height 39
drag, startPoint x: 1222, startPoint y: 140, endPoint x: 961, endPoint y: 149, distance: 261.2
click at [961, 149] on div "Used 10.01 TiB Free 930.00 GiB Total 10.91 TiB" at bounding box center [776, 135] width 469 height 39
drag, startPoint x: 559, startPoint y: 141, endPoint x: 826, endPoint y: 141, distance: 267.0
click at [826, 141] on div "Used 10.01 TiB Free 930.00 GiB Total 10.91 TiB" at bounding box center [776, 135] width 469 height 39
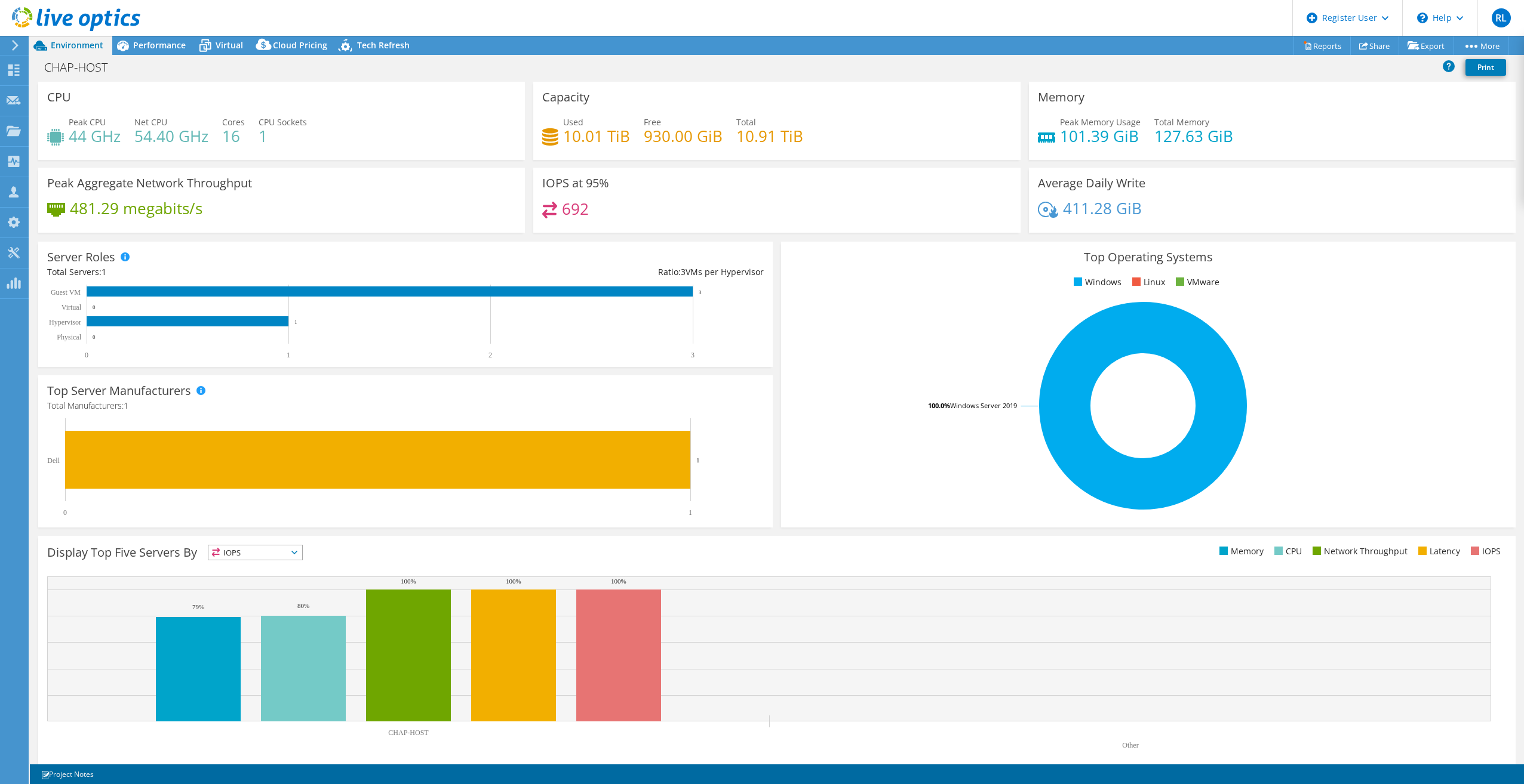
drag, startPoint x: 826, startPoint y: 141, endPoint x: 832, endPoint y: 165, distance: 24.7
click at [832, 165] on div "Capacity Used 10.01 TiB Free 930.00 GiB Total 10.91 TiB" at bounding box center [776, 124] width 495 height 86
click at [152, 52] on div "Performance" at bounding box center [154, 46] width 82 height 19
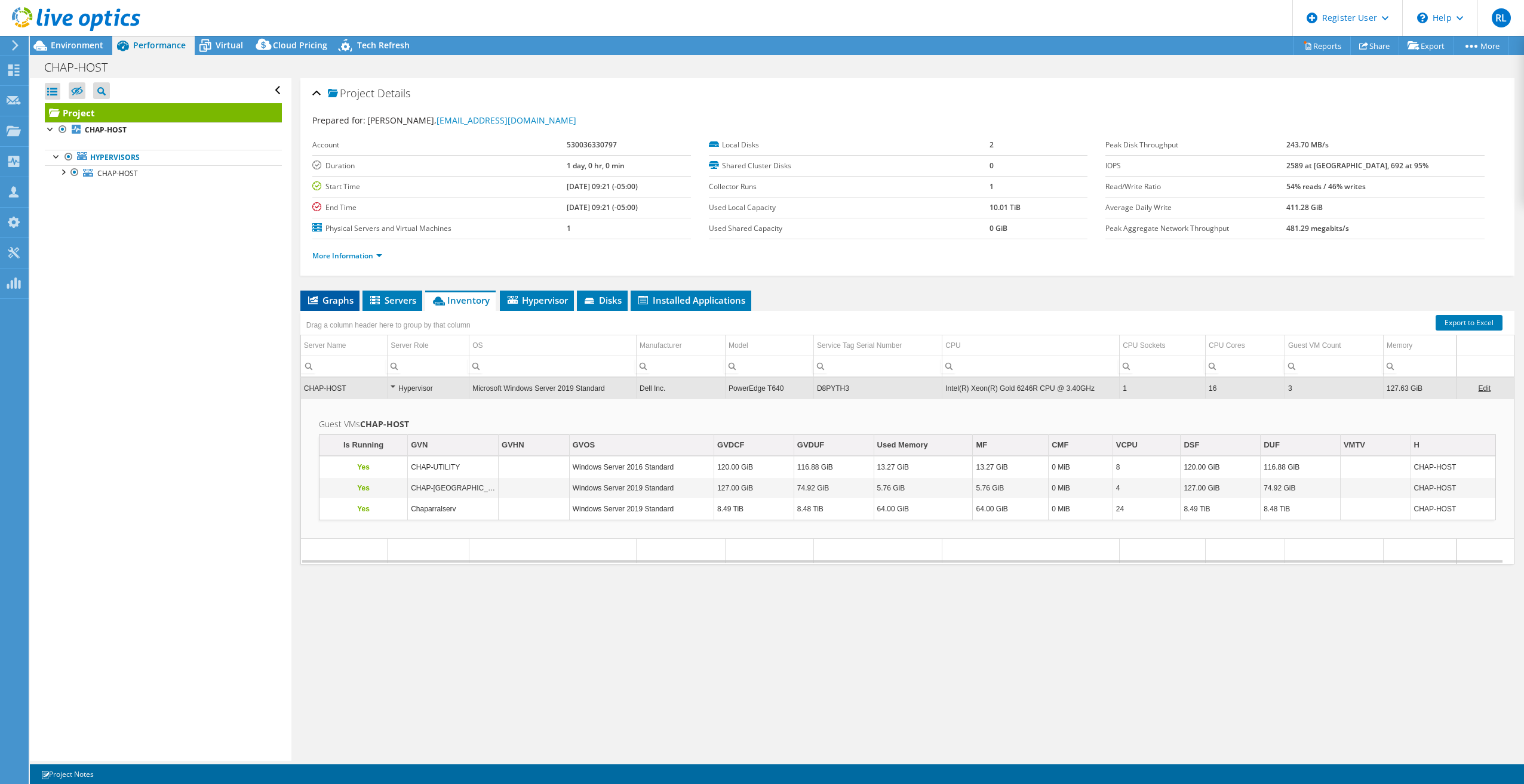
click at [357, 299] on li "Graphs" at bounding box center [330, 301] width 59 height 21
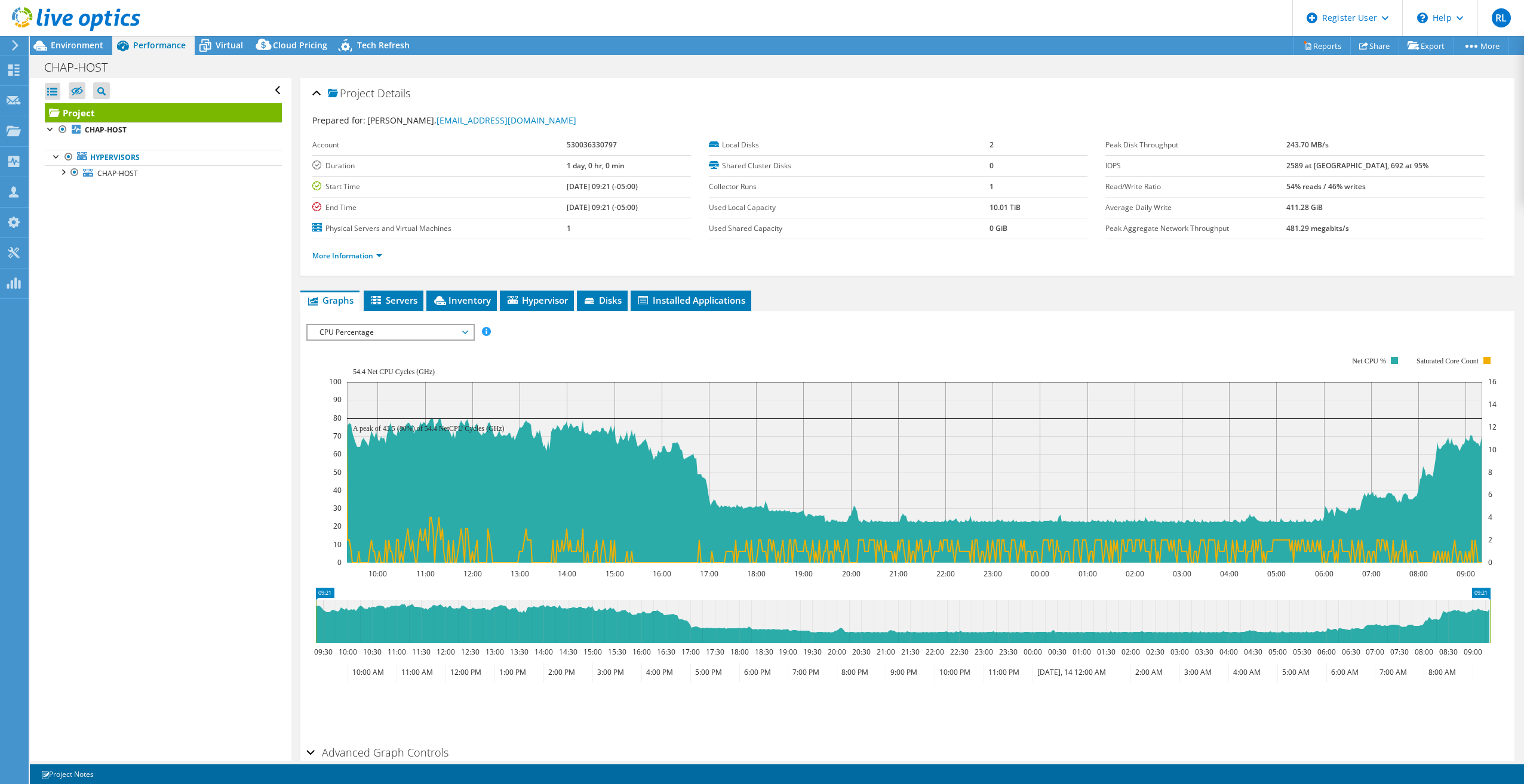
click at [350, 313] on div "IOPS Disk Throughput IO Size Latency Queue Depth CPU Percentage Memory Page Fau…" at bounding box center [907, 526] width 1202 height 430
click at [354, 329] on span "CPU Percentage" at bounding box center [390, 332] width 154 height 14
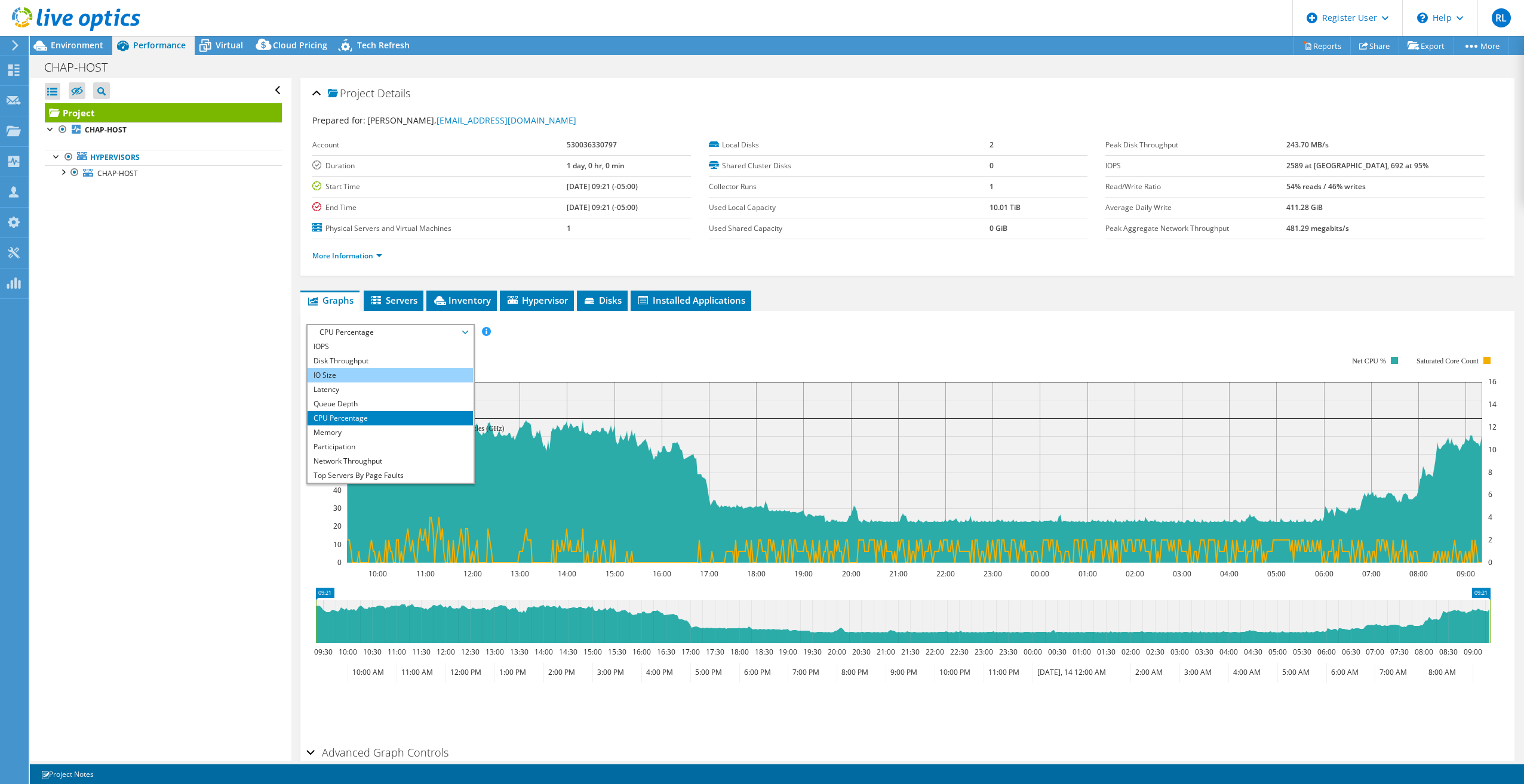
click at [347, 371] on li "IO Size" at bounding box center [390, 375] width 166 height 14
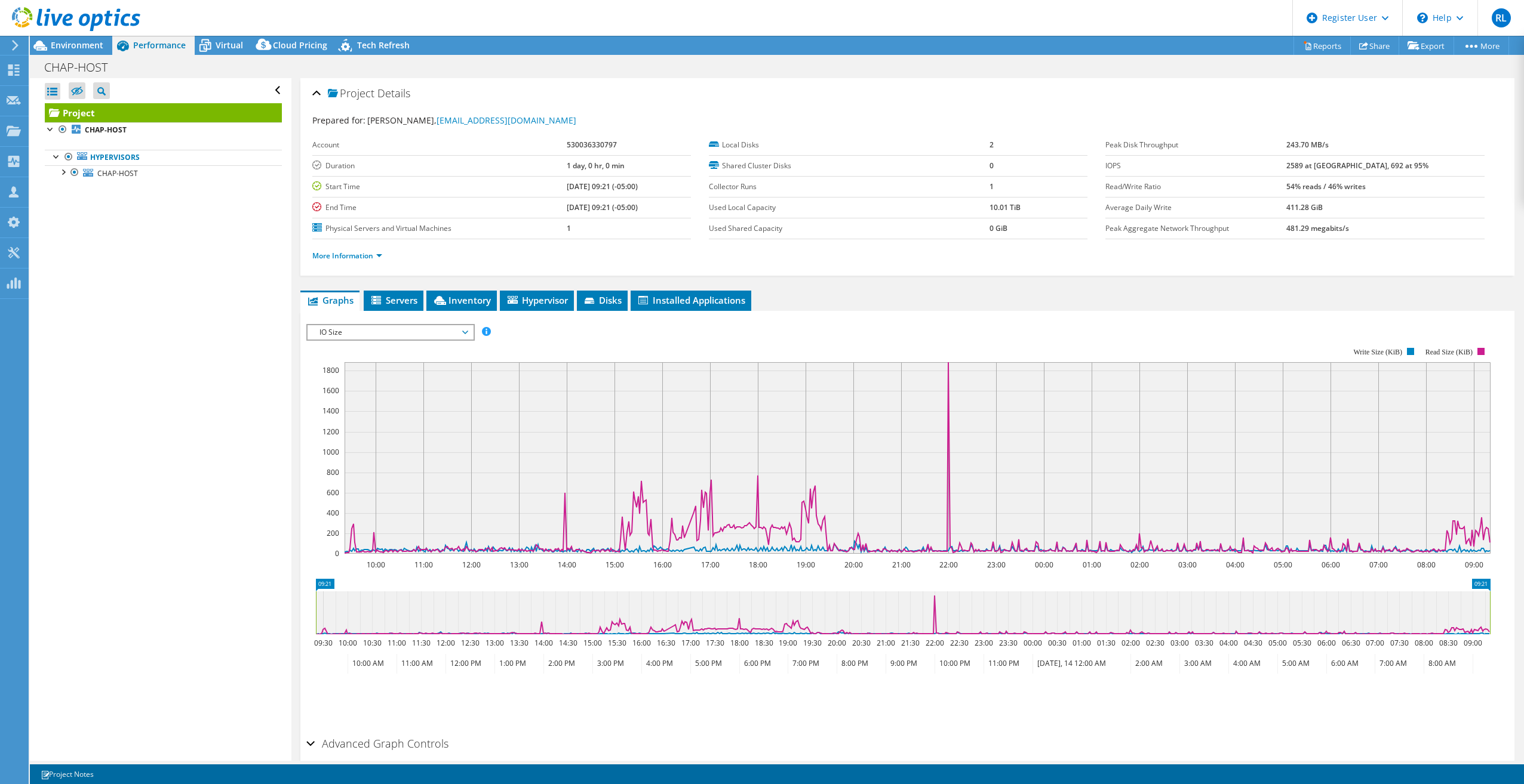
click at [349, 338] on span "IO Size" at bounding box center [390, 332] width 154 height 14
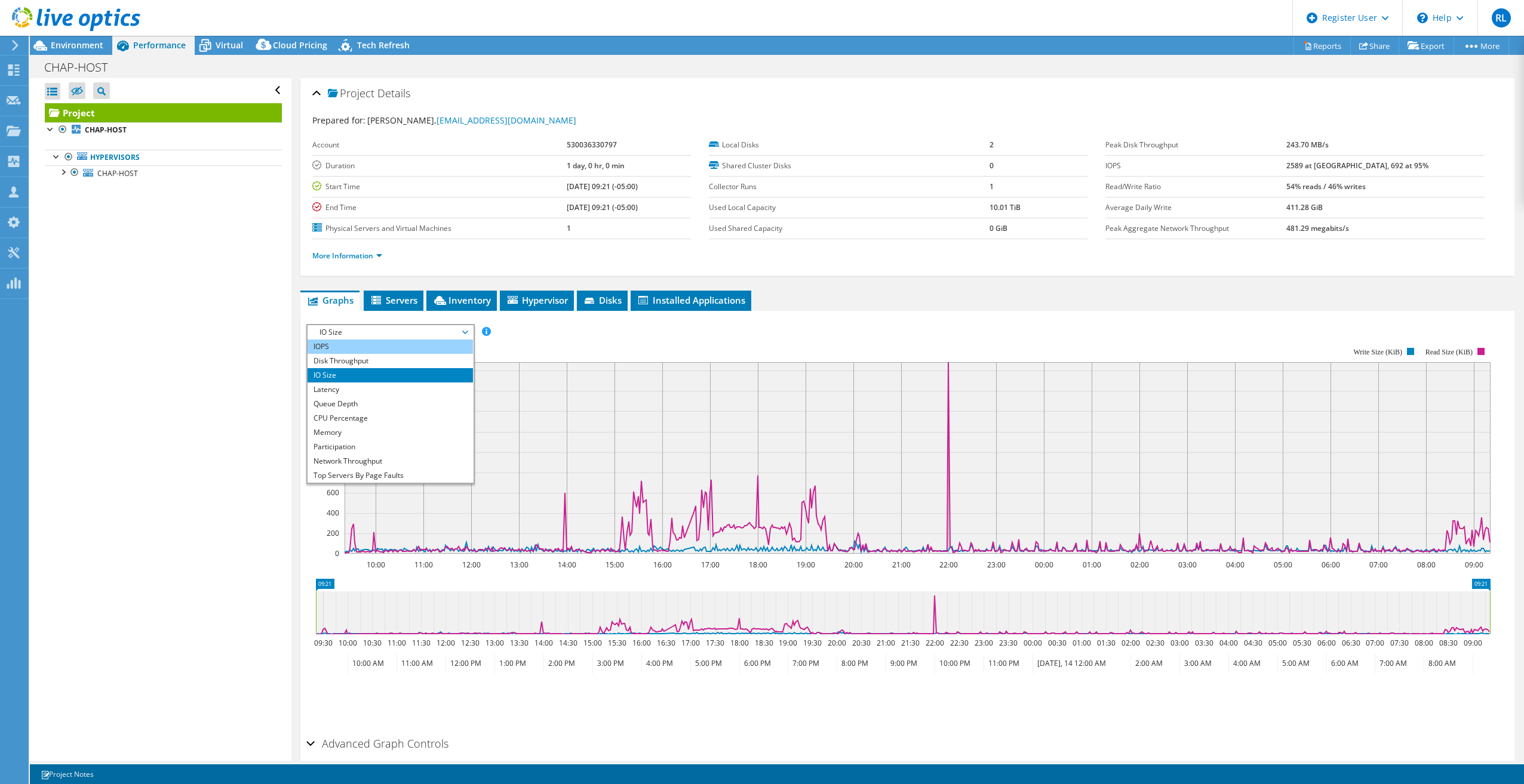
click at [347, 350] on li "IOPS" at bounding box center [390, 346] width 166 height 14
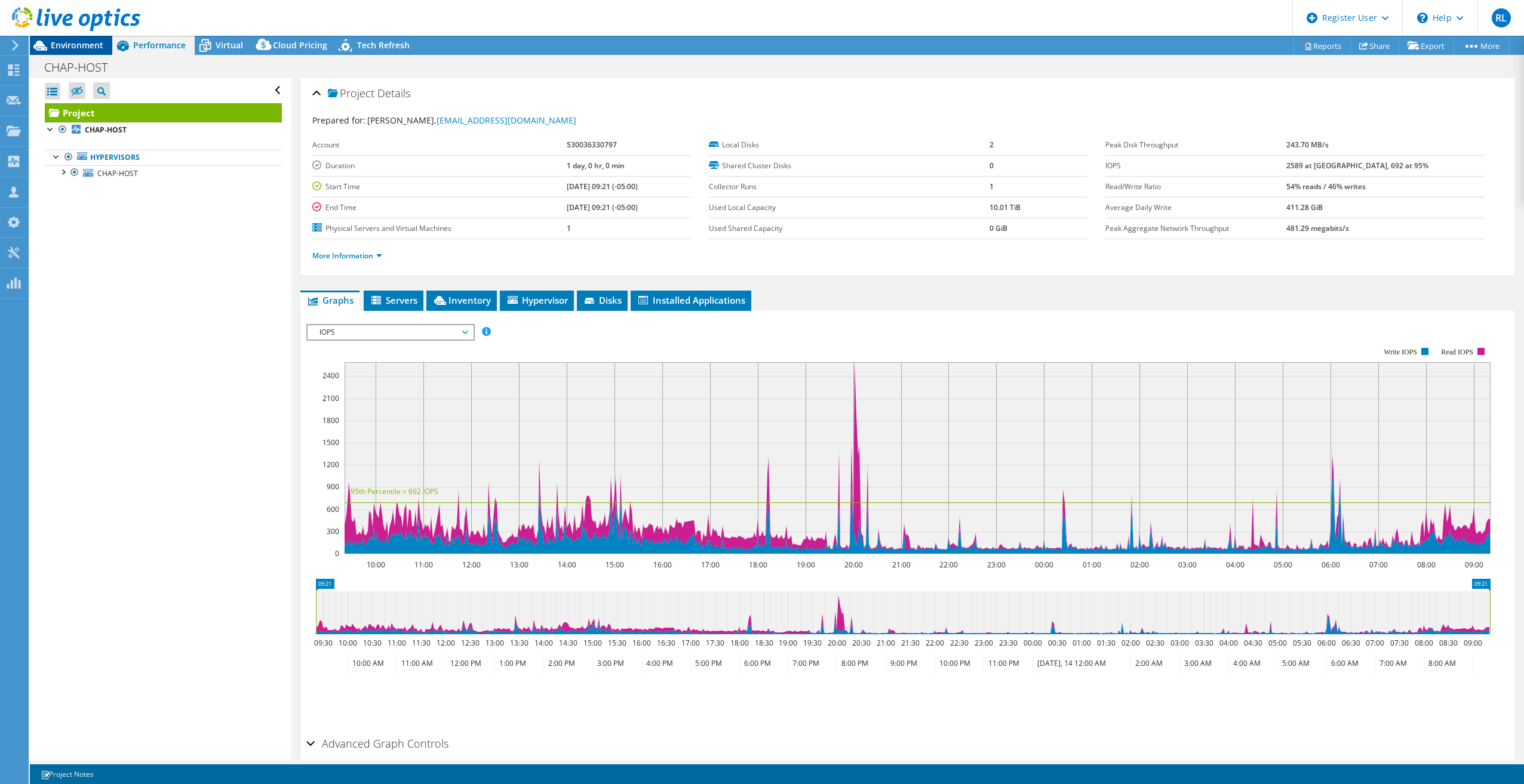
click at [68, 48] on span "Environment" at bounding box center [77, 45] width 52 height 11
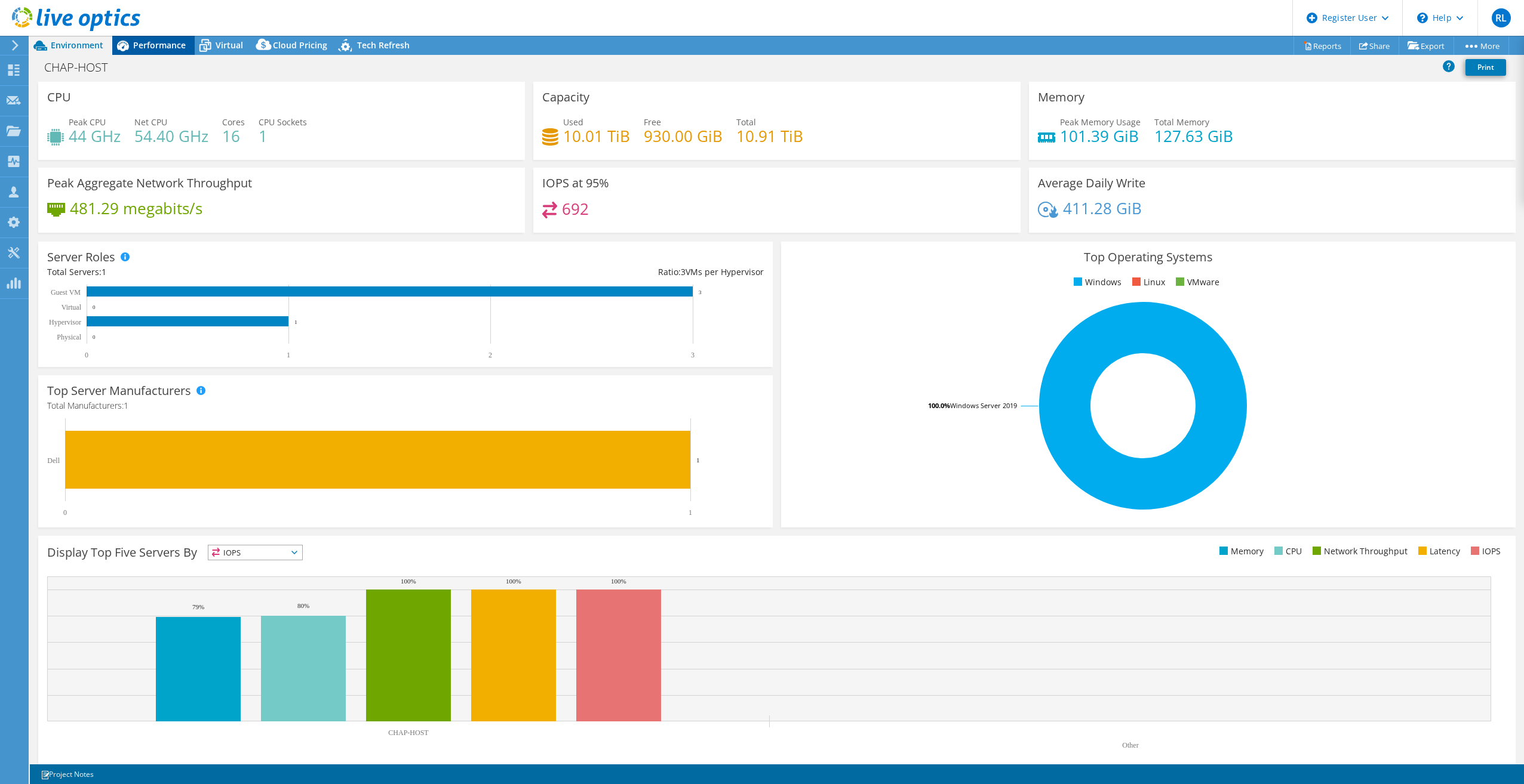
click at [163, 39] on div "Performance" at bounding box center [154, 46] width 82 height 19
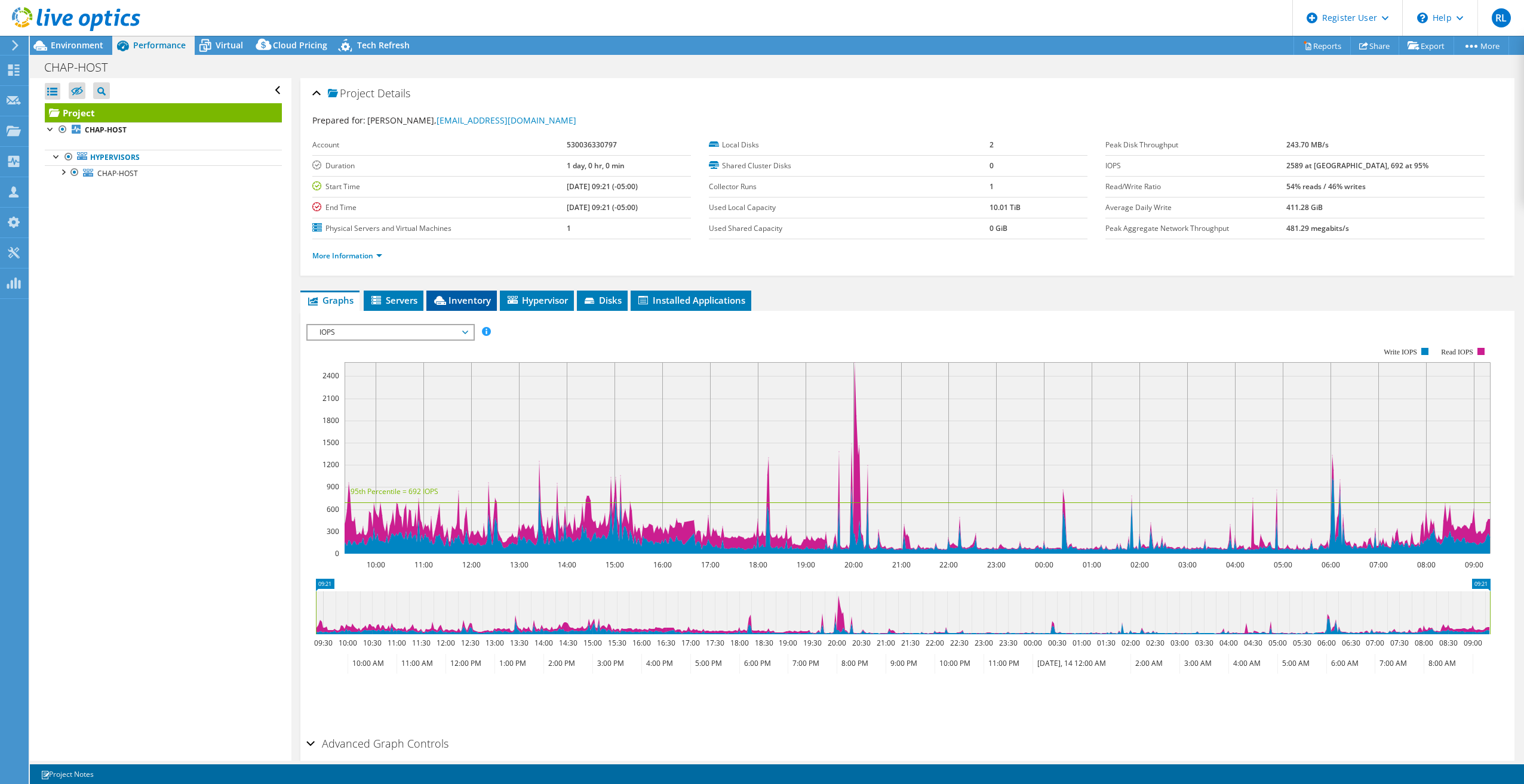
click at [467, 293] on li "Inventory" at bounding box center [461, 301] width 71 height 21
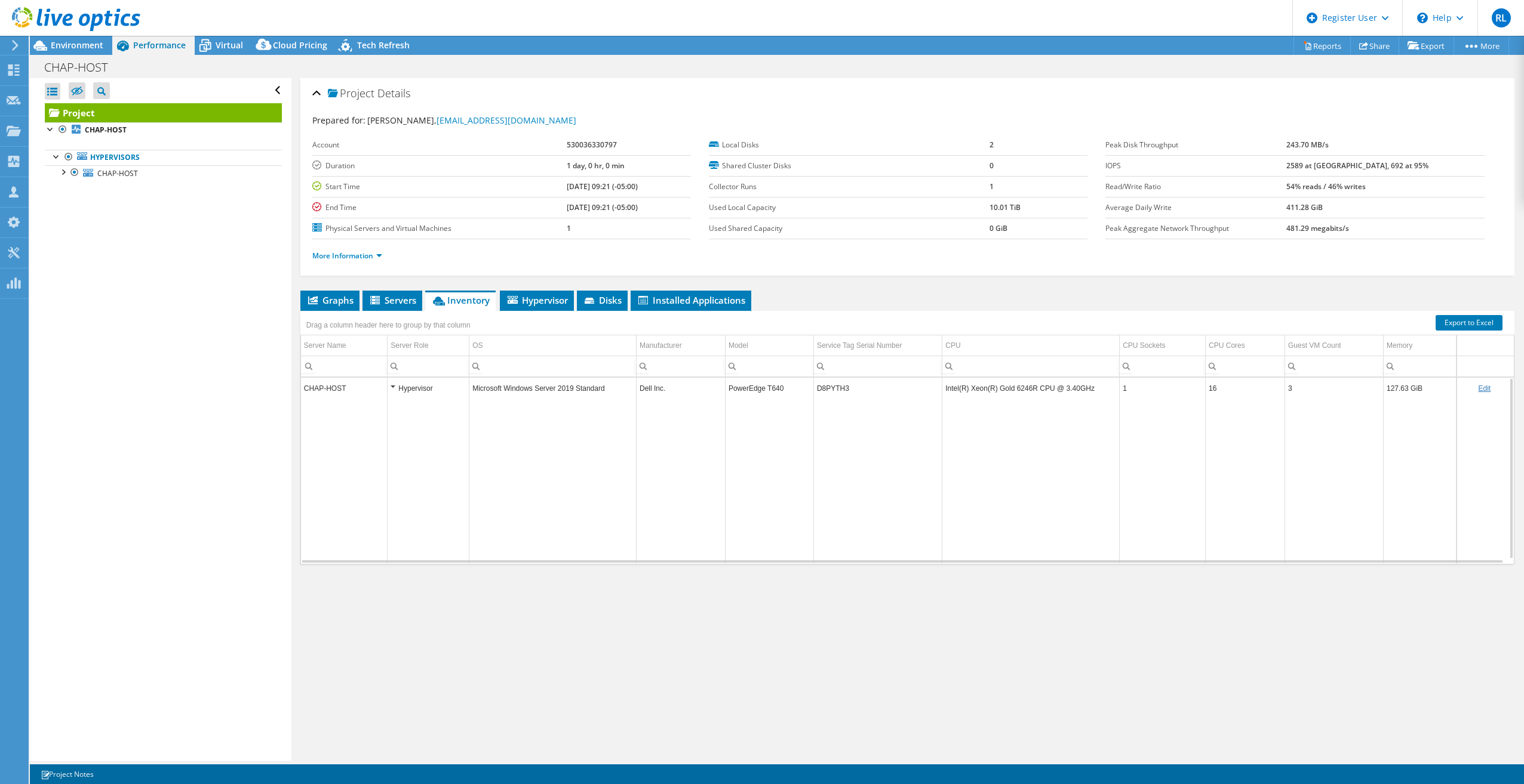
click at [767, 389] on td "PowerEdge T640" at bounding box center [769, 388] width 88 height 21
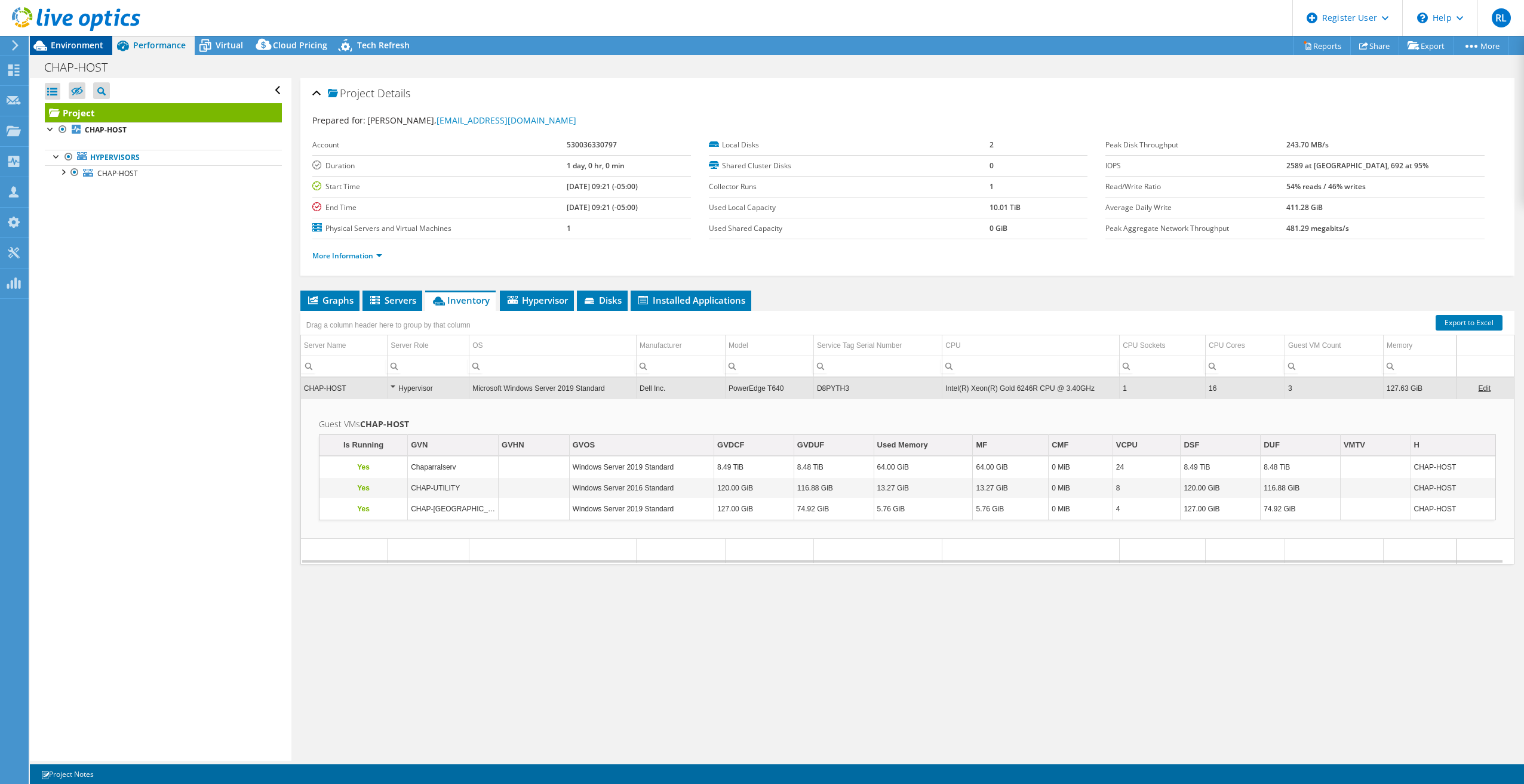
click at [67, 49] on span "Environment" at bounding box center [77, 45] width 52 height 11
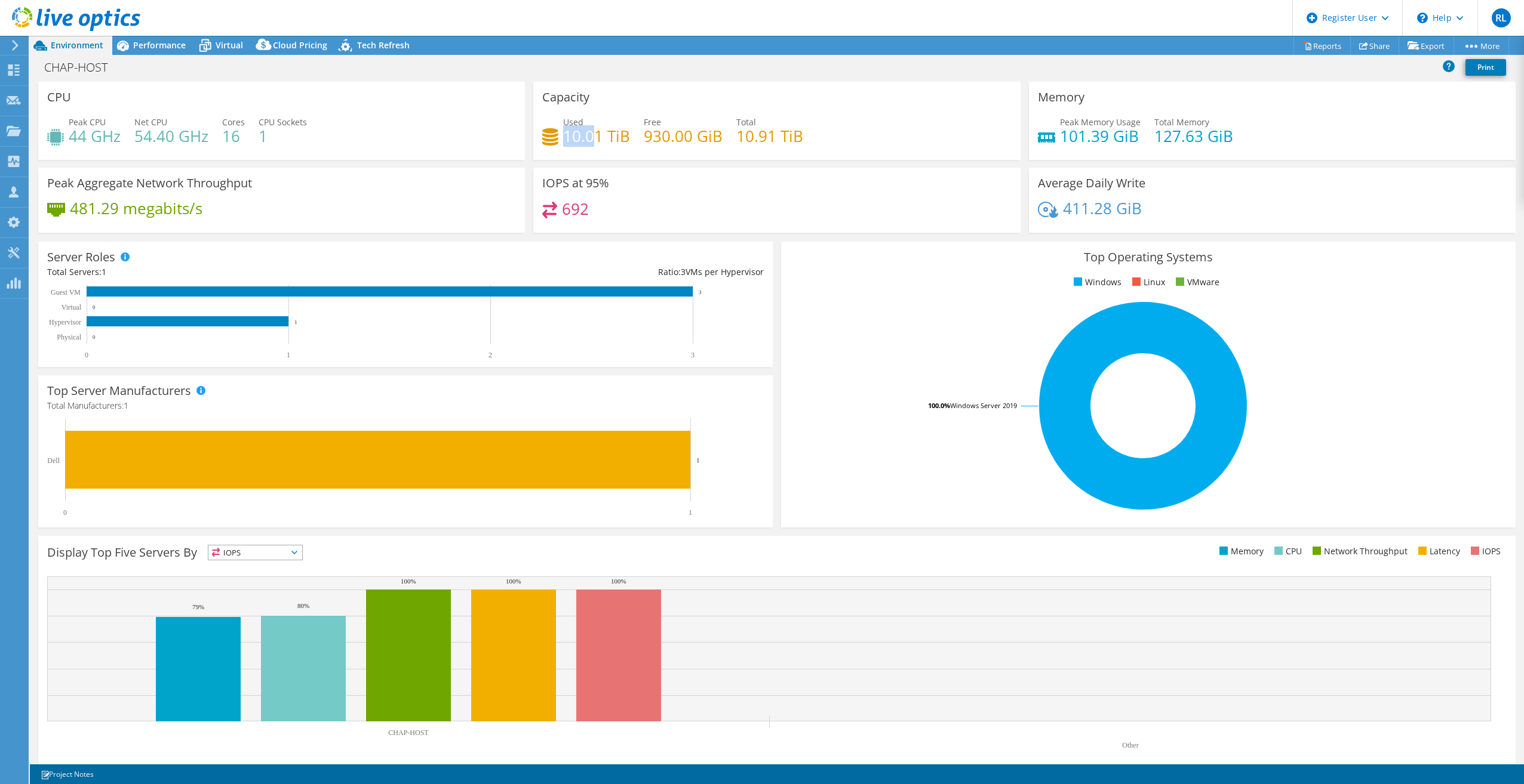
drag, startPoint x: 561, startPoint y: 129, endPoint x: 593, endPoint y: 132, distance: 32.1
click at [593, 132] on h4 "10.01 TiB" at bounding box center [596, 136] width 67 height 13
click at [1088, 135] on h4 "101.39 GiB" at bounding box center [1100, 136] width 81 height 13
drag, startPoint x: 1215, startPoint y: 143, endPoint x: 1105, endPoint y: 144, distance: 110.0
click at [1105, 144] on div "Peak Memory Usage 101.39 GiB Total Memory 127.63 GiB" at bounding box center [1272, 135] width 469 height 39
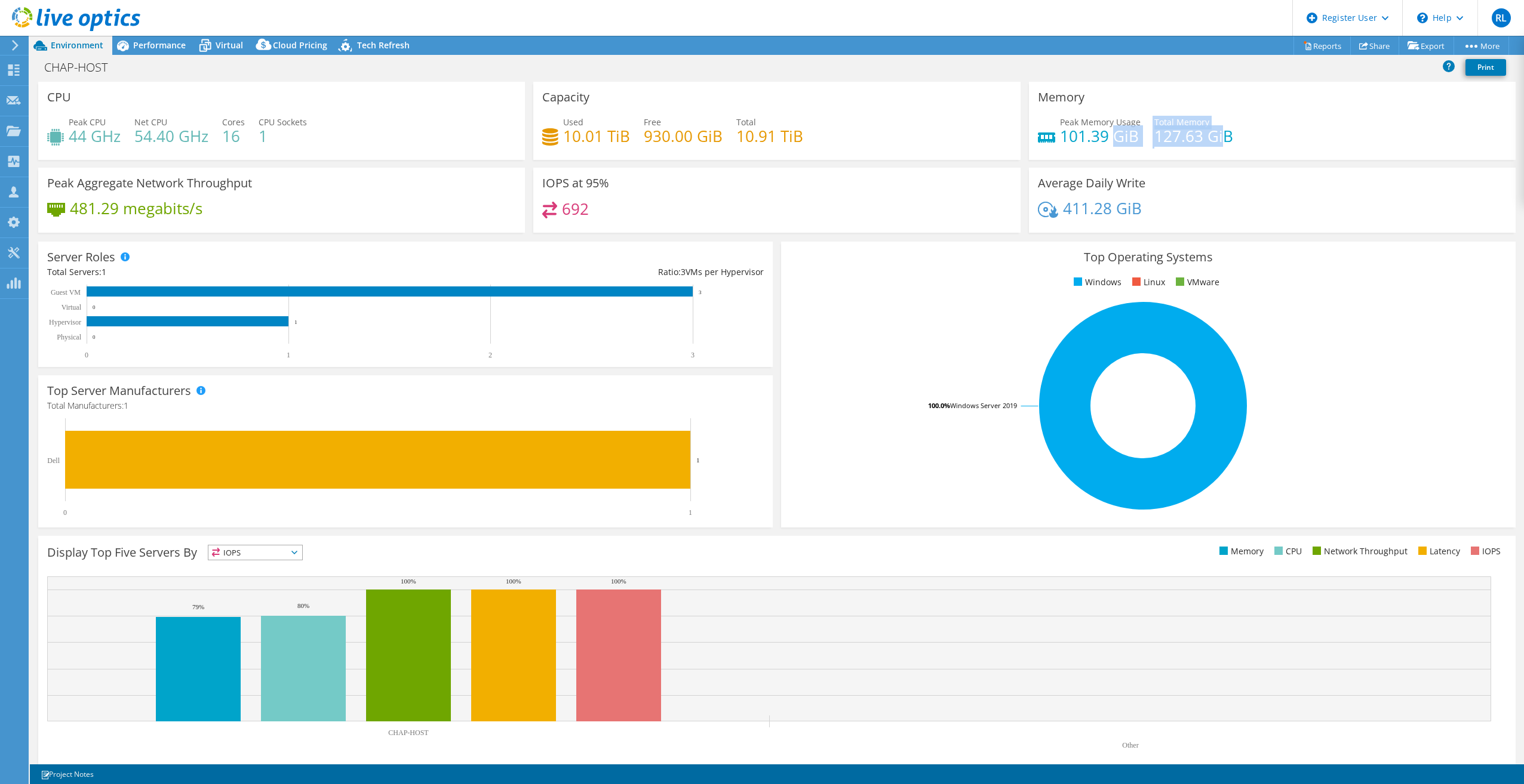
drag, startPoint x: 1105, startPoint y: 144, endPoint x: 1106, endPoint y: 156, distance: 12.0
click at [1106, 156] on div "Memory Peak Memory Usage 101.39 GiB Total Memory 127.63 GiB" at bounding box center [1272, 121] width 486 height 78
drag, startPoint x: 1060, startPoint y: 145, endPoint x: 1111, endPoint y: 144, distance: 51.0
click at [1111, 143] on h4 "101.39 GiB" at bounding box center [1100, 136] width 81 height 13
drag, startPoint x: 1111, startPoint y: 144, endPoint x: 1189, endPoint y: 151, distance: 78.3
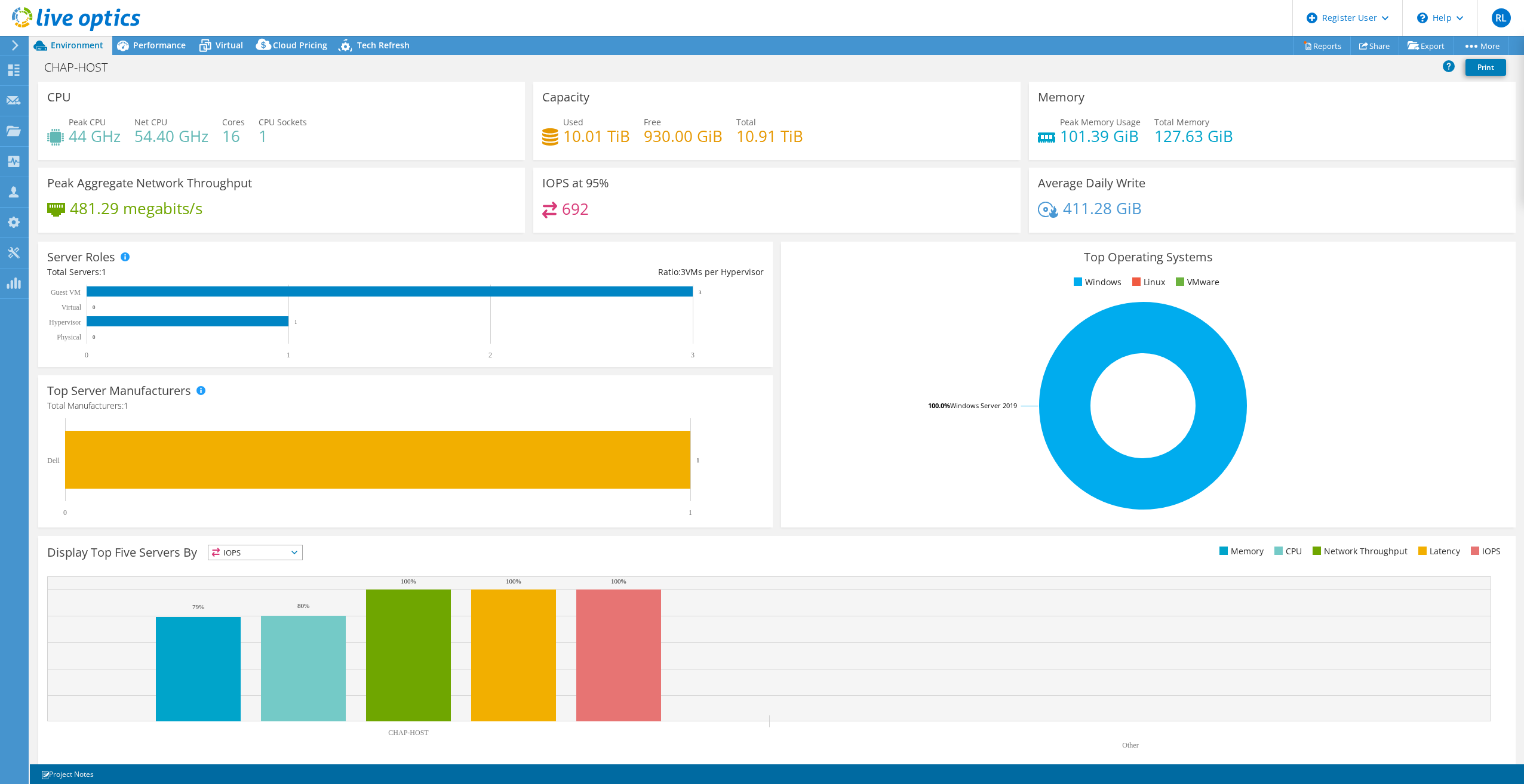
click at [1194, 153] on div "Peak Memory Usage 101.39 GiB Total Memory 127.63 GiB" at bounding box center [1272, 135] width 469 height 39
drag, startPoint x: 1142, startPoint y: 129, endPoint x: 1208, endPoint y: 129, distance: 66.0
click at [1208, 129] on div "Peak Memory Usage 101.39 GiB Total Memory 127.63 GiB" at bounding box center [1272, 135] width 469 height 39
drag, startPoint x: 1208, startPoint y: 129, endPoint x: 1235, endPoint y: 147, distance: 32.4
click at [1235, 147] on div "Peak Memory Usage 101.39 GiB Total Memory 127.63 GiB" at bounding box center [1272, 135] width 469 height 39
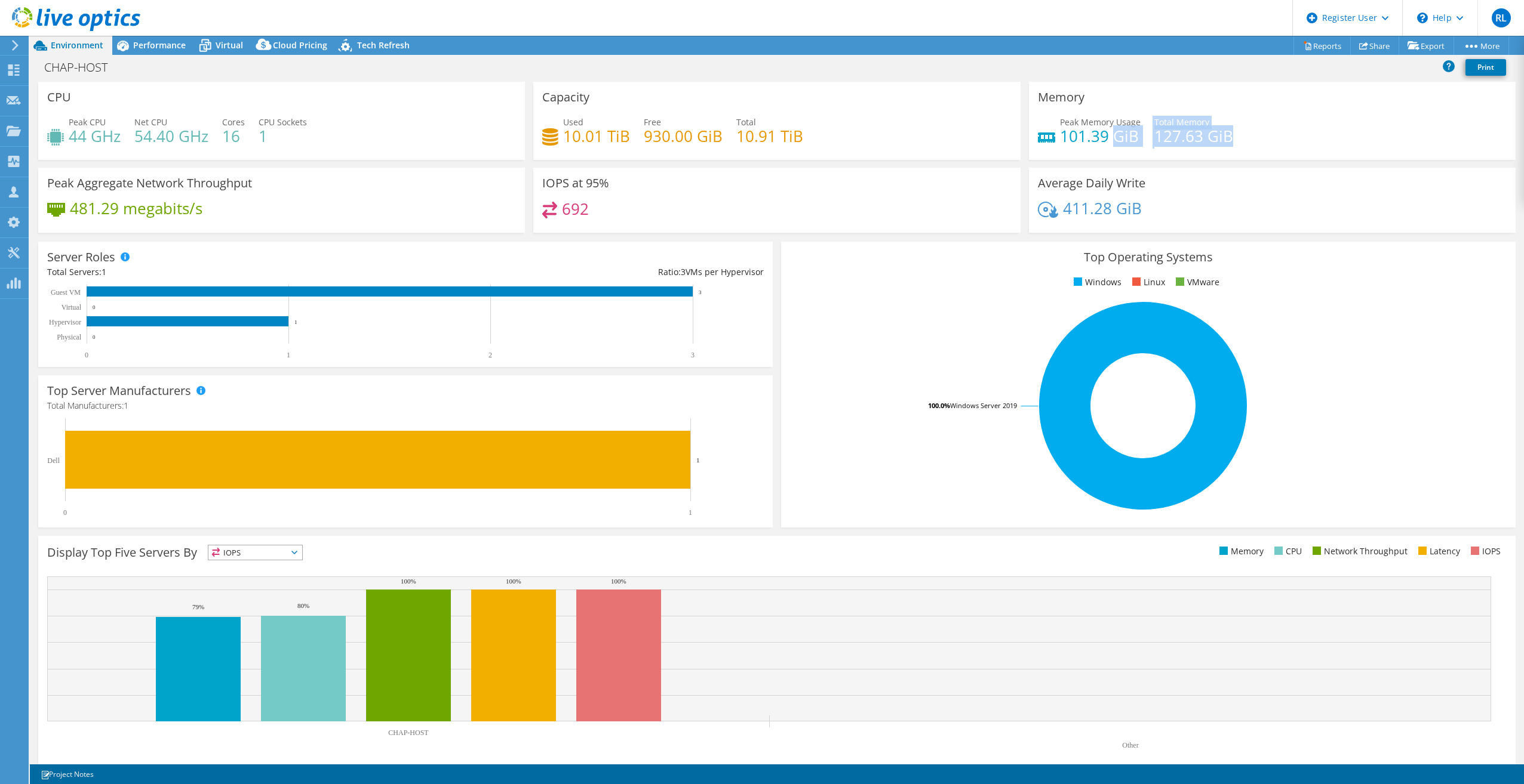
drag, startPoint x: 1228, startPoint y: 144, endPoint x: 1107, endPoint y: 136, distance: 121.3
click at [1107, 136] on div "Peak Memory Usage 101.39 GiB Total Memory 127.63 GiB" at bounding box center [1272, 135] width 469 height 39
drag, startPoint x: 1107, startPoint y: 136, endPoint x: 1139, endPoint y: 157, distance: 38.3
click at [1139, 157] on div "Memory Peak Memory Usage 101.39 GiB Total Memory 127.63 GiB" at bounding box center [1272, 121] width 486 height 78
click at [141, 44] on span "Performance" at bounding box center [159, 45] width 52 height 11
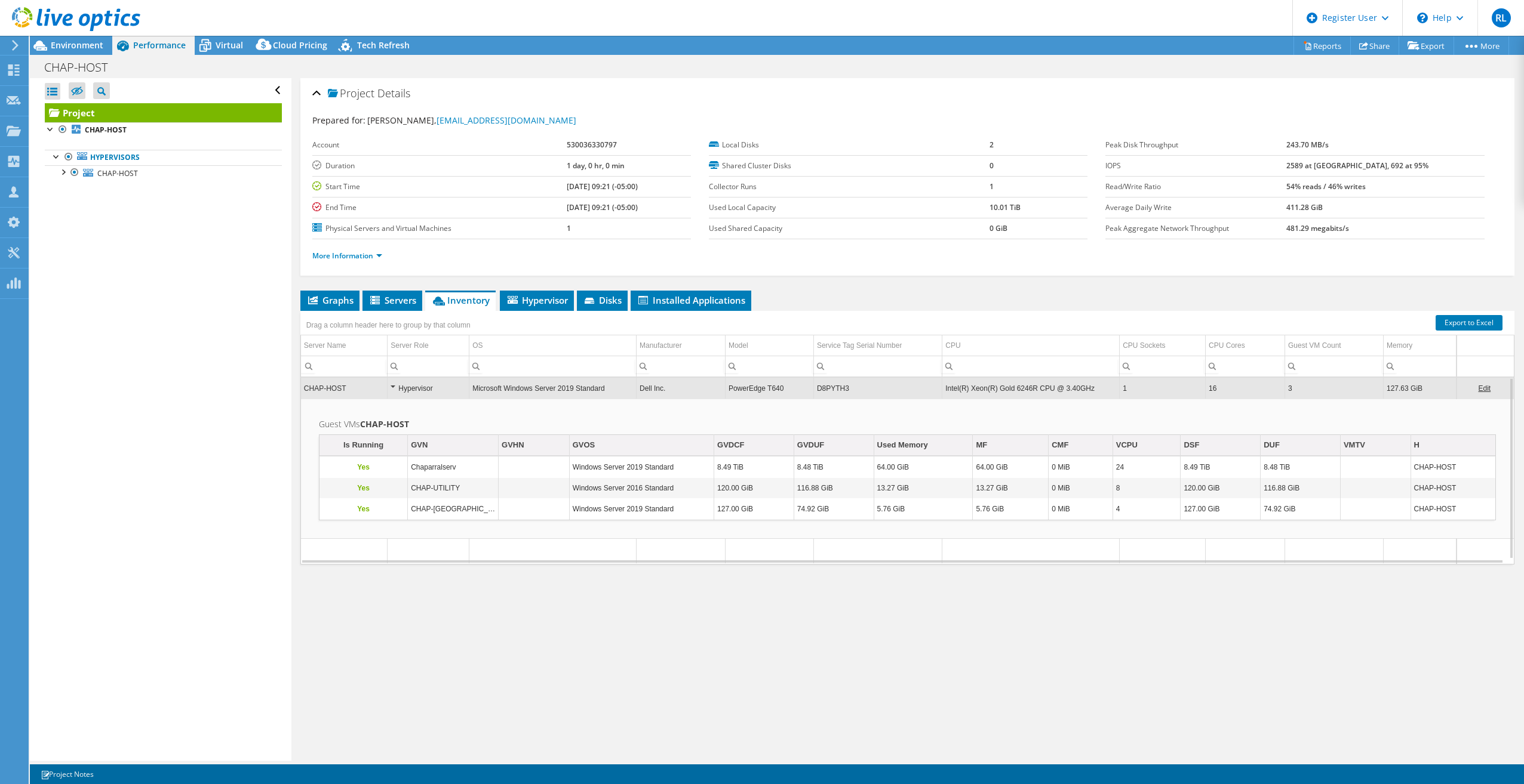
click at [828, 391] on td "D8PYTH3" at bounding box center [877, 388] width 128 height 21
drag, startPoint x: 846, startPoint y: 389, endPoint x: 815, endPoint y: 389, distance: 31.0
click at [815, 389] on td "D8PYTH3" at bounding box center [877, 388] width 128 height 21
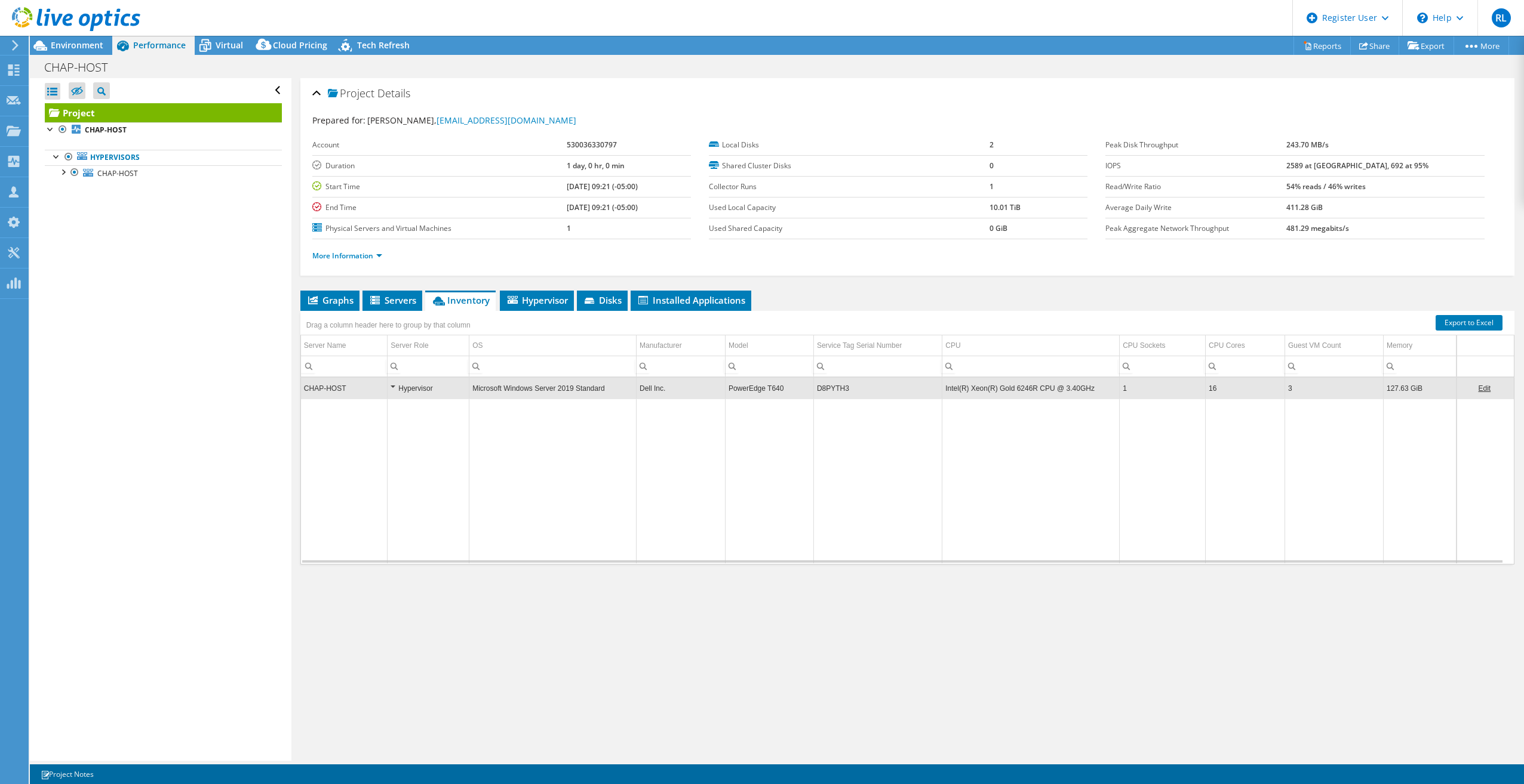
copy td "D8PYTH3"
copy tr "D8PYTH3"
drag, startPoint x: 851, startPoint y: 393, endPoint x: 1024, endPoint y: 6, distance: 423.9
click at [813, 385] on td "D8PYTH3" at bounding box center [877, 388] width 128 height 21
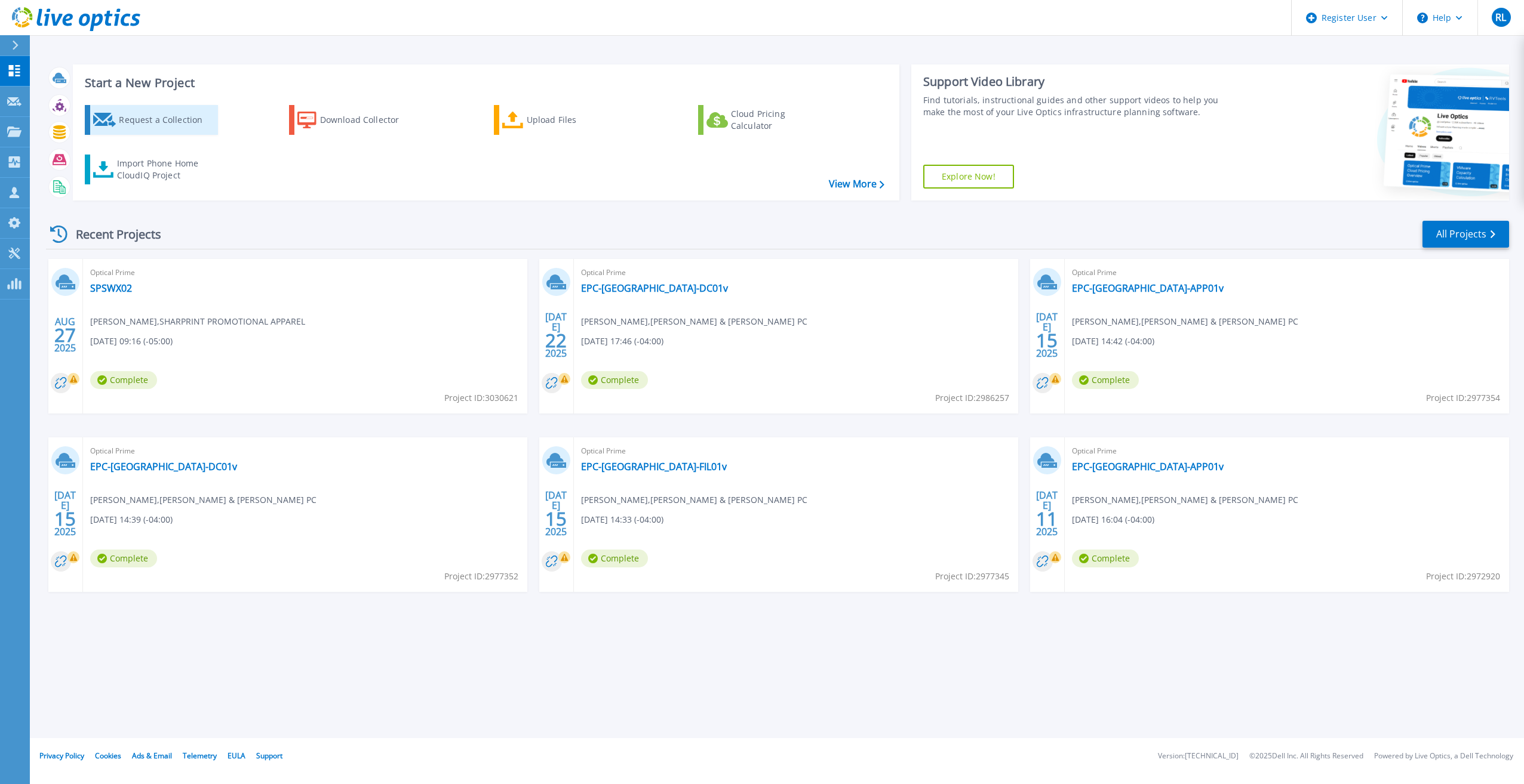
click at [160, 113] on div "Request a Collection" at bounding box center [166, 120] width 96 height 24
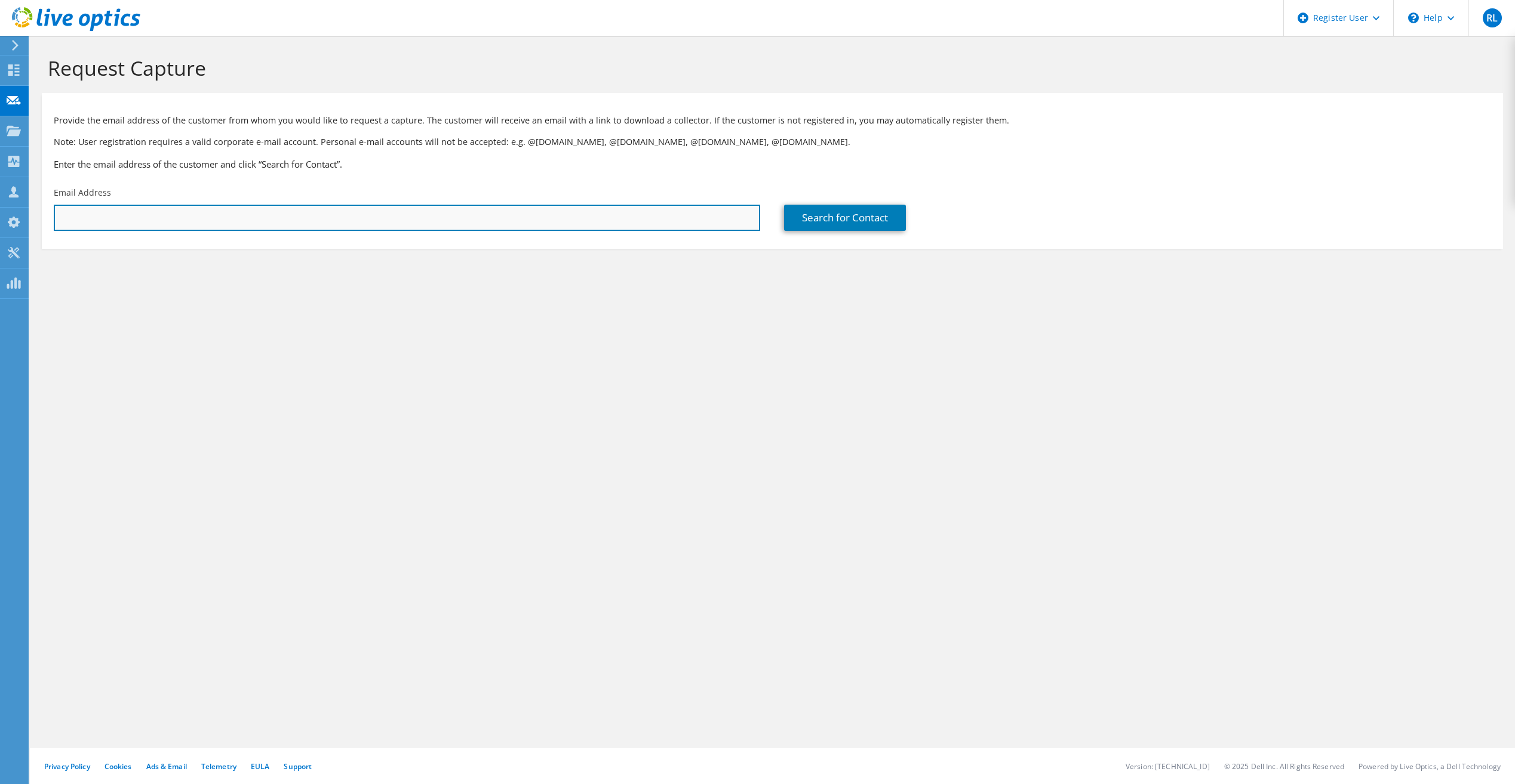
click at [566, 228] on input "text" at bounding box center [407, 218] width 706 height 26
click at [258, 219] on input "text" at bounding box center [407, 218] width 706 height 26
paste input "[EMAIL_ADDRESS][DOMAIN_NAME]"
type input "[EMAIL_ADDRESS][DOMAIN_NAME]"
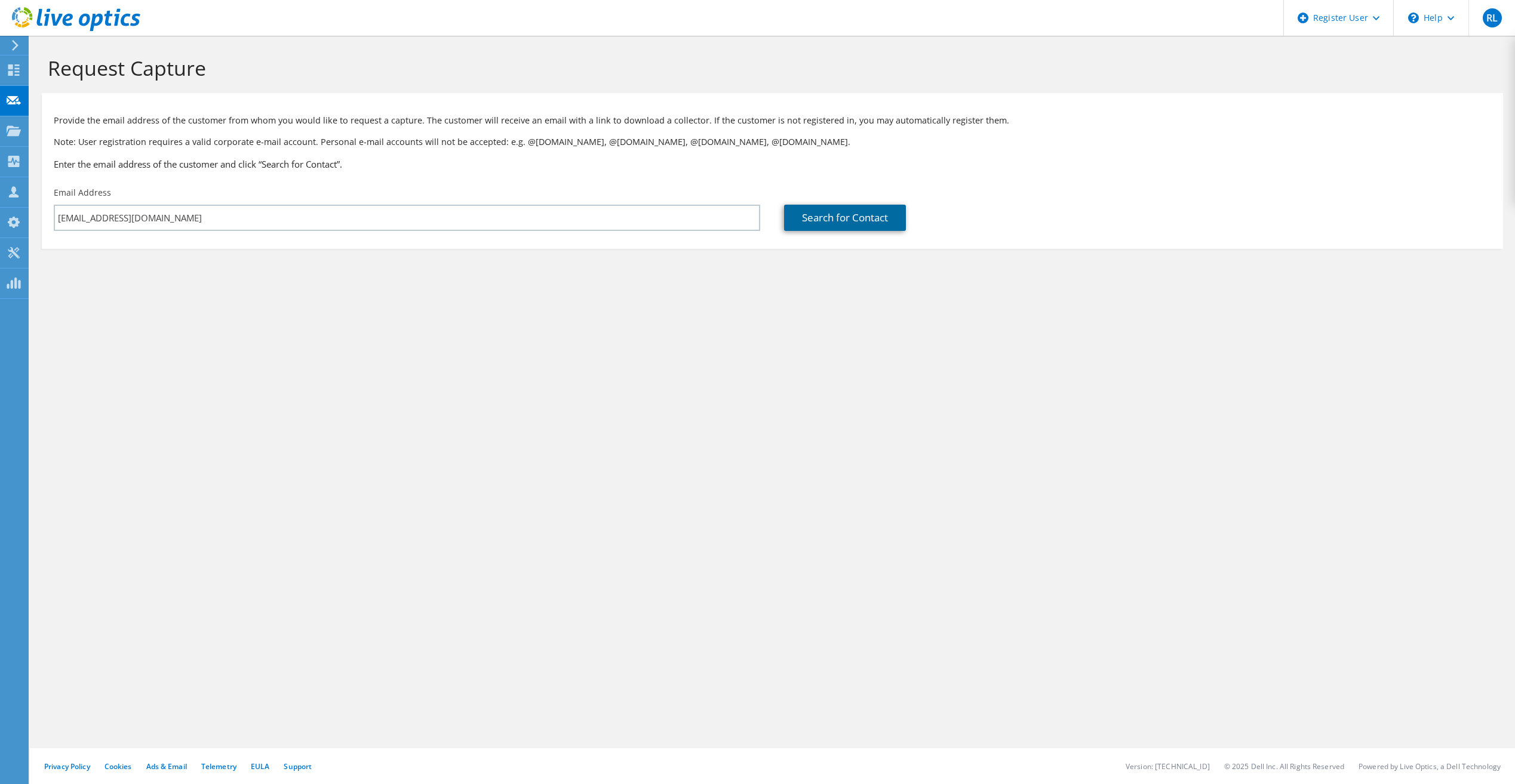
click at [863, 215] on link "Search for Contact" at bounding box center [845, 218] width 122 height 26
type input "CHICAGO FRANCHISE SYSTEMS INC"
type input "[PERSON_NAME]"
type input "[GEOGRAPHIC_DATA]"
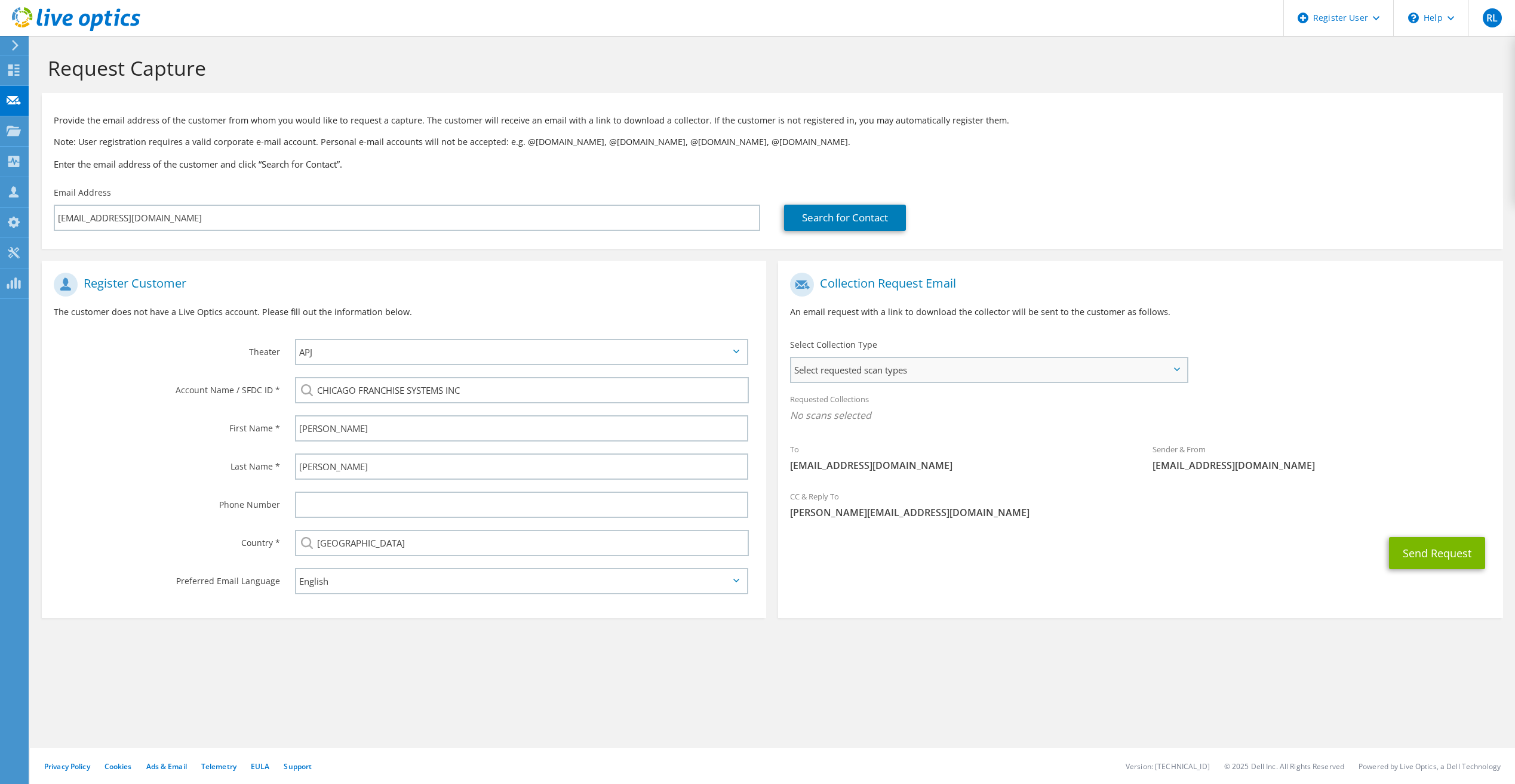
click at [917, 361] on span "Select requested scan types" at bounding box center [988, 370] width 394 height 24
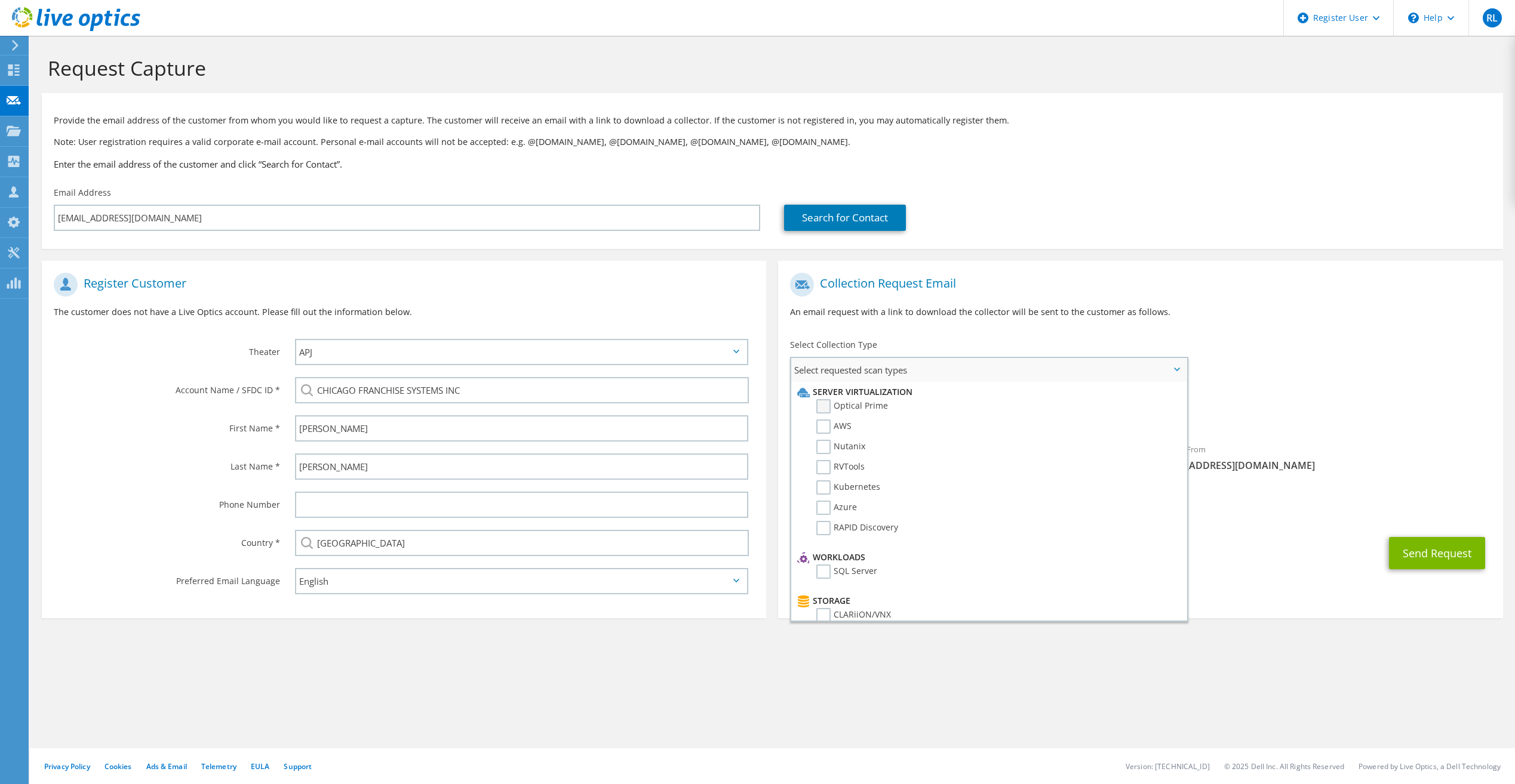
click at [870, 404] on label "Optical Prime" at bounding box center [851, 406] width 71 height 14
click at [0, 0] on input "Optical Prime" at bounding box center [0, 0] width 0 height 0
drag, startPoint x: 1320, startPoint y: 684, endPoint x: 1355, endPoint y: 635, distance: 60.2
click at [1319, 680] on div "Request Capture Provide the email address of the customer from whom you would l…" at bounding box center [773, 410] width 1485 height 749
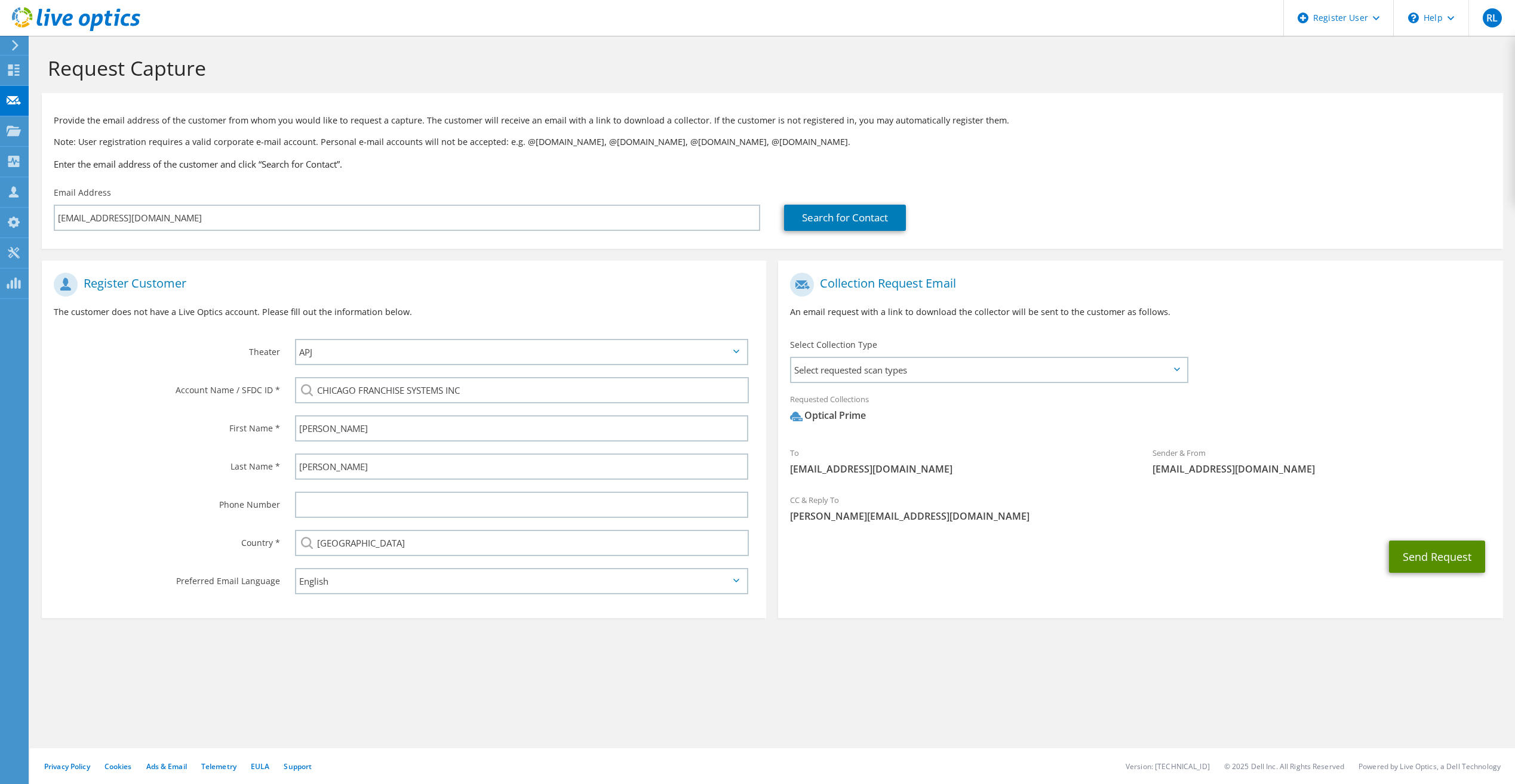
click at [1432, 555] on button "Send Request" at bounding box center [1437, 557] width 96 height 32
